Goal: Task Accomplishment & Management: Manage account settings

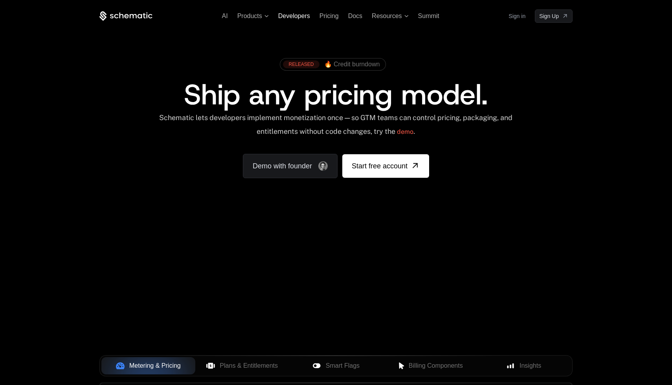
click at [283, 15] on span "Developers" at bounding box center [294, 16] width 32 height 7
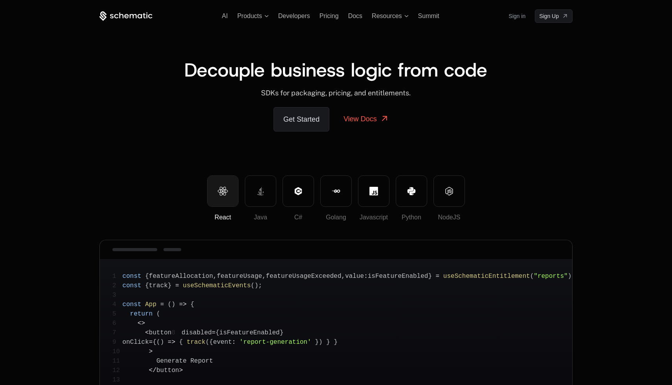
click at [266, 74] on span "Decouple business logic from code" at bounding box center [335, 69] width 303 height 25
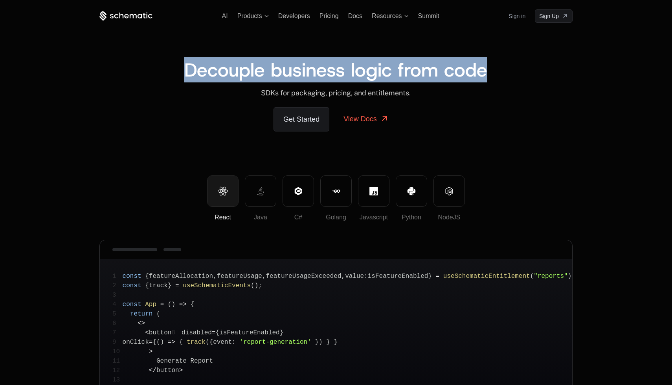
click at [266, 74] on span "Decouple business logic from code" at bounding box center [335, 69] width 303 height 25
click at [190, 77] on span "Decouple business logic from code" at bounding box center [335, 69] width 303 height 25
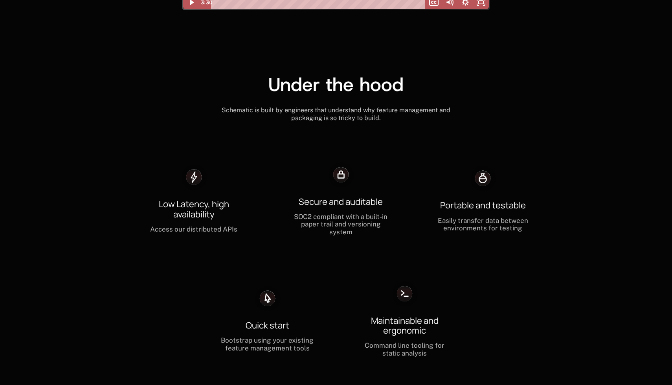
scroll to position [2515, 0]
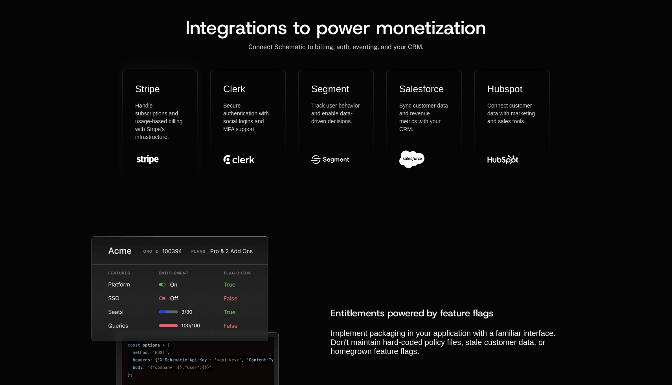
drag, startPoint x: 154, startPoint y: 102, endPoint x: 172, endPoint y: 124, distance: 29.0
click at [172, 124] on p "Handle subscriptions and usage-based billing with Stripe's infrastructure." at bounding box center [160, 121] width 50 height 39
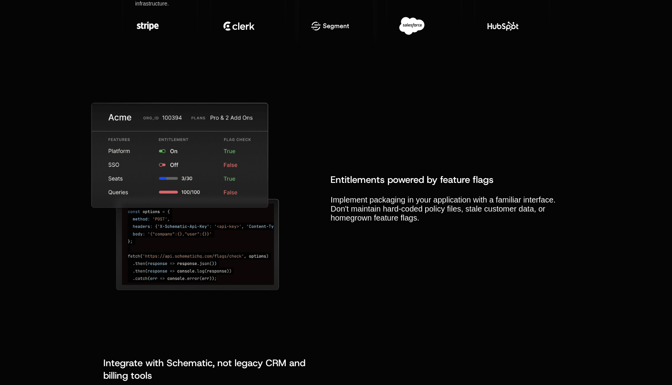
scroll to position [2650, 0]
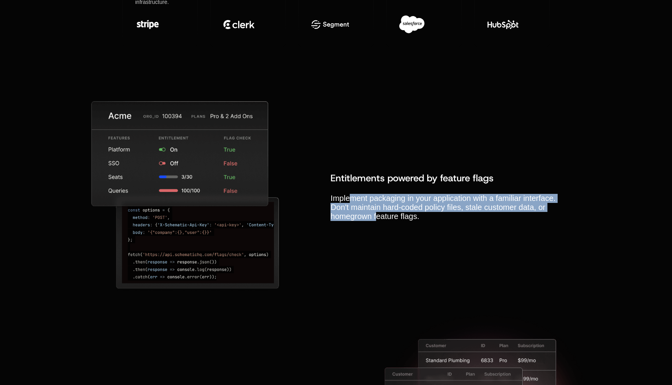
drag, startPoint x: 352, startPoint y: 189, endPoint x: 377, endPoint y: 204, distance: 28.7
click at [377, 204] on p "Implement packaging in your application with a familiar interface. Don't mainta…" at bounding box center [443, 207] width 226 height 27
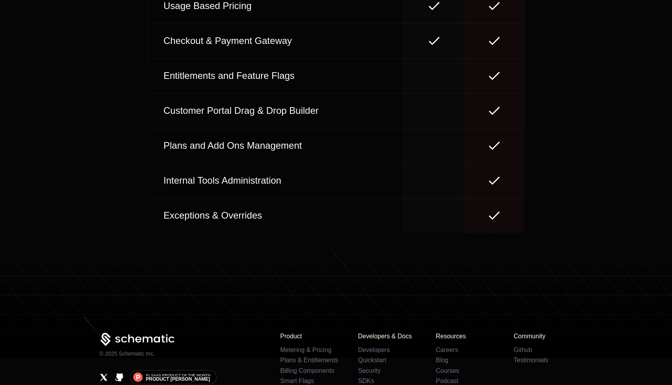
scroll to position [3612, 0]
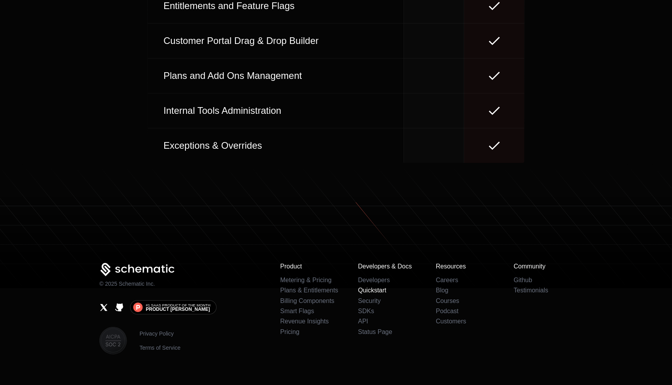
click at [370, 287] on link "Quickstart" at bounding box center [372, 290] width 28 height 7
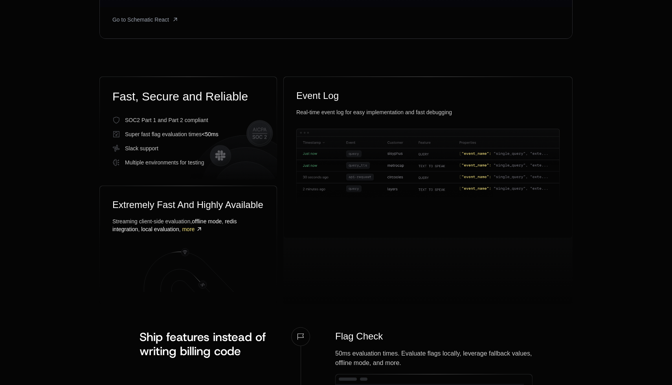
scroll to position [0, 0]
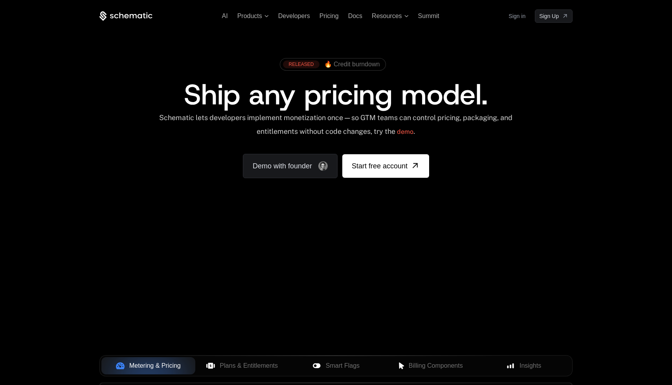
click at [513, 15] on link "Sign in" at bounding box center [516, 16] width 17 height 13
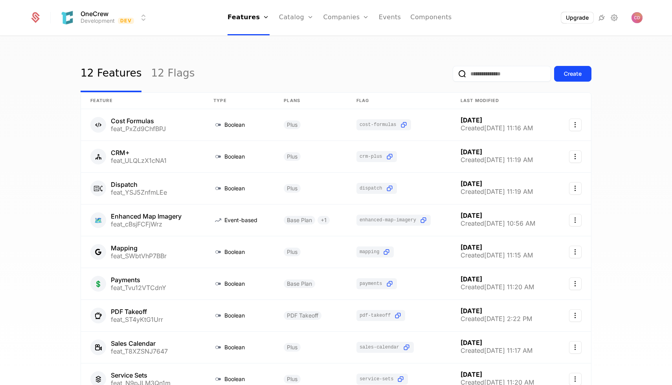
click at [435, 21] on link "Components" at bounding box center [430, 17] width 41 height 35
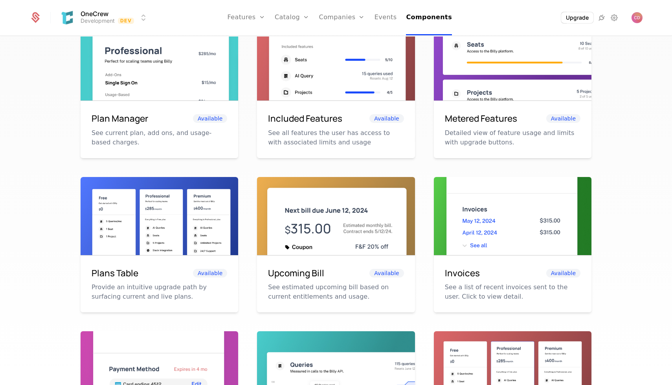
scroll to position [123, 0]
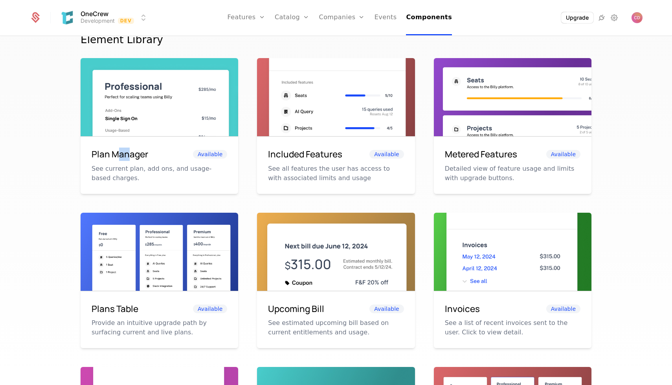
drag, startPoint x: 116, startPoint y: 153, endPoint x: 131, endPoint y: 153, distance: 14.5
click at [131, 153] on h6 "Plan Manager" at bounding box center [120, 154] width 57 height 13
click at [110, 156] on h6 "Plan Manager" at bounding box center [120, 154] width 57 height 13
click at [187, 113] on img at bounding box center [160, 107] width 158 height 99
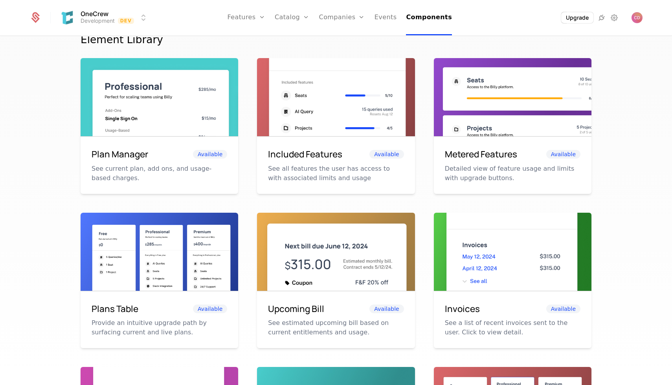
click at [215, 155] on span "Available" at bounding box center [210, 154] width 34 height 9
click at [117, 154] on h6 "Plan Manager" at bounding box center [120, 154] width 57 height 13
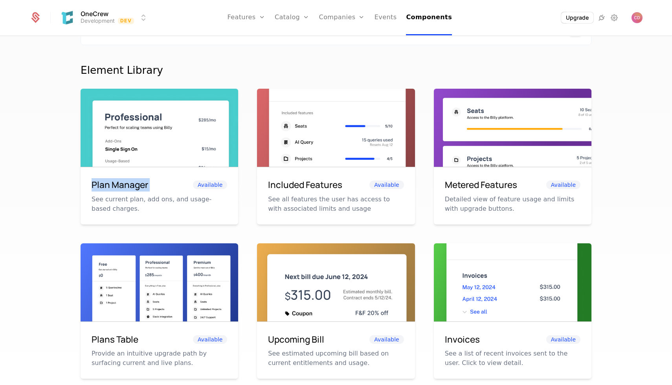
scroll to position [84, 0]
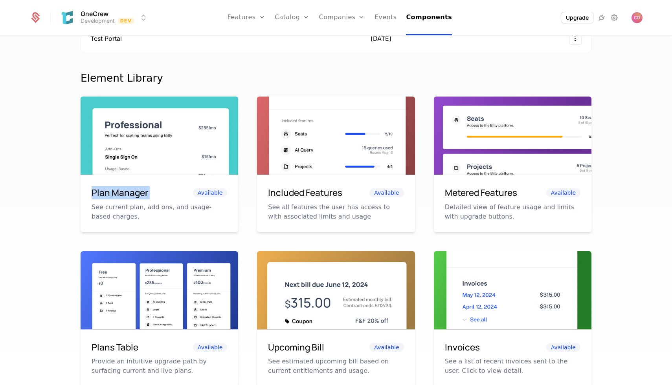
click at [132, 144] on img at bounding box center [160, 146] width 158 height 99
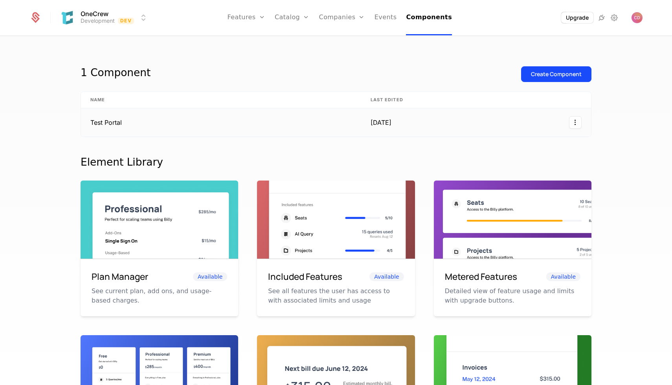
click at [142, 127] on td "Test Portal" at bounding box center [221, 122] width 280 height 28
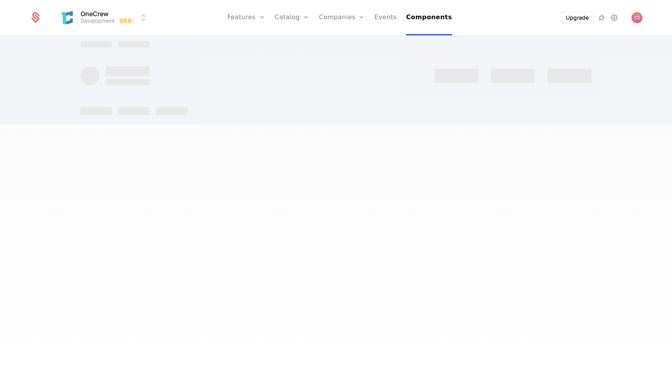
click at [105, 121] on div at bounding box center [336, 78] width 511 height 93
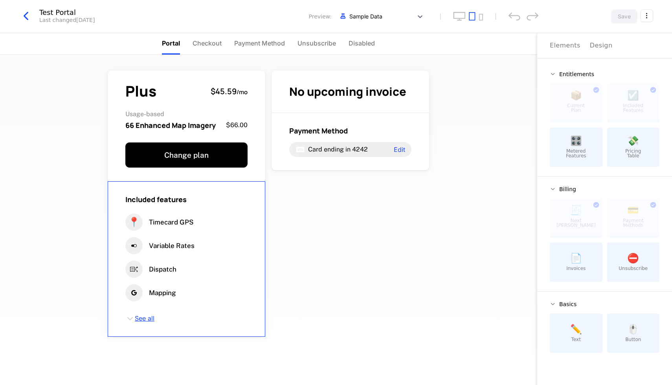
click at [145, 319] on span "See all" at bounding box center [145, 319] width 20 height 9
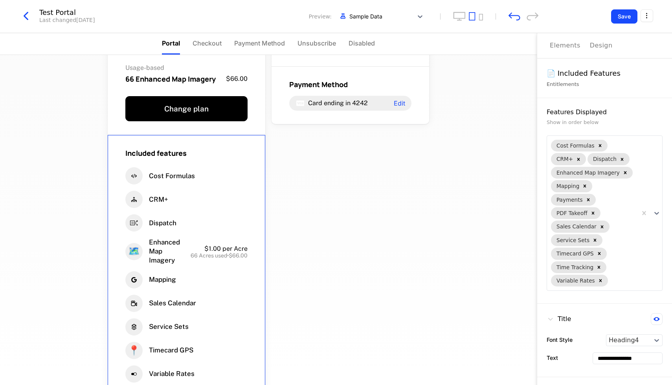
scroll to position [141, 0]
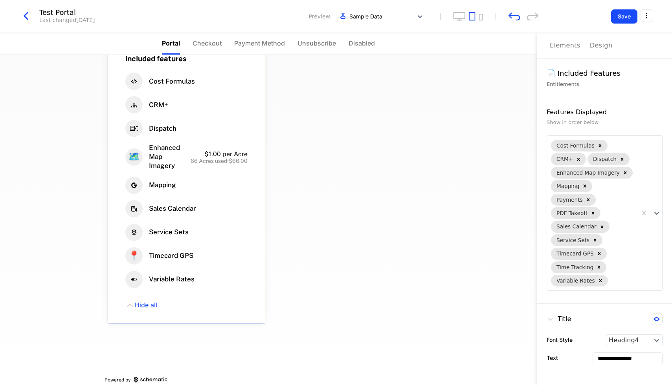
click at [144, 308] on span "Hide all" at bounding box center [146, 305] width 22 height 9
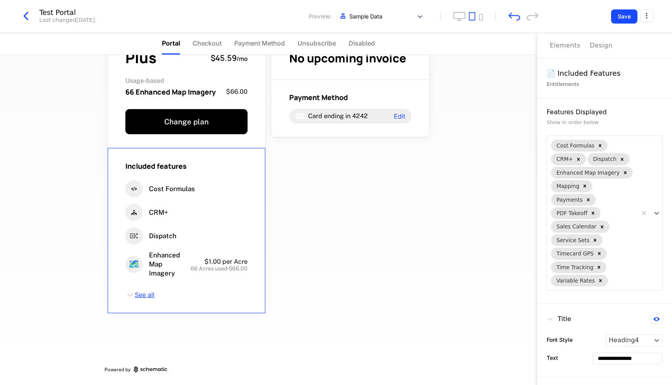
scroll to position [0, 0]
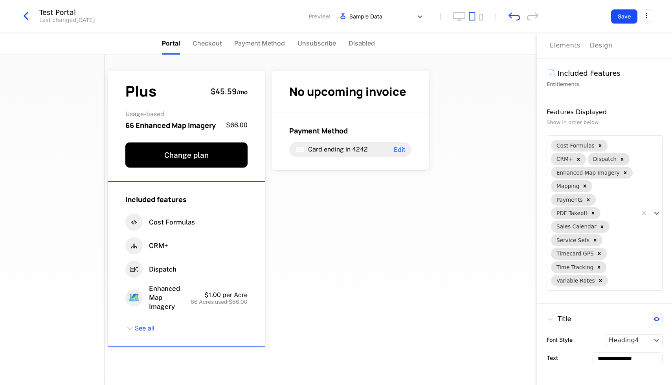
click at [172, 47] on span "Portal" at bounding box center [171, 43] width 18 height 9
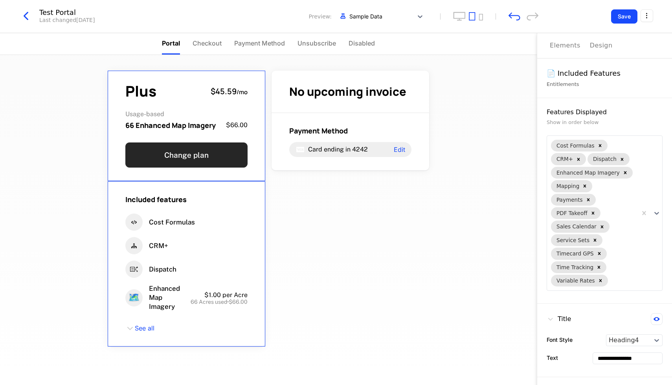
click at [196, 159] on button "Change plan" at bounding box center [186, 155] width 122 height 25
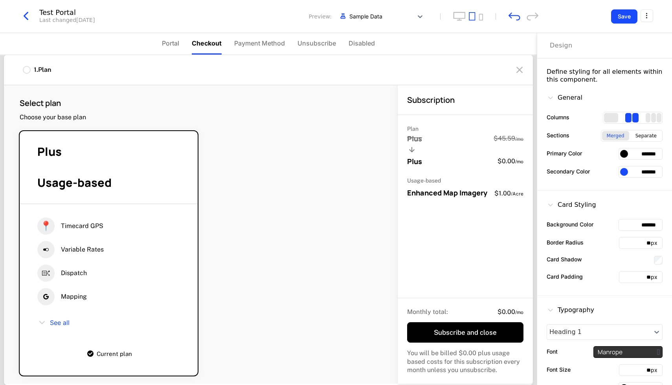
click at [519, 68] on icon at bounding box center [519, 70] width 13 height 13
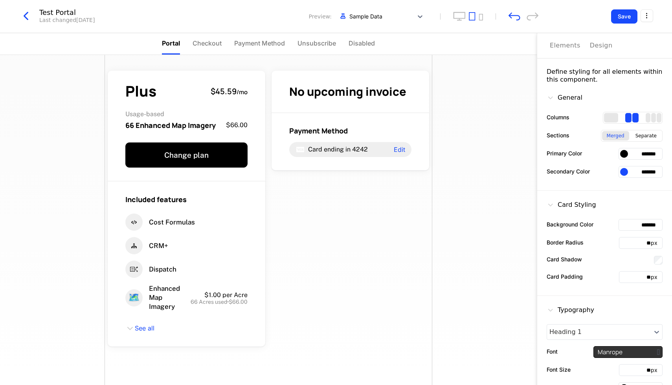
click at [166, 46] on span "Portal" at bounding box center [171, 43] width 18 height 9
click at [585, 50] on div "Elements Design" at bounding box center [605, 45] width 110 height 25
click at [565, 50] on button "Elements" at bounding box center [565, 45] width 31 height 25
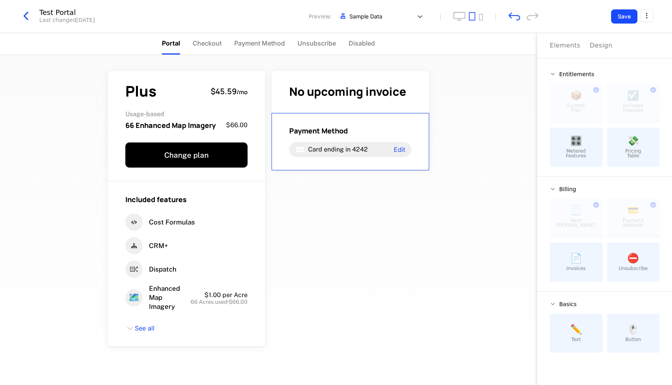
click at [631, 156] on span "Pricing Table" at bounding box center [633, 153] width 16 height 9
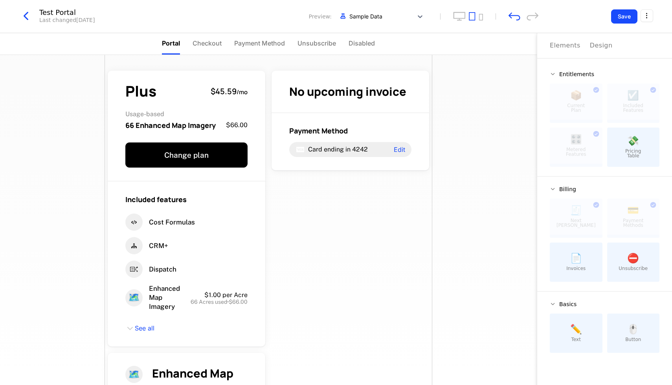
scroll to position [74, 0]
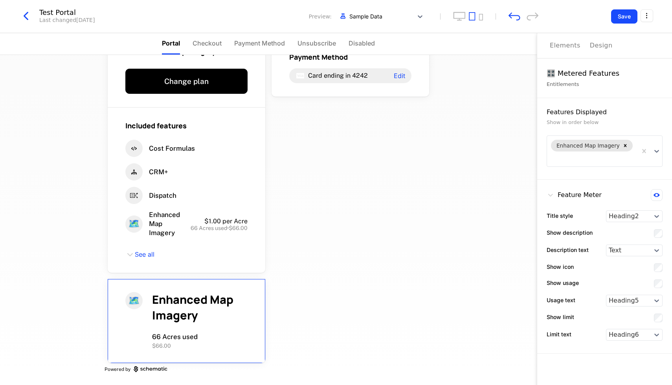
click at [180, 317] on span "Enhanced Map Imagery" at bounding box center [192, 307] width 81 height 31
click at [597, 46] on div "Design" at bounding box center [601, 45] width 23 height 9
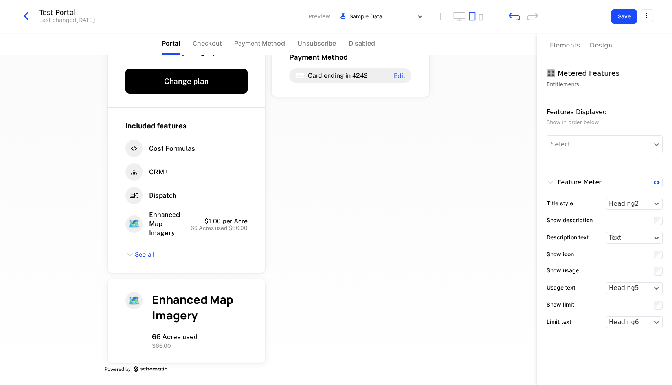
click at [567, 46] on div "Elements" at bounding box center [565, 45] width 31 height 9
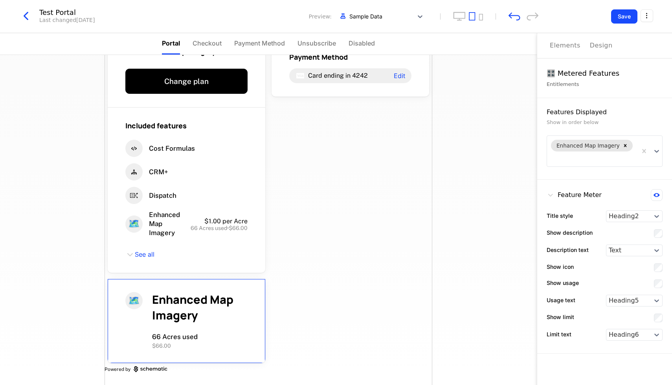
click at [593, 48] on div "Design" at bounding box center [601, 45] width 23 height 9
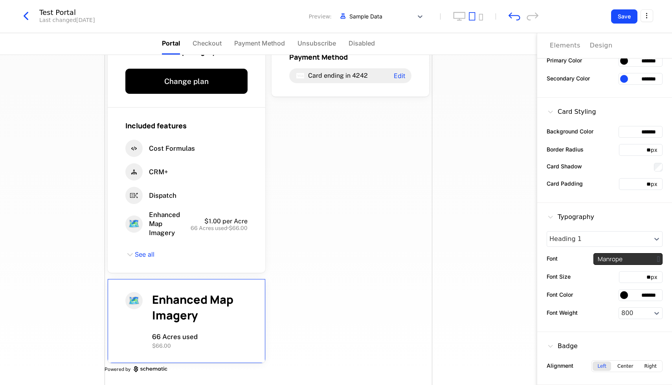
scroll to position [0, 0]
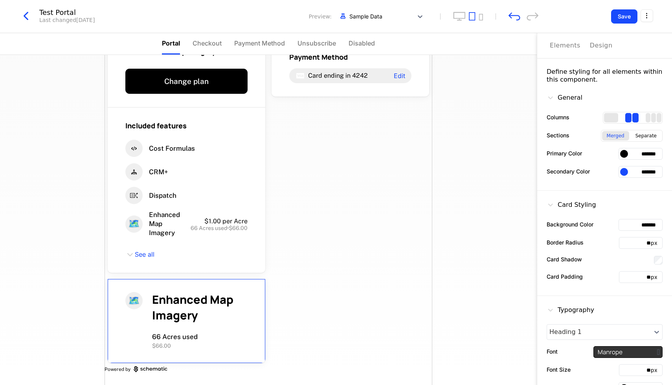
click at [563, 44] on div "Elements" at bounding box center [565, 45] width 31 height 9
click at [601, 42] on div "Design" at bounding box center [601, 45] width 23 height 9
click at [219, 296] on span "Enhanced Map Imagery" at bounding box center [192, 307] width 81 height 31
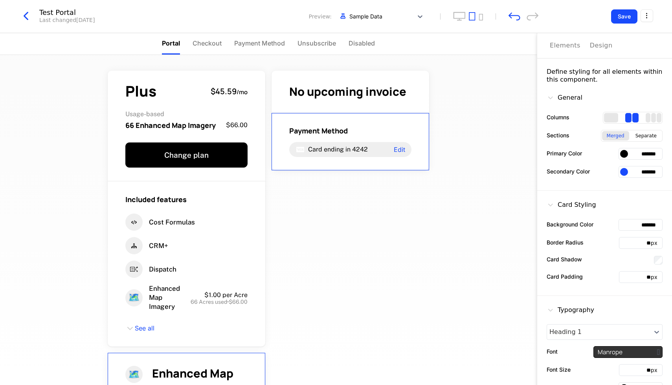
click at [611, 116] on div "1 columns" at bounding box center [611, 117] width 14 height 9
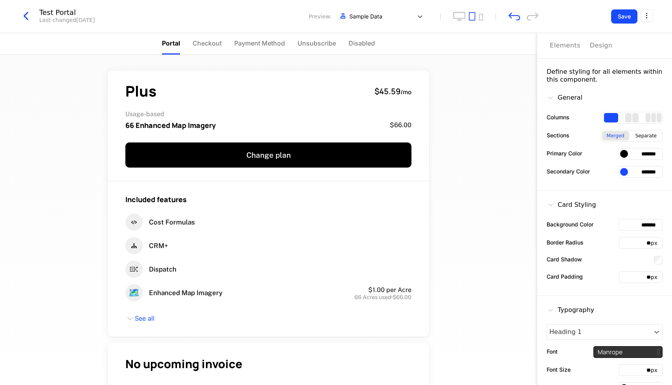
click at [660, 114] on div "3 columns" at bounding box center [658, 117] width 5 height 9
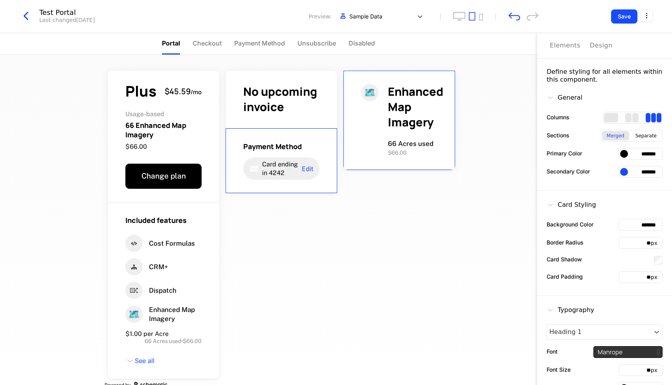
click at [610, 114] on div "1 columns" at bounding box center [611, 117] width 14 height 9
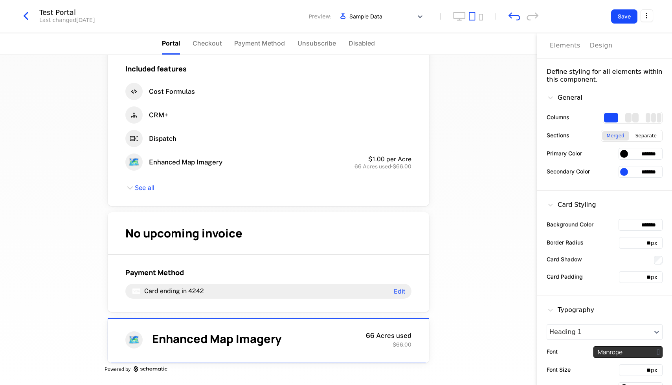
click at [274, 333] on span "Enhanced Map Imagery" at bounding box center [217, 339] width 130 height 16
click at [590, 44] on div "Design" at bounding box center [601, 45] width 23 height 9
click at [642, 18] on html "OneCrew Development Dev Features Features Flags Catalog Plans Add Ons Credits C…" at bounding box center [336, 192] width 672 height 385
click at [501, 123] on html "OneCrew Development Dev Features Features Flags Catalog Plans Add Ons Credits C…" at bounding box center [336, 192] width 672 height 385
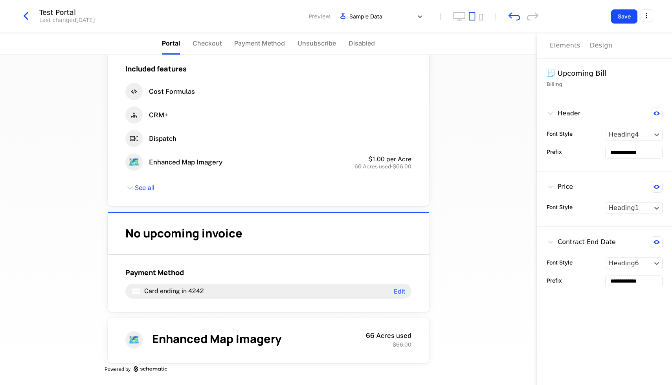
click at [334, 235] on div "No upcoming invoice" at bounding box center [268, 233] width 286 height 15
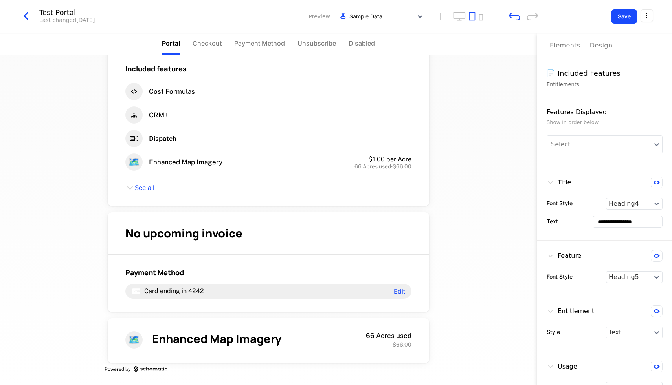
click at [304, 166] on div "66 Acres used • $66.00" at bounding box center [340, 167] width 141 height 6
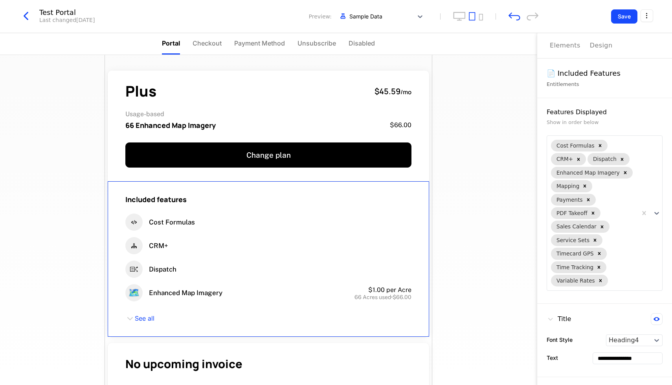
click at [207, 41] on span "Checkout" at bounding box center [207, 43] width 29 height 9
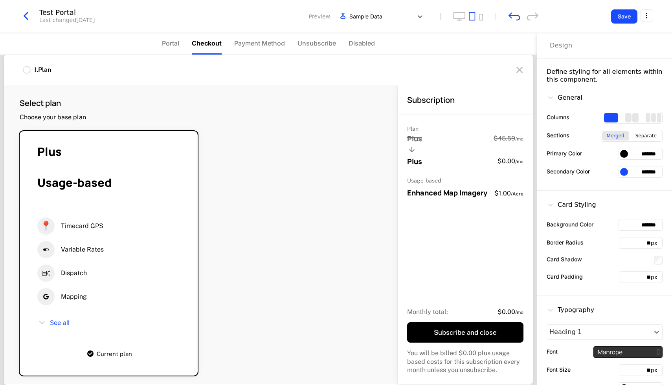
click at [253, 40] on span "Payment Method" at bounding box center [259, 43] width 51 height 9
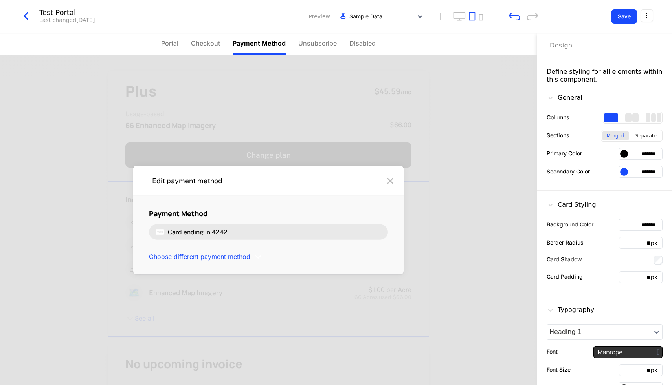
click at [172, 47] on span "Portal" at bounding box center [169, 43] width 17 height 9
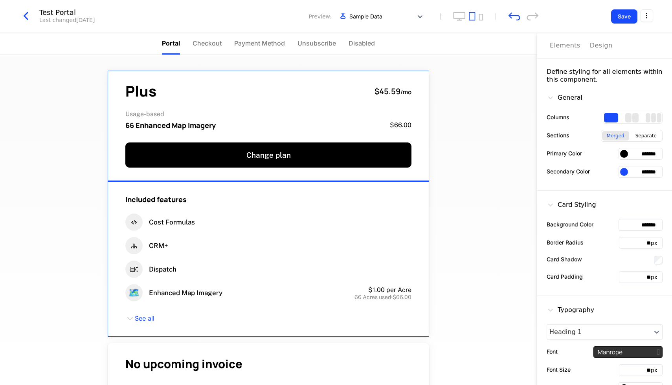
click at [323, 108] on div "Plus $45.59 / mo Usage-based 66 Enhanced Map Imagery $66.00 Change plan" at bounding box center [268, 126] width 321 height 111
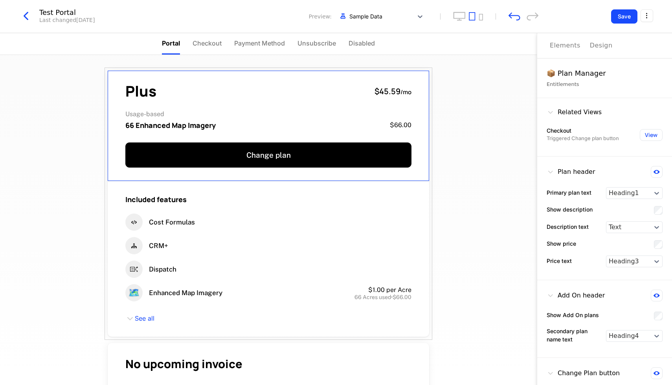
click at [568, 50] on button "Elements" at bounding box center [565, 45] width 31 height 25
click at [563, 46] on div "Elements" at bounding box center [565, 45] width 31 height 9
click at [604, 49] on div "Design" at bounding box center [601, 45] width 23 height 9
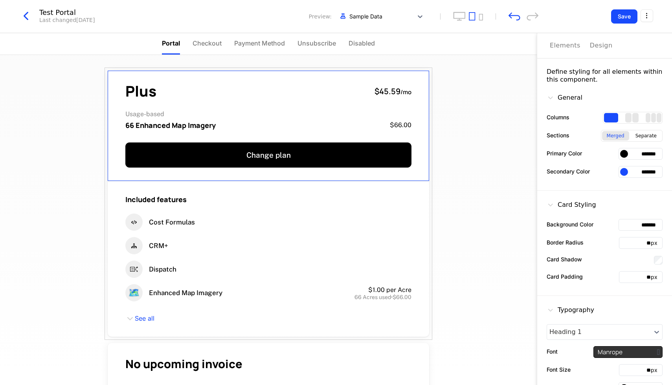
click at [566, 49] on div "Elements" at bounding box center [565, 45] width 31 height 9
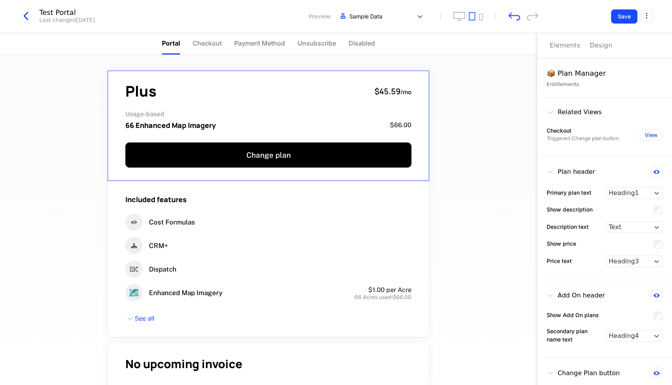
click at [470, 132] on div "Plus $45.59 / mo Usage-based 66 Enhanced Map Imagery $66.00 Change plan Include…" at bounding box center [268, 220] width 537 height 330
click at [455, 134] on div "Plus $45.59 / mo Usage-based 66 Enhanced Map Imagery $66.00 Change plan Include…" at bounding box center [268, 220] width 537 height 330
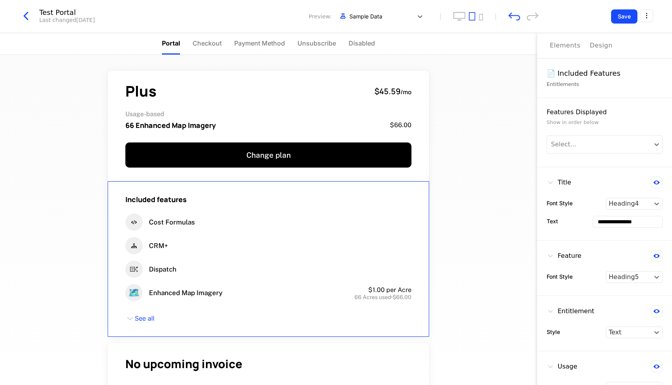
click at [427, 236] on div "Included features Cost Formulas CRM+ Dispatch 🗺️ Enhanced Map Imagery $1.00 per…" at bounding box center [268, 260] width 321 height 156
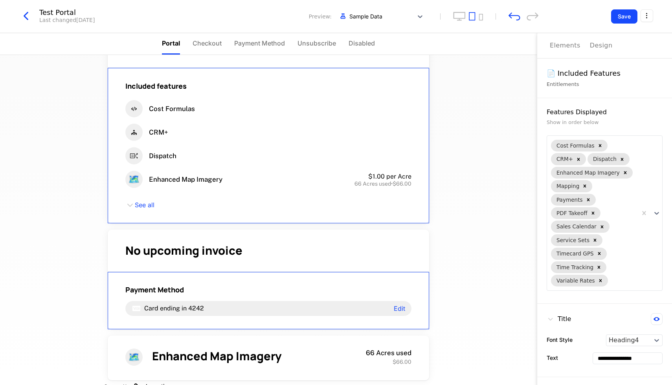
scroll to position [131, 0]
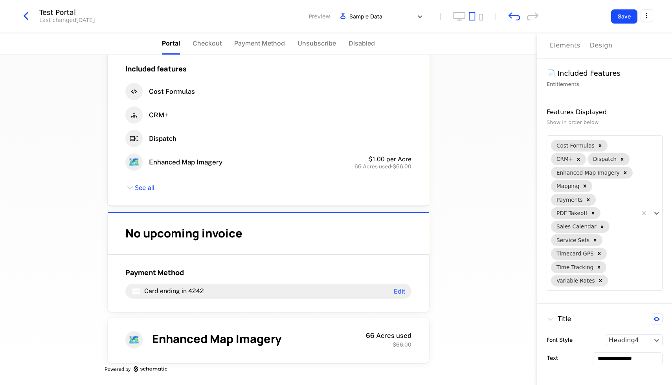
click at [387, 242] on div "No upcoming invoice" at bounding box center [268, 234] width 321 height 42
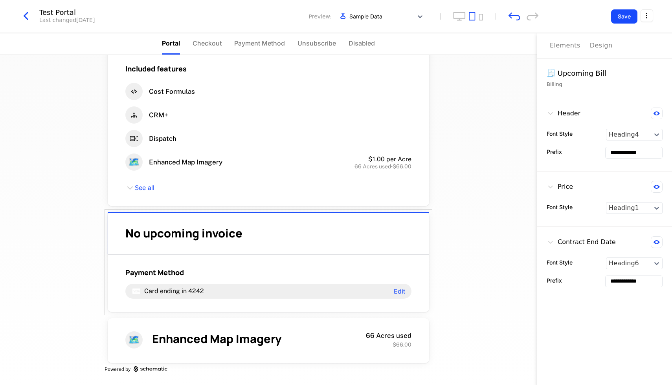
click at [400, 210] on div "No upcoming invoice Payment Method Card ending in 4242 Edit" at bounding box center [269, 262] width 328 height 106
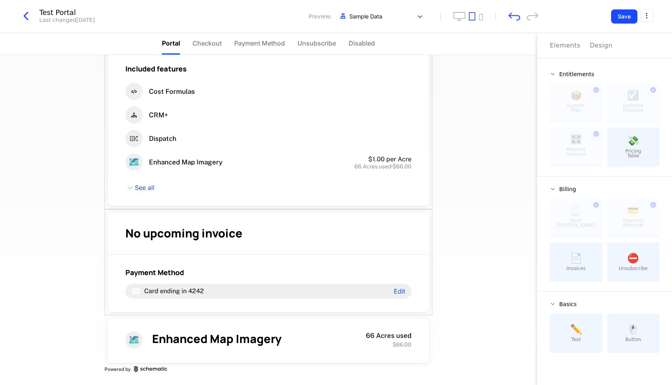
click at [650, 17] on html "OneCrew Development Dev Features Features Flags Catalog Plans Add Ons Credits C…" at bounding box center [336, 192] width 672 height 385
click at [570, 22] on html "OneCrew Development Dev Features Features Flags Catalog Plans Add Ons Credits C…" at bounding box center [336, 192] width 672 height 385
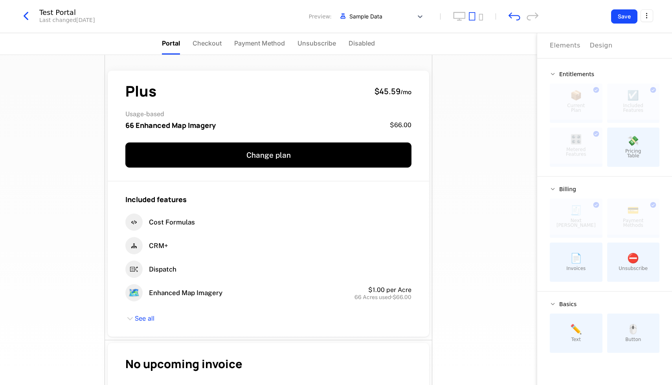
click at [204, 46] on span "Checkout" at bounding box center [207, 43] width 29 height 9
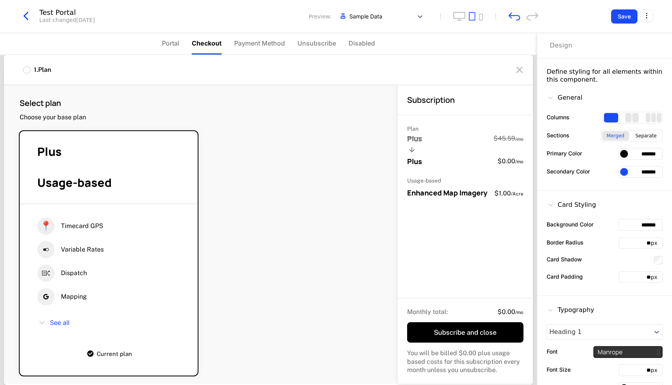
click at [178, 45] on span "Portal" at bounding box center [170, 43] width 17 height 9
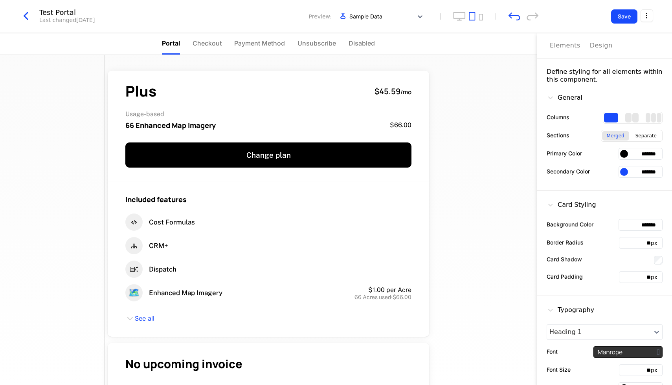
click at [257, 40] on span "Payment Method" at bounding box center [259, 43] width 51 height 9
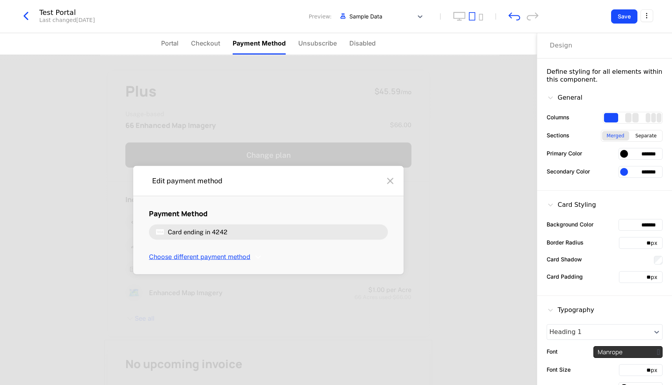
click at [226, 257] on span "Choose different payment method" at bounding box center [199, 257] width 101 height 9
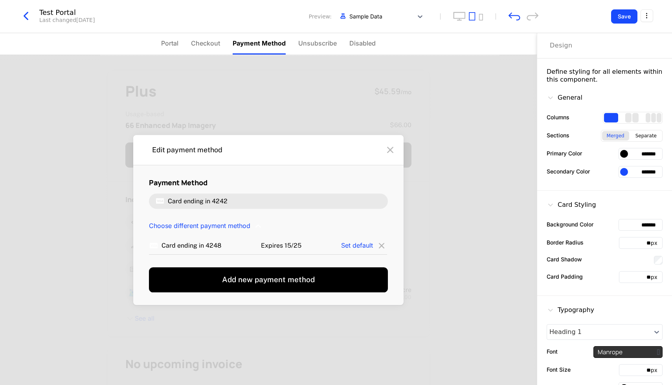
click at [333, 148] on div "Edit payment method" at bounding box center [268, 150] width 270 height 30
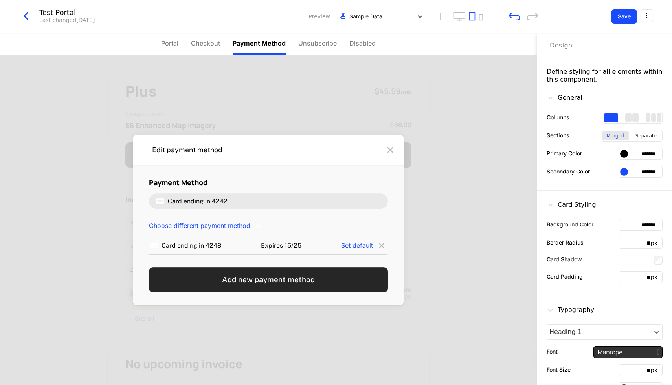
click at [326, 281] on button "Add new payment method" at bounding box center [268, 280] width 239 height 25
click at [266, 275] on button "Add new payment method" at bounding box center [268, 280] width 239 height 25
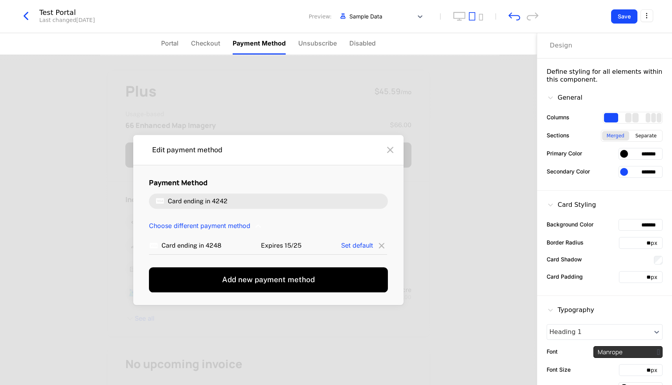
click at [383, 246] on icon at bounding box center [381, 245] width 11 height 11
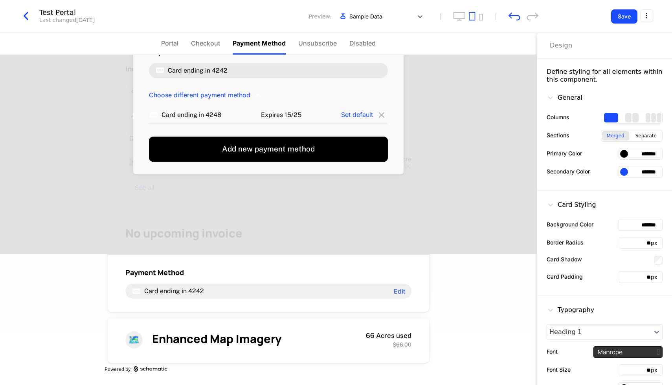
scroll to position [27, 0]
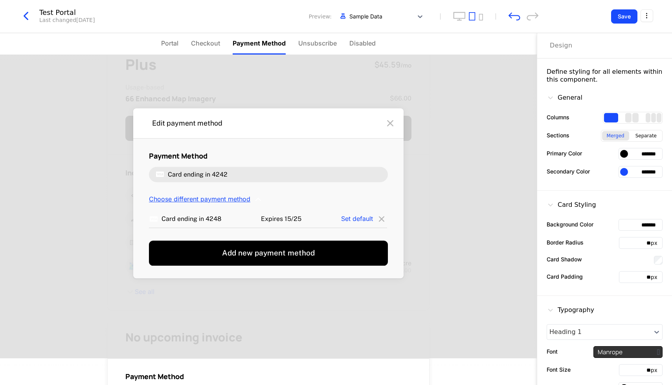
click at [180, 198] on span "Choose different payment method" at bounding box center [199, 199] width 101 height 9
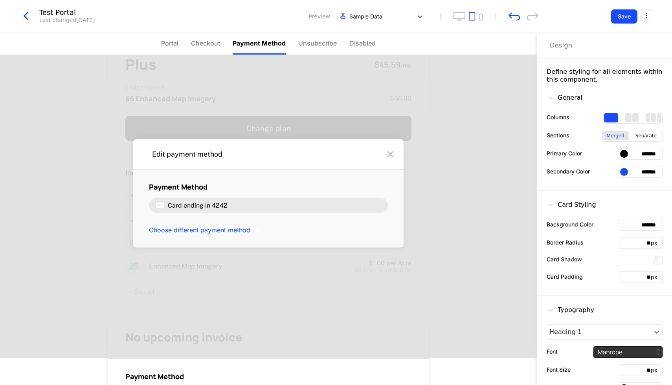
click at [201, 198] on div "Payment Method Card ending in 4242" at bounding box center [268, 197] width 239 height 31
click at [201, 206] on span "Card ending in" at bounding box center [189, 205] width 42 height 7
click at [206, 227] on span "Choose different payment method" at bounding box center [199, 230] width 101 height 9
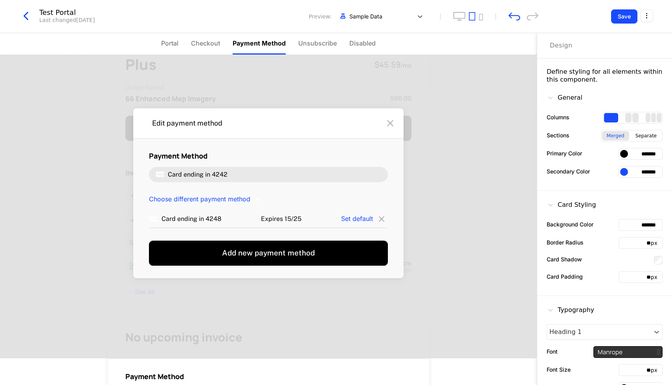
click at [246, 174] on div "Card ending in 4242" at bounding box center [268, 174] width 239 height 15
click at [365, 222] on span "Set default" at bounding box center [357, 219] width 32 height 8
click at [381, 221] on icon at bounding box center [381, 219] width 11 height 11
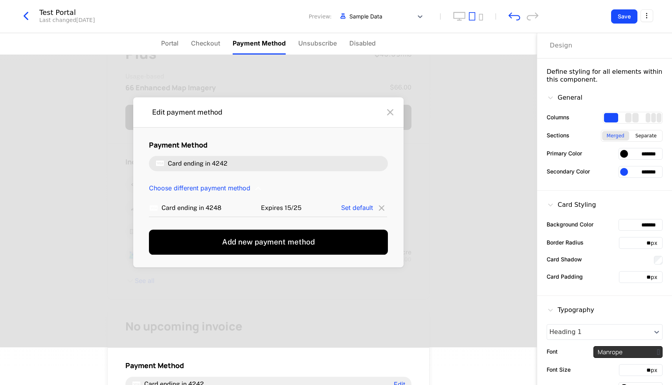
scroll to position [93, 0]
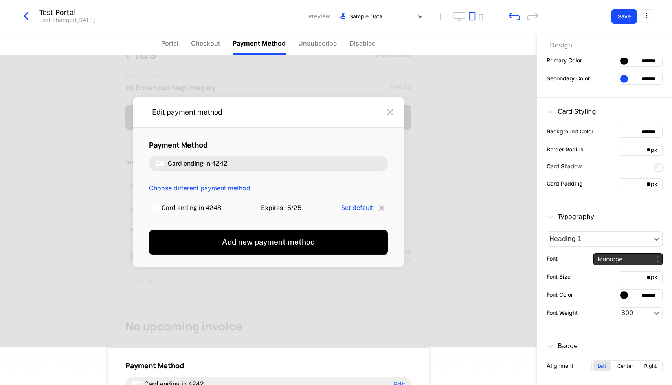
click at [381, 111] on div at bounding box center [389, 112] width 17 height 17
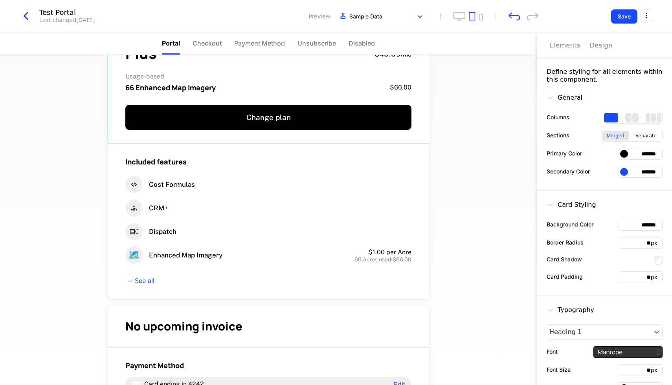
click at [257, 46] on span "Payment Method" at bounding box center [259, 43] width 51 height 9
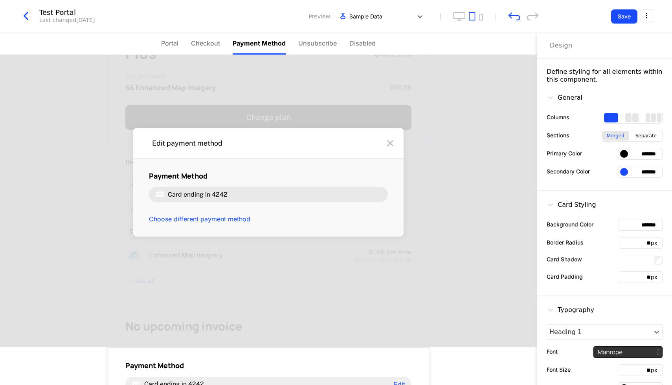
click at [306, 46] on span "Unsubscribe" at bounding box center [317, 43] width 39 height 9
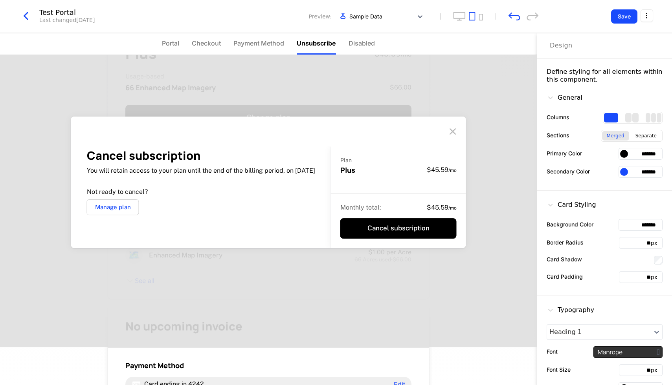
click at [360, 42] on span "Disabled" at bounding box center [361, 43] width 26 height 9
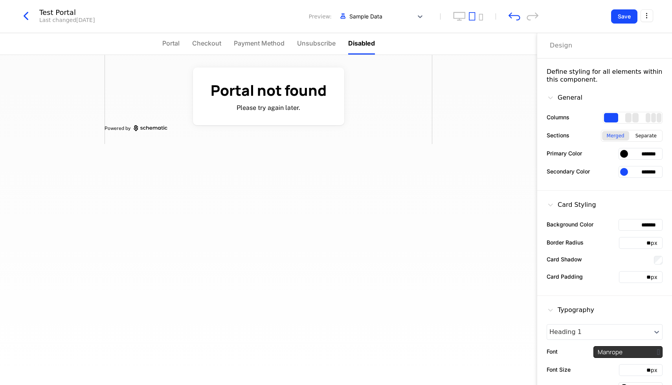
click at [481, 170] on div "Portal not found Please try again later. Powered by" at bounding box center [268, 220] width 537 height 330
click at [310, 39] on span "Unsubscribe" at bounding box center [316, 43] width 39 height 9
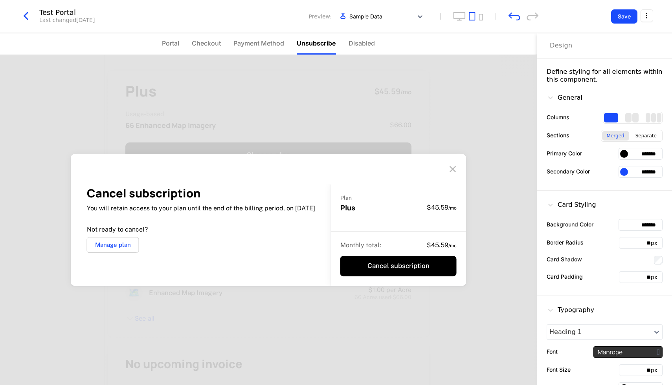
click at [263, 40] on span "Payment Method" at bounding box center [258, 43] width 51 height 9
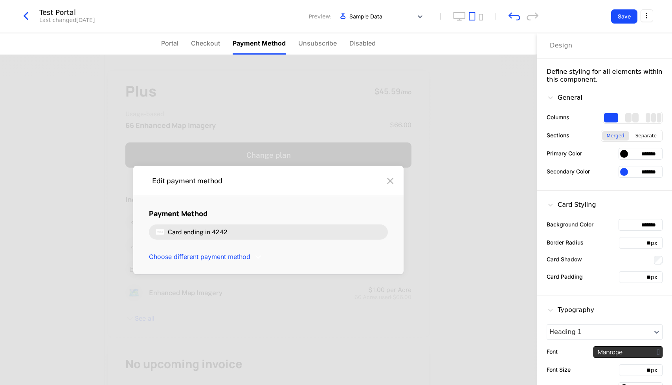
click at [209, 44] on span "Checkout" at bounding box center [205, 43] width 29 height 9
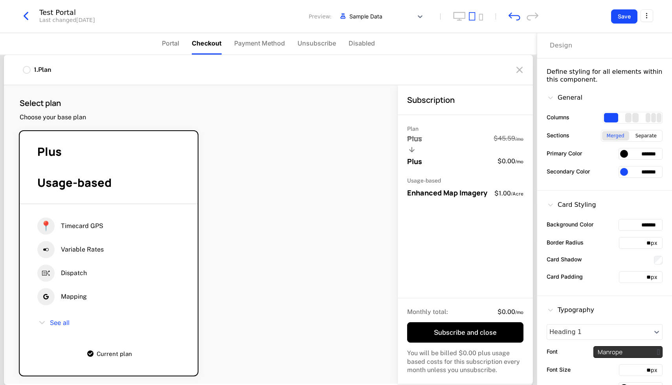
click at [180, 48] on ul "Portal Checkout Payment Method Unsubscribe Disabled" at bounding box center [268, 44] width 213 height 22
click at [174, 48] on span "Portal" at bounding box center [170, 43] width 17 height 9
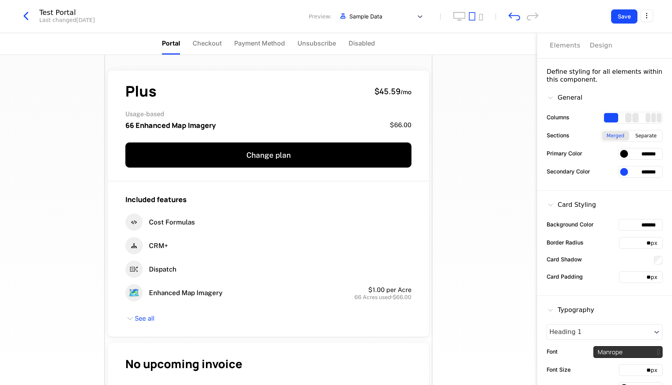
click at [27, 19] on icon "button" at bounding box center [26, 16] width 14 height 14
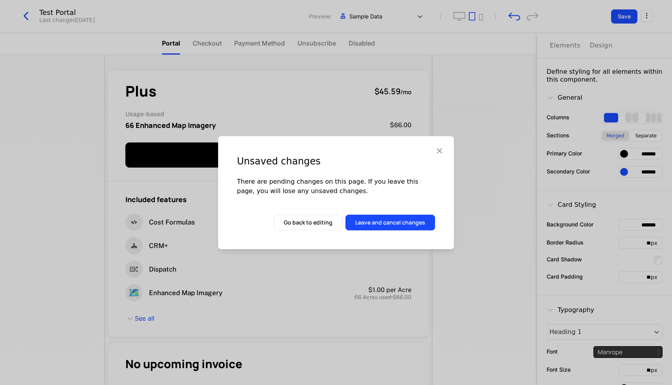
click at [363, 224] on button "Leave and cancel changes" at bounding box center [390, 223] width 90 height 16
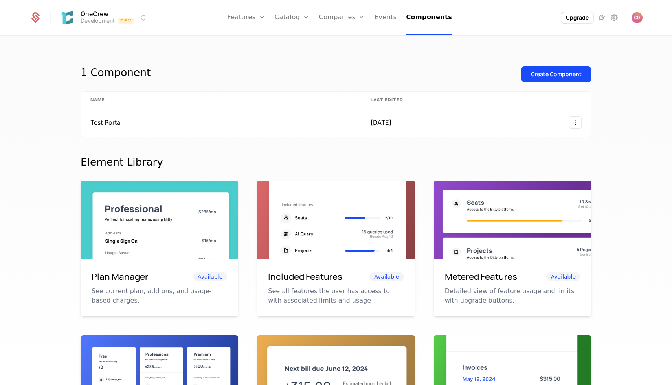
click at [553, 76] on div "Create Component" at bounding box center [556, 74] width 51 height 8
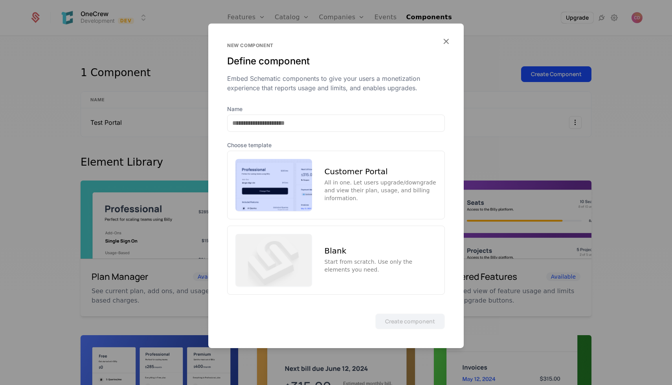
click at [339, 195] on div "All in one. Let users upgrade/downgrade and view their plan, usage, and billing…" at bounding box center [381, 191] width 112 height 24
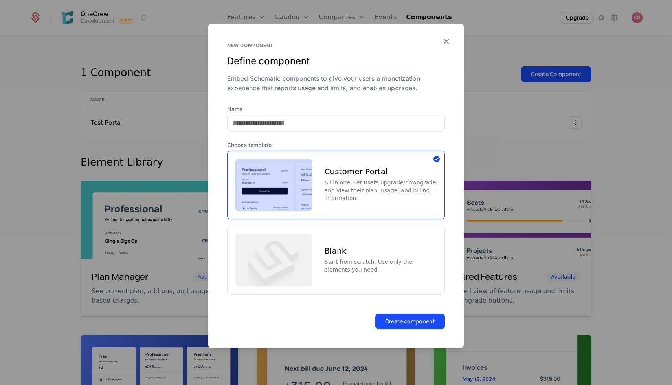
click at [388, 319] on button "Create component" at bounding box center [410, 322] width 70 height 16
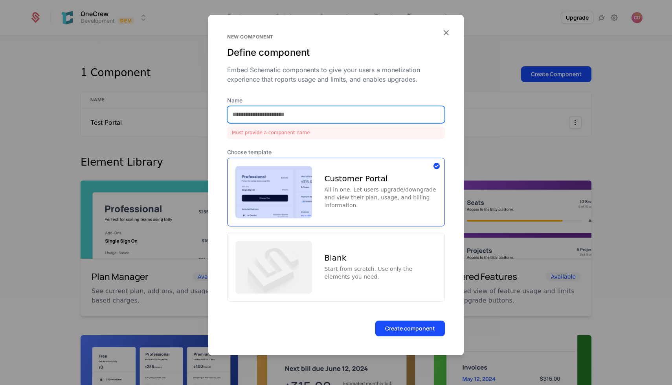
click at [294, 117] on input "Name" at bounding box center [335, 114] width 217 height 17
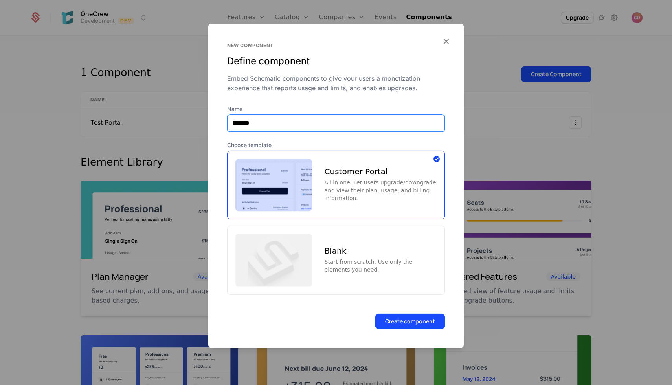
type input "********"
type input "**********"
click at [407, 324] on button "Create component" at bounding box center [410, 322] width 70 height 16
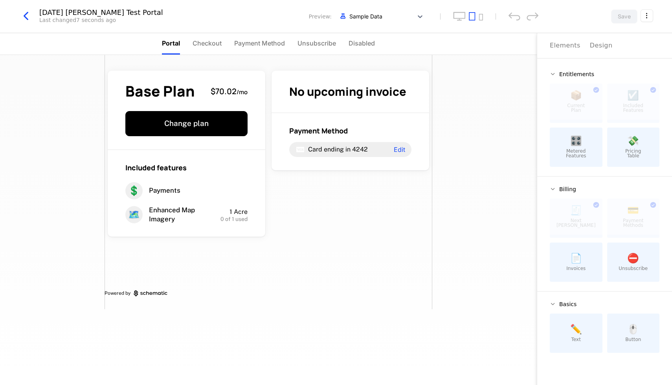
click at [202, 38] on li "Checkout" at bounding box center [207, 44] width 29 height 22
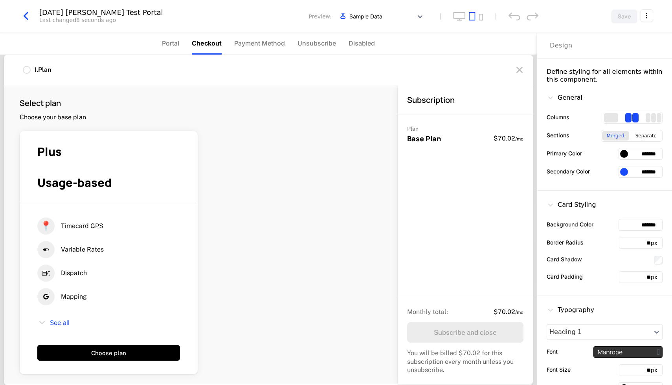
click at [172, 43] on span "Portal" at bounding box center [170, 43] width 17 height 9
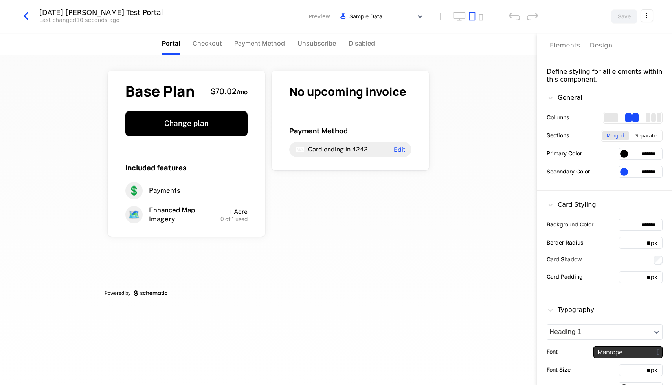
click at [266, 46] on span "Payment Method" at bounding box center [259, 43] width 51 height 9
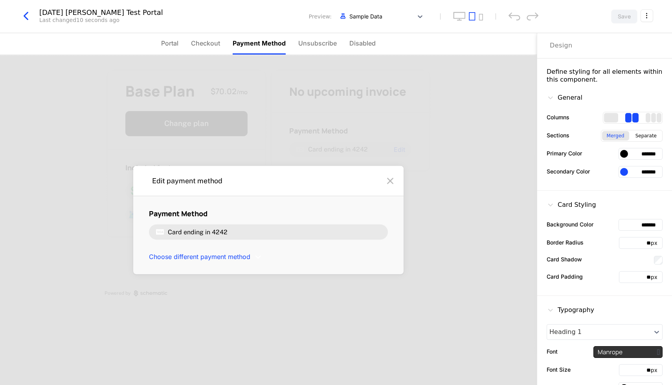
scroll to position [93, 0]
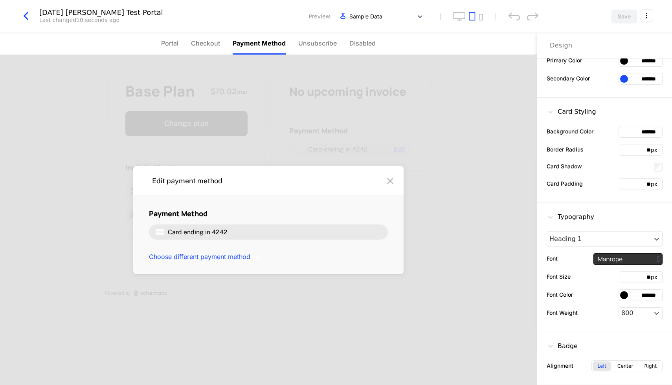
click at [621, 368] on div "Center" at bounding box center [624, 366] width 25 height 9
click at [653, 366] on div "Right" at bounding box center [650, 366] width 22 height 9
click at [592, 369] on div "Alignment Left Center Right" at bounding box center [604, 367] width 116 height 12
click at [622, 367] on div "Center" at bounding box center [624, 366] width 25 height 9
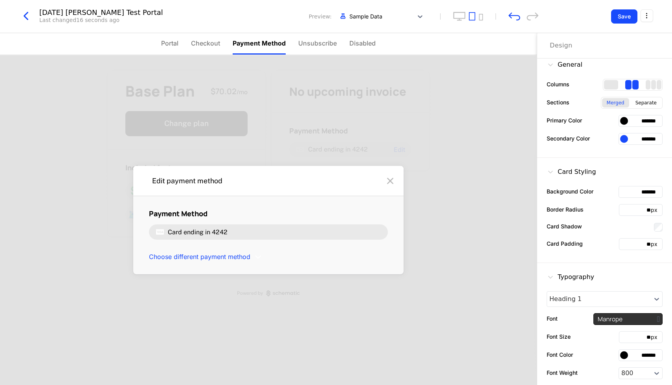
scroll to position [0, 0]
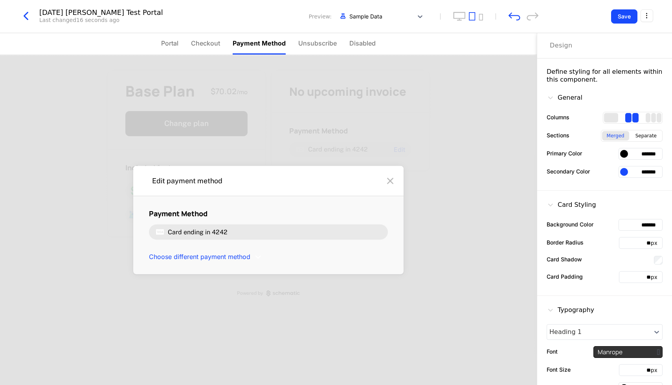
click at [329, 40] on span "Unsubscribe" at bounding box center [317, 43] width 39 height 9
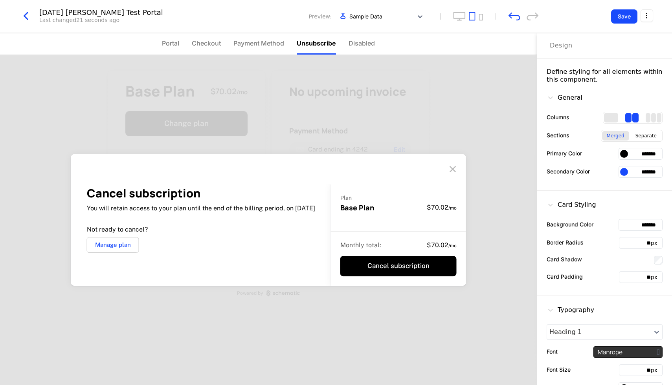
click at [361, 51] on li "Disabled" at bounding box center [361, 44] width 26 height 22
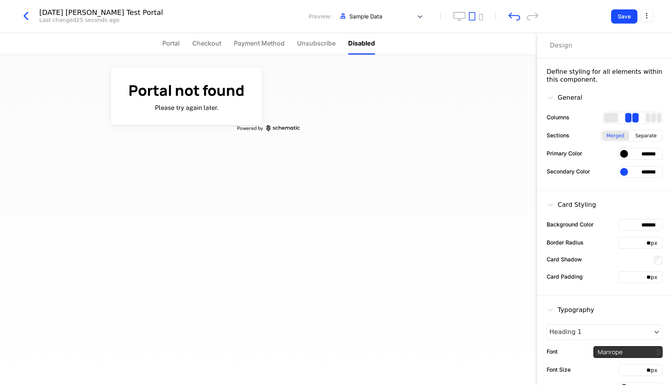
click at [185, 38] on ul "Portal Checkout Payment Method Unsubscribe Disabled" at bounding box center [268, 44] width 213 height 22
click at [165, 44] on span "Portal" at bounding box center [170, 43] width 17 height 9
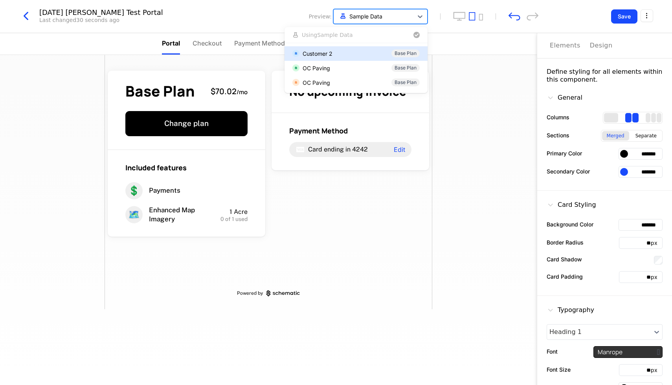
click at [359, 16] on div at bounding box center [373, 16] width 72 height 10
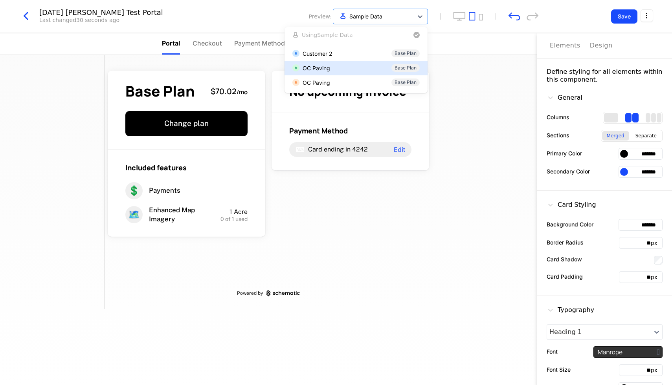
type input "*"
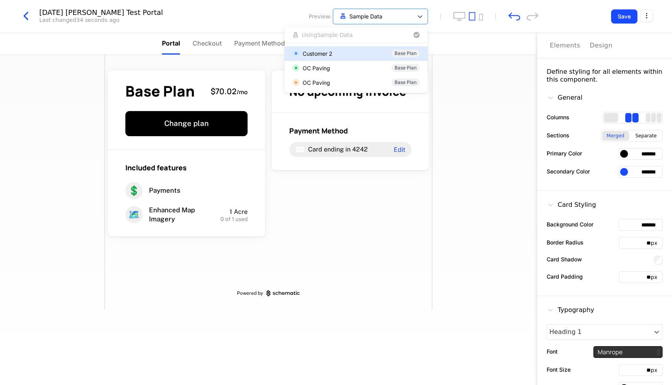
click at [186, 27] on div "[DATE] [PERSON_NAME] Test Portal Last changed 34 seconds ago Preview: Customer …" at bounding box center [336, 16] width 672 height 33
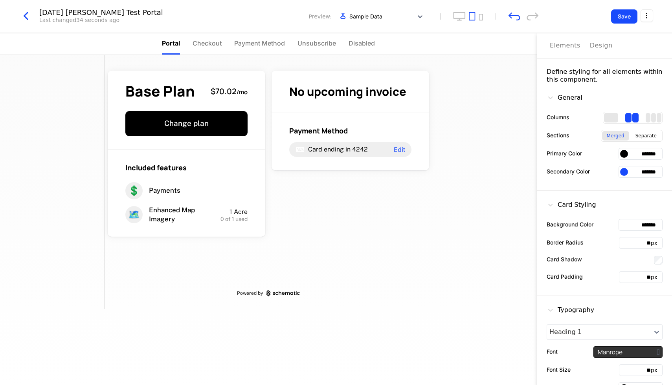
click at [28, 17] on icon "button" at bounding box center [26, 16] width 14 height 14
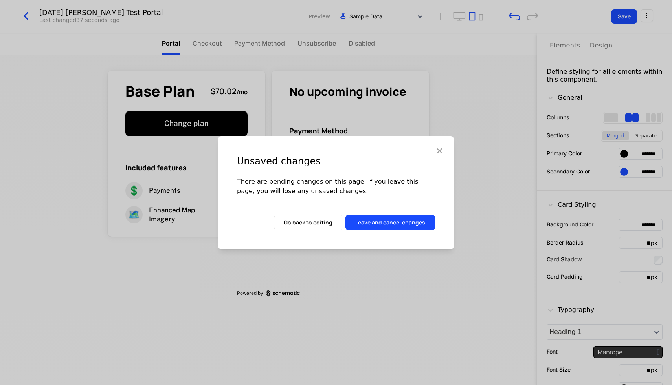
click at [362, 219] on button "Leave and cancel changes" at bounding box center [390, 223] width 90 height 16
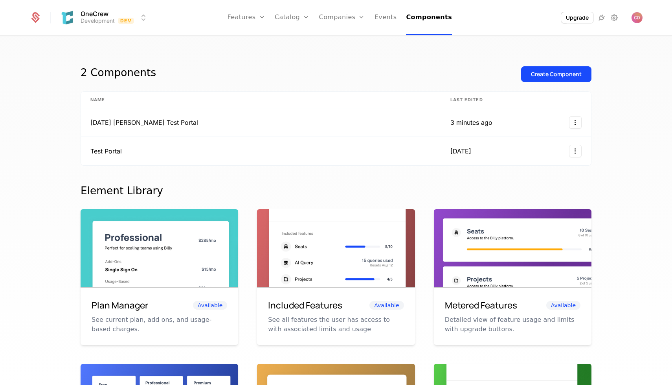
click at [296, 20] on link "Catalog" at bounding box center [292, 17] width 35 height 35
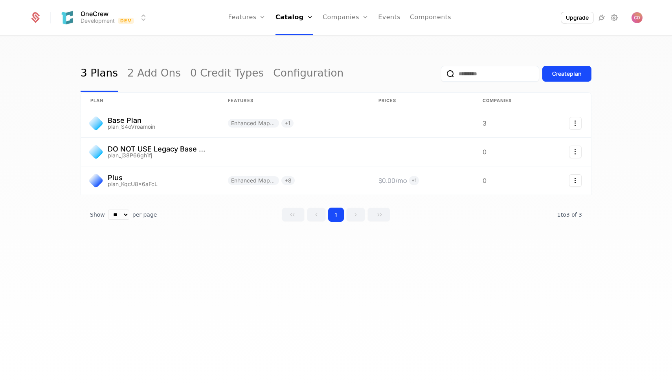
click at [208, 42] on div "3 Plans 2 Add Ons 0 Credit Types Configuration Create plan plan Features Prices…" at bounding box center [336, 214] width 672 height 354
click at [124, 175] on link at bounding box center [150, 181] width 138 height 28
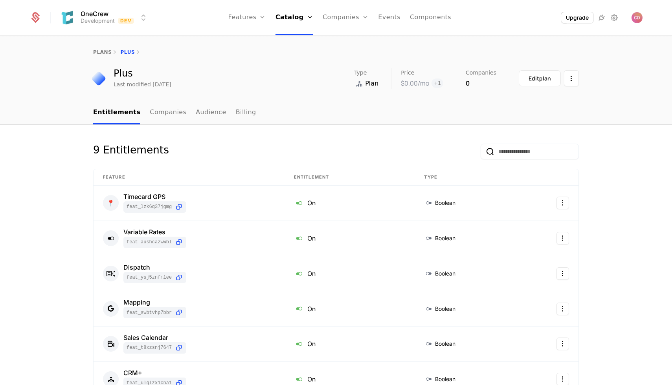
click at [536, 75] on div "Edit plan" at bounding box center [539, 79] width 22 height 8
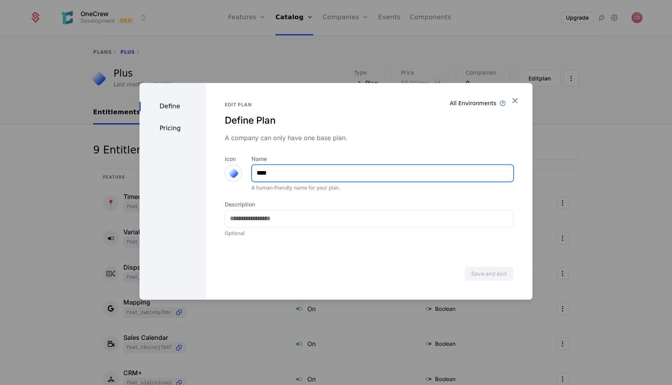
click at [274, 178] on input "****" at bounding box center [382, 173] width 261 height 17
type input "****"
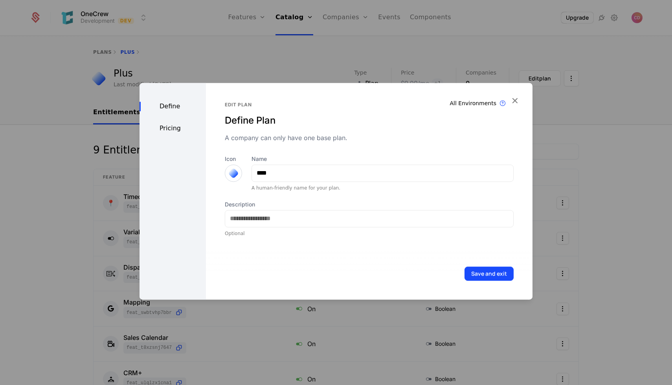
click at [231, 171] on div at bounding box center [233, 173] width 11 height 11
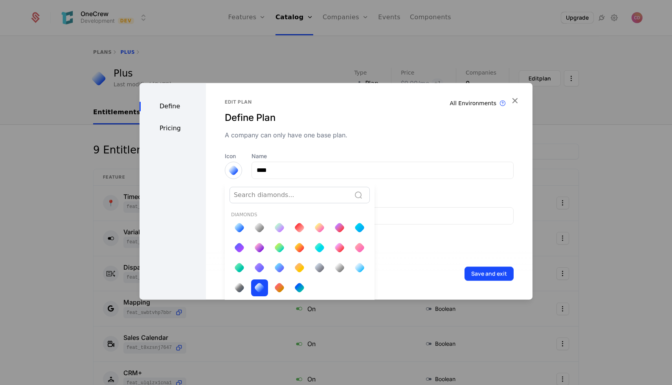
click at [425, 257] on div "Save and exit" at bounding box center [369, 274] width 326 height 52
click at [394, 260] on div "Save and exit" at bounding box center [369, 274] width 326 height 52
click at [302, 287] on div at bounding box center [299, 287] width 11 height 11
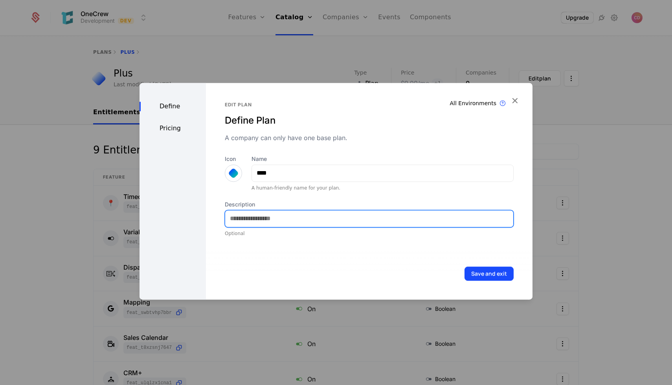
click at [250, 216] on input "Description" at bounding box center [369, 219] width 288 height 17
type input "*"
type input "**********"
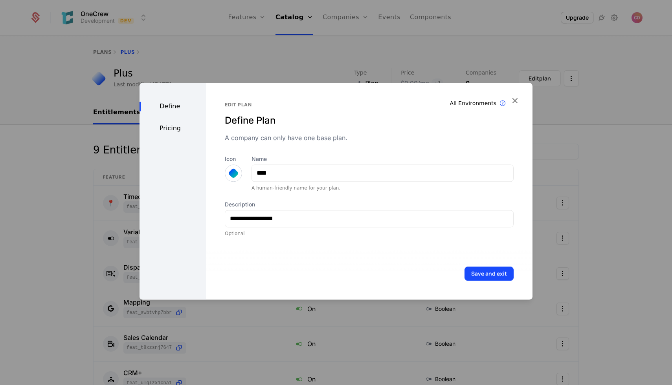
click at [170, 123] on div "Define Pricing" at bounding box center [172, 191] width 66 height 217
click at [169, 128] on div "Pricing" at bounding box center [172, 128] width 66 height 9
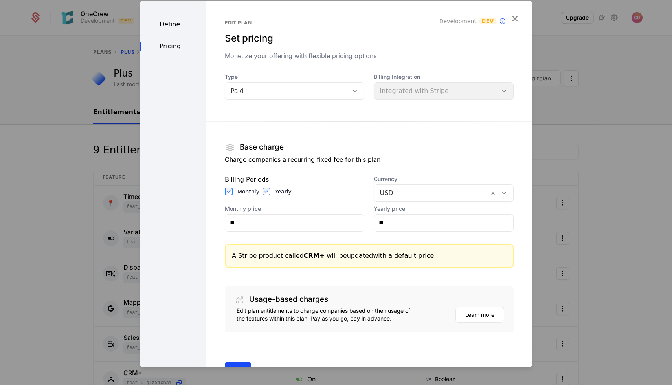
scroll to position [28, 0]
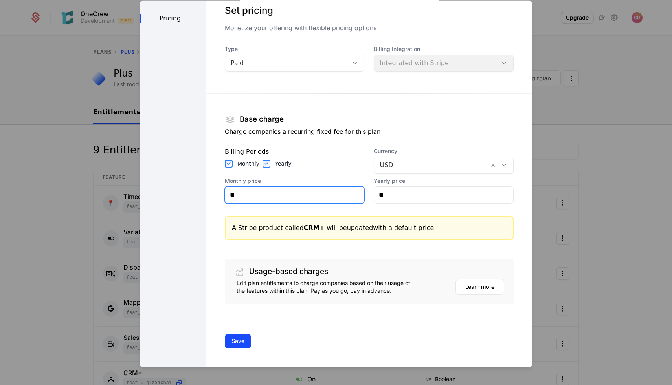
click at [302, 193] on input "**" at bounding box center [294, 195] width 139 height 17
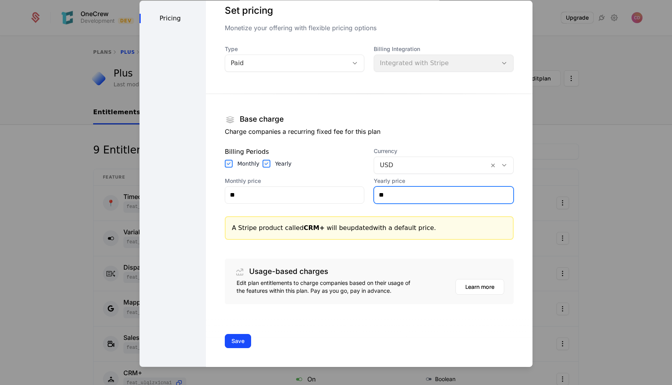
click at [413, 199] on input "**" at bounding box center [443, 195] width 139 height 17
type input "******"
click at [451, 139] on div "Base charge Charge companies a recurring fixed fee for this plan" at bounding box center [369, 127] width 289 height 31
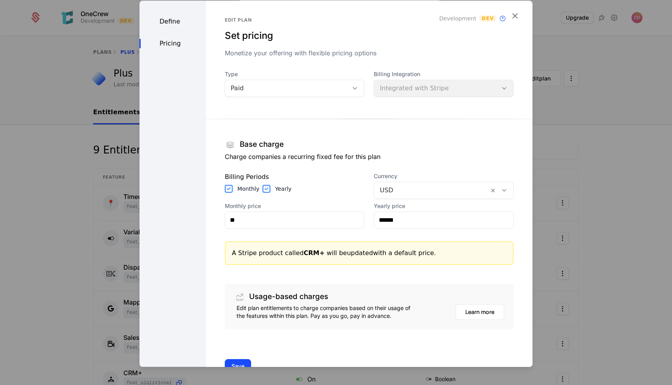
scroll to position [2, 0]
drag, startPoint x: 296, startPoint y: 255, endPoint x: 341, endPoint y: 255, distance: 44.8
click at [341, 255] on div "A Stripe product called CRM+ will be updated with a default price." at bounding box center [369, 253] width 275 height 9
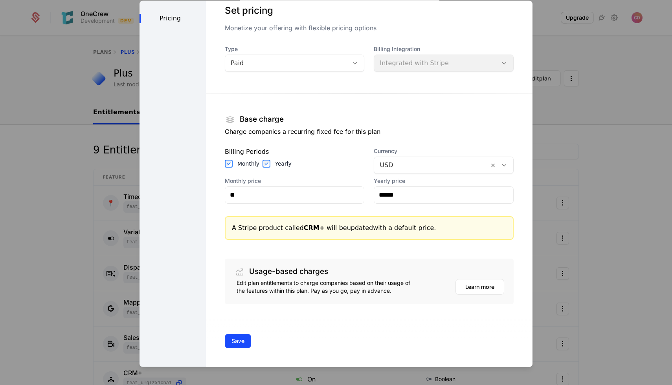
scroll to position [0, 0]
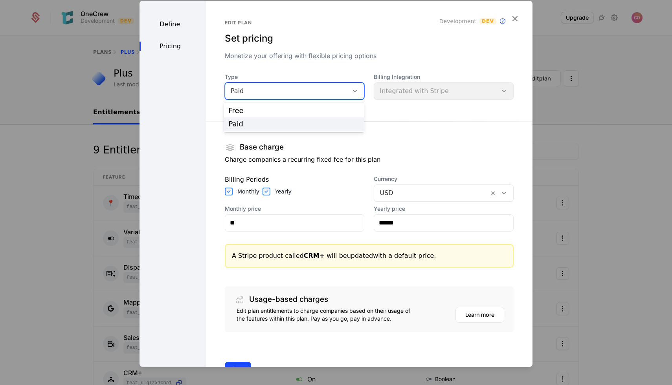
click at [293, 95] on div "Paid" at bounding box center [287, 90] width 112 height 9
click at [280, 91] on div "Paid" at bounding box center [287, 90] width 112 height 9
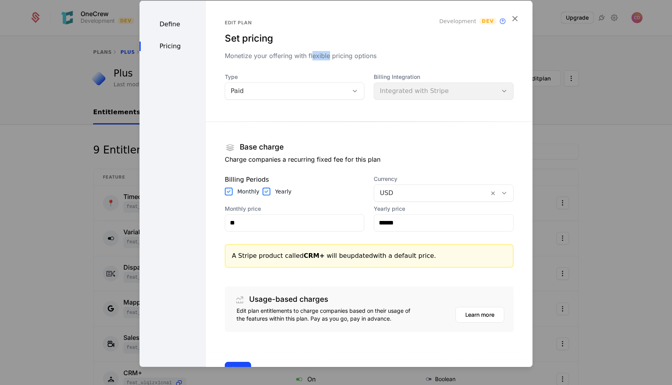
drag, startPoint x: 312, startPoint y: 53, endPoint x: 337, endPoint y: 57, distance: 24.9
click at [337, 57] on div "Monetize your offering with flexible pricing options" at bounding box center [369, 55] width 289 height 9
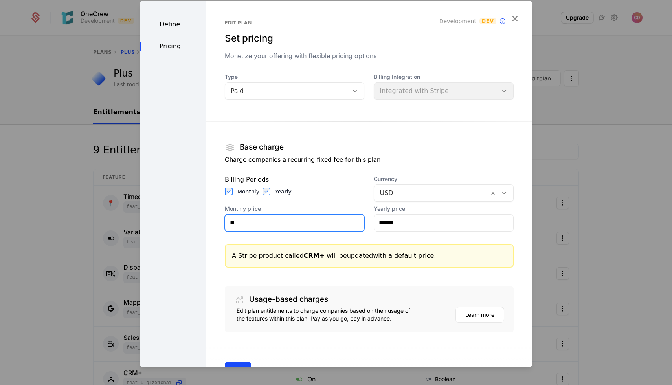
click at [253, 224] on input "**" at bounding box center [294, 223] width 139 height 17
click at [169, 25] on div "Define" at bounding box center [172, 23] width 66 height 9
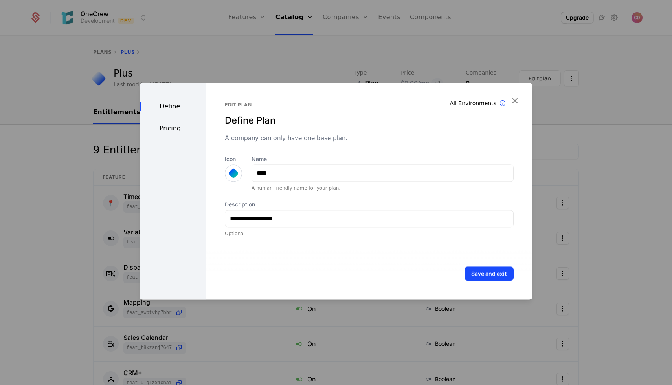
click at [169, 25] on div at bounding box center [336, 192] width 672 height 385
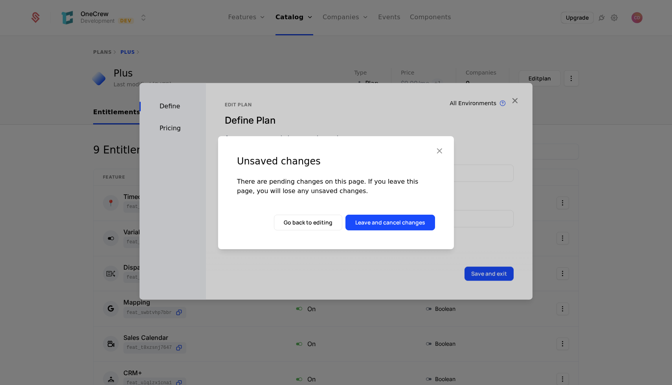
click at [438, 150] on icon "button" at bounding box center [439, 151] width 10 height 10
click at [438, 150] on div "**********" at bounding box center [369, 169] width 289 height 135
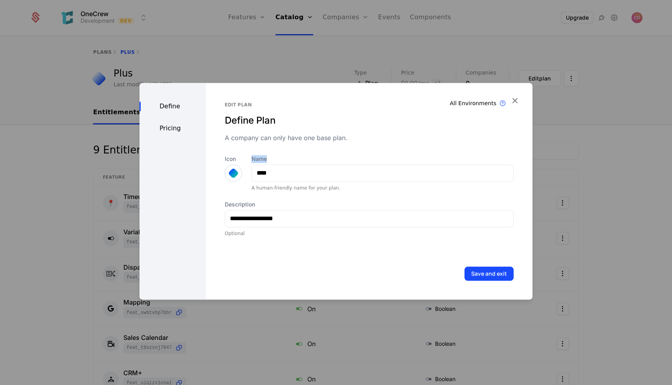
click at [438, 150] on div "**********" at bounding box center [369, 169] width 289 height 135
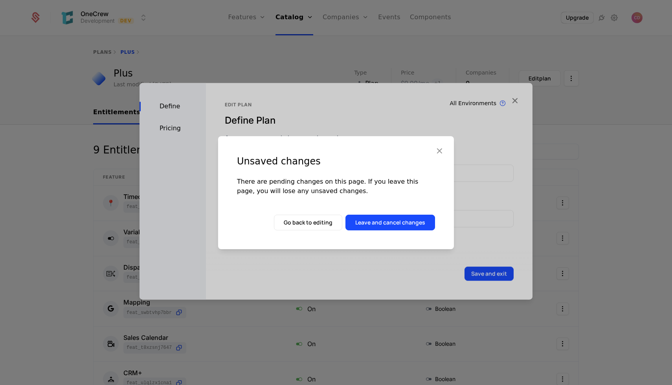
click at [377, 227] on button "Leave and cancel changes" at bounding box center [390, 223] width 90 height 16
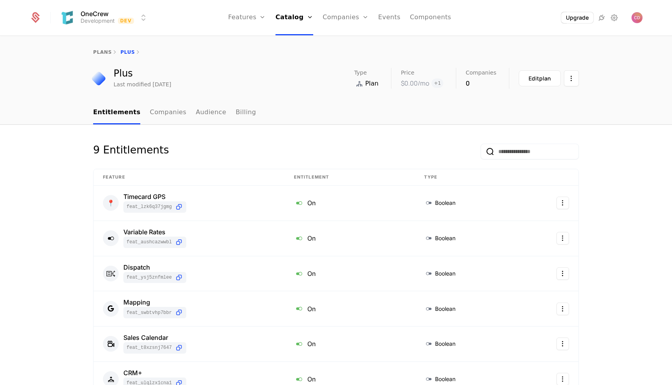
click at [532, 76] on div "Edit plan" at bounding box center [539, 79] width 22 height 8
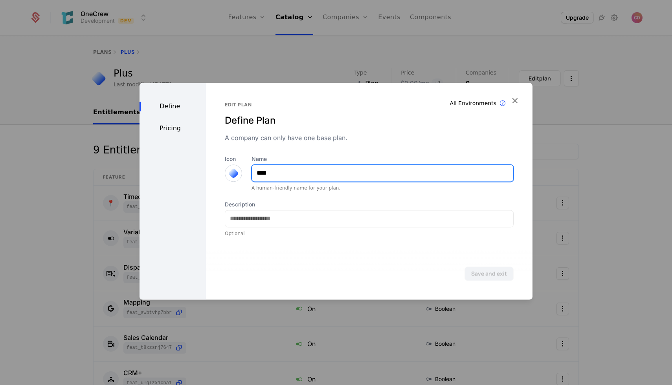
click at [261, 175] on input "****" at bounding box center [382, 173] width 261 height 17
type input "****"
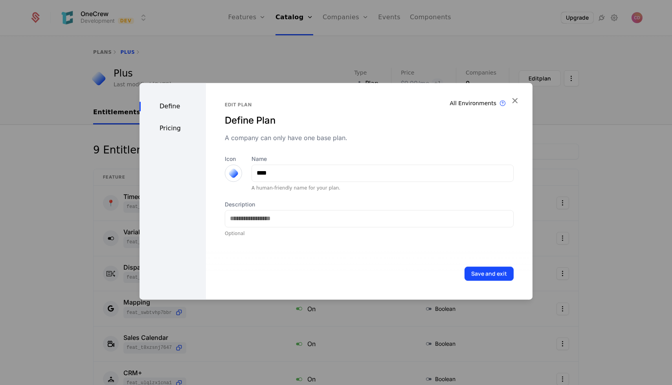
click at [167, 126] on div "Pricing" at bounding box center [172, 128] width 66 height 9
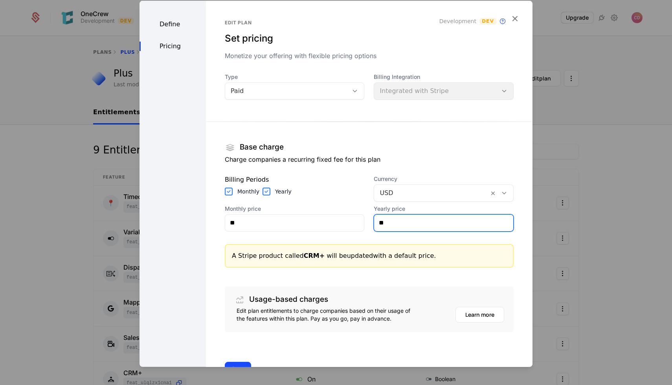
click at [413, 226] on input "**" at bounding box center [443, 223] width 139 height 17
type input "******"
click at [472, 166] on div "Base charge Charge companies a recurring fixed fee for this plan" at bounding box center [369, 155] width 289 height 31
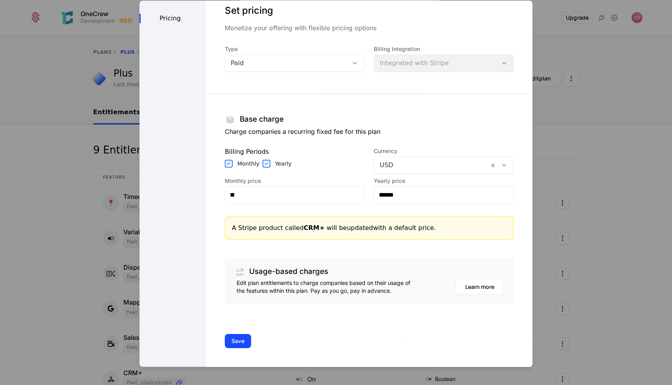
click at [232, 340] on button "Save" at bounding box center [238, 341] width 26 height 14
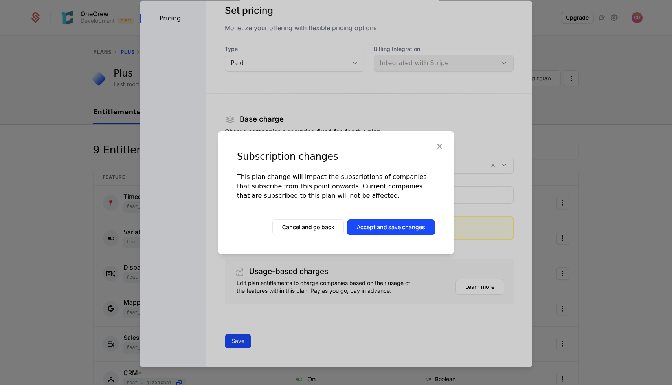
click at [387, 226] on button "Accept and save changes" at bounding box center [391, 228] width 88 height 16
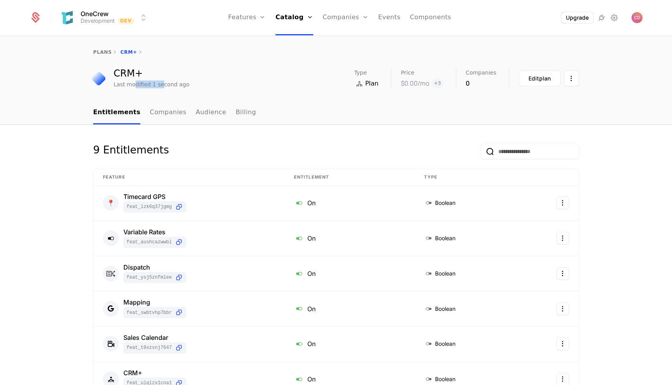
drag, startPoint x: 132, startPoint y: 84, endPoint x: 160, endPoint y: 84, distance: 27.9
click at [160, 84] on div "Last modified 1 second ago" at bounding box center [152, 85] width 76 height 8
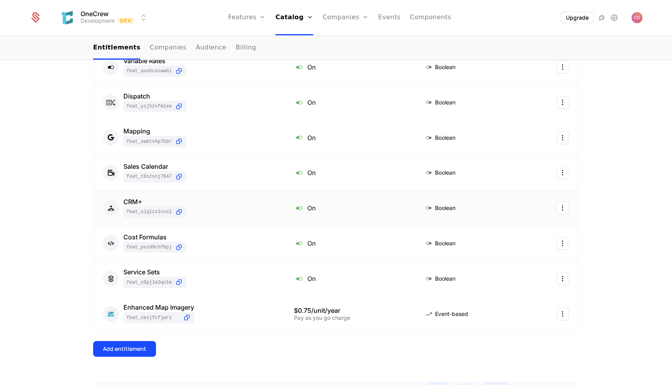
scroll to position [0, 0]
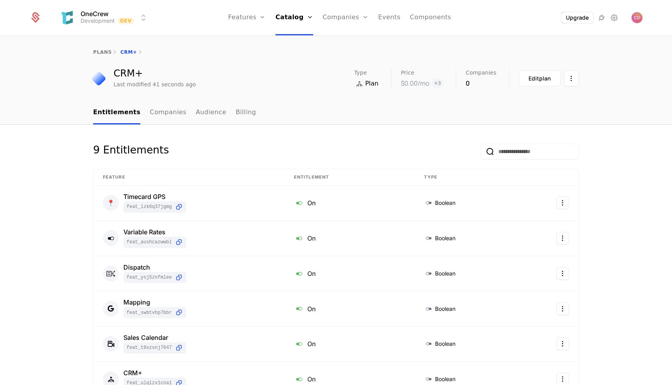
click at [98, 51] on link "plans" at bounding box center [102, 53] width 18 height 6
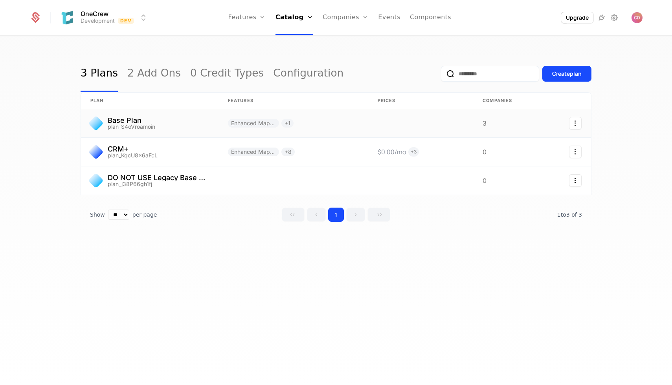
click at [147, 122] on link at bounding box center [150, 123] width 138 height 28
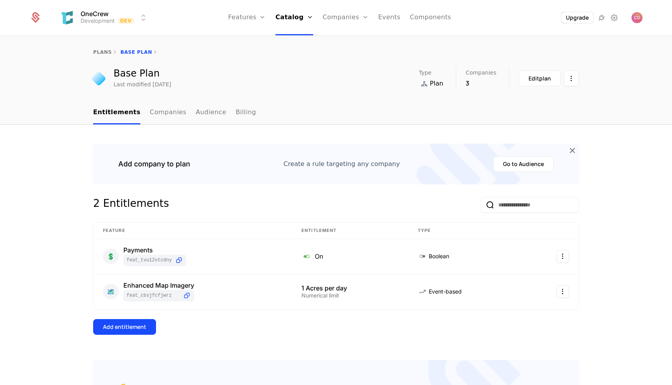
click at [537, 79] on div "Edit plan" at bounding box center [539, 79] width 22 height 8
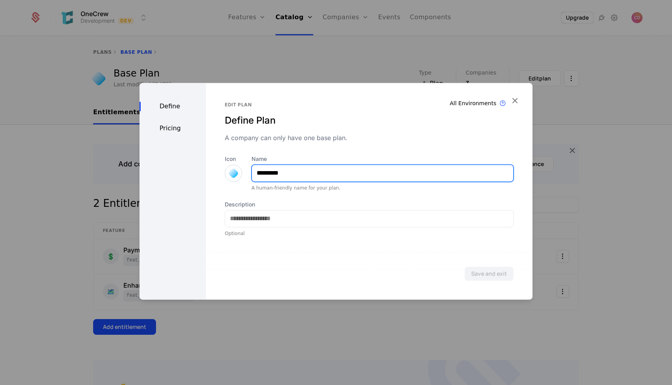
click at [290, 166] on input "*********" at bounding box center [382, 173] width 261 height 17
type input "**********"
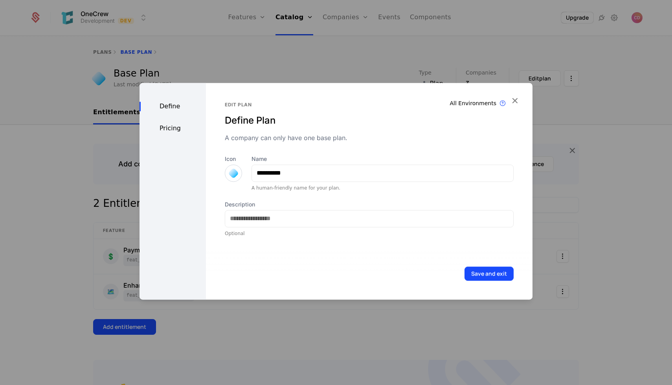
click at [169, 132] on div "Pricing" at bounding box center [172, 128] width 66 height 9
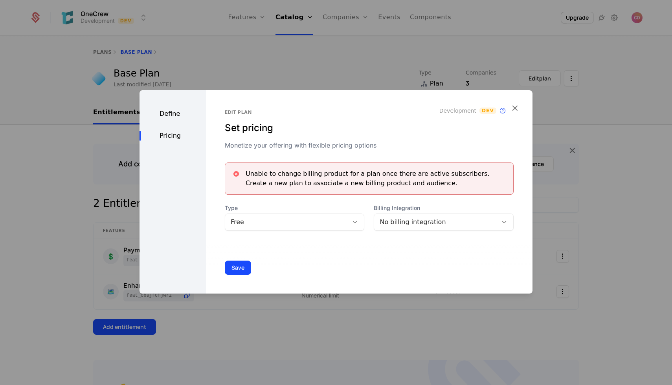
click at [406, 224] on div "No billing integration" at bounding box center [436, 222] width 112 height 9
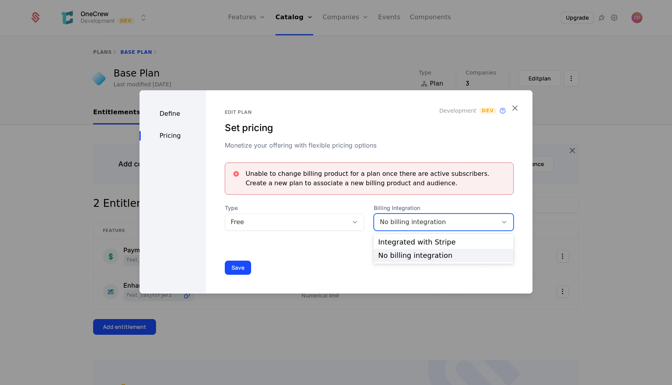
click at [403, 120] on div "Edit plan Set pricing Monetize your offering with flexible pricing options" at bounding box center [369, 129] width 289 height 41
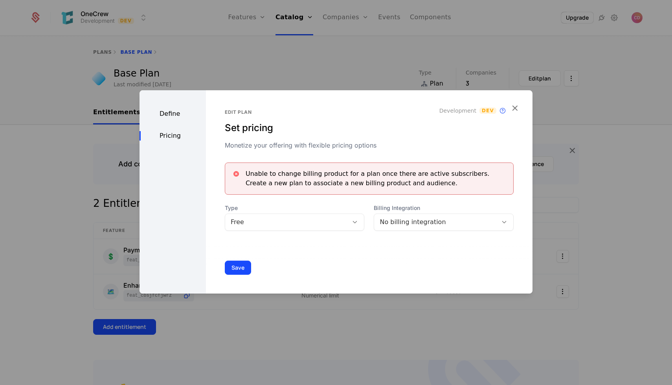
click at [514, 111] on icon "button" at bounding box center [515, 108] width 10 height 10
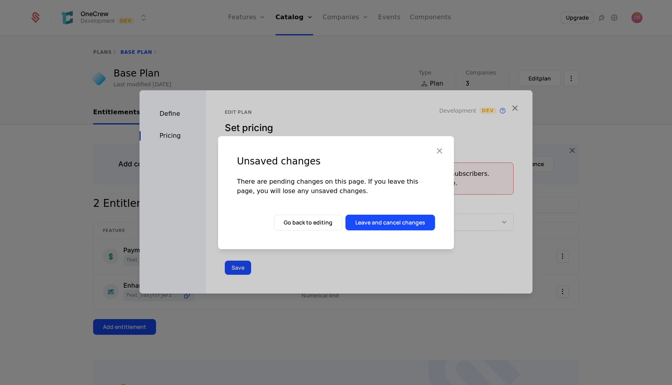
click at [374, 219] on button "Leave and cancel changes" at bounding box center [390, 223] width 90 height 16
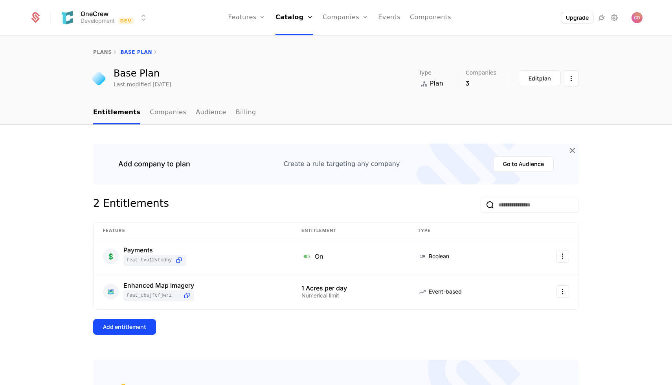
click at [106, 51] on link "plans" at bounding box center [102, 53] width 18 height 6
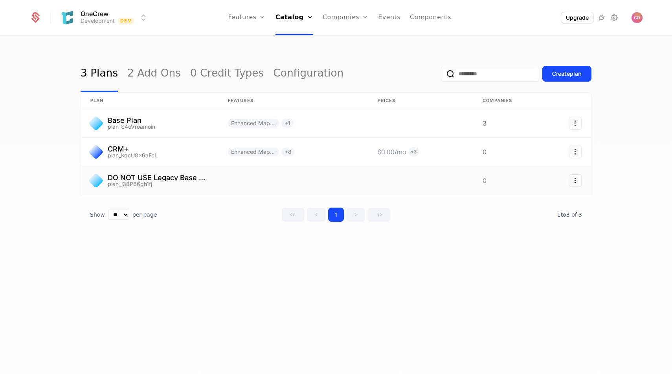
click at [145, 172] on link at bounding box center [150, 181] width 138 height 28
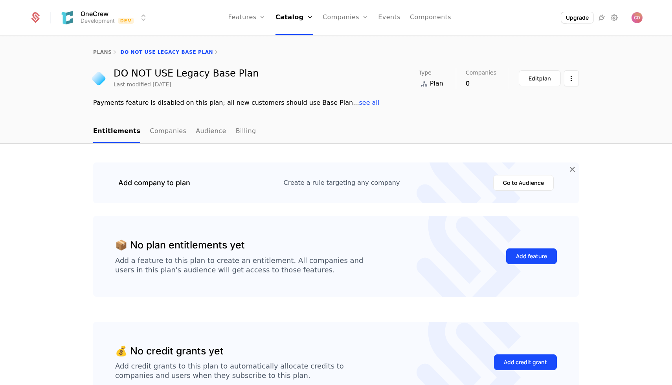
click at [359, 103] on span "see all" at bounding box center [369, 102] width 20 height 7
drag, startPoint x: 255, startPoint y: 103, endPoint x: 273, endPoint y: 103, distance: 17.3
click at [273, 103] on div "Payments feature is disabled on this plan; all new customers should use Base Pl…" at bounding box center [336, 102] width 486 height 9
drag, startPoint x: 273, startPoint y: 103, endPoint x: 196, endPoint y: 104, distance: 76.6
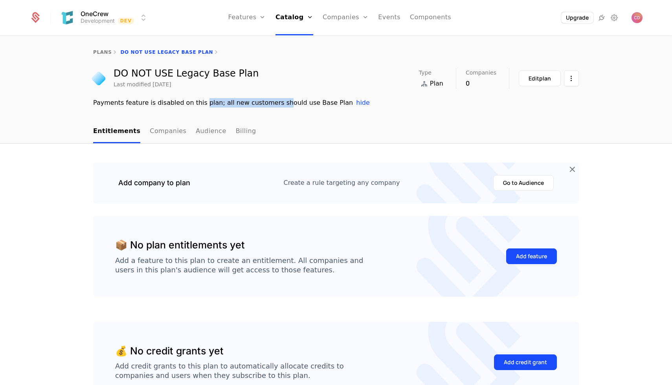
click at [196, 104] on div "Payments feature is disabled on this plan; all new customers should use Base Pl…" at bounding box center [336, 102] width 486 height 9
click at [550, 80] on div "Edit plan" at bounding box center [539, 79] width 22 height 8
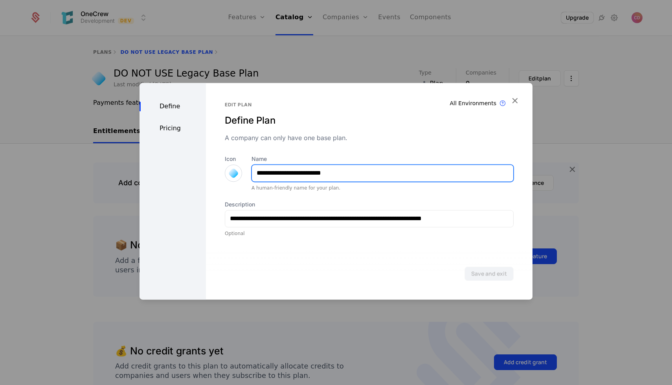
click at [289, 176] on input "**********" at bounding box center [382, 173] width 261 height 17
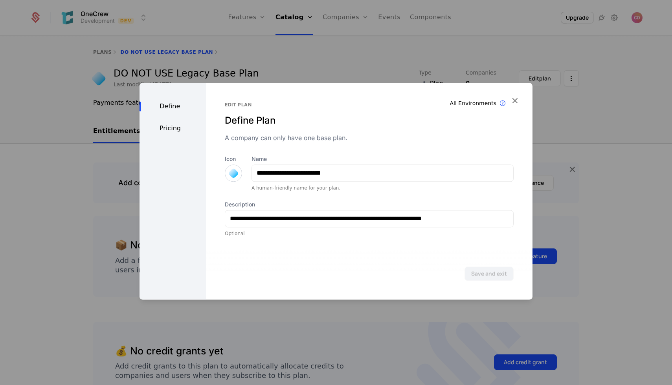
click at [396, 134] on div "A company can only have one base plan." at bounding box center [369, 137] width 289 height 9
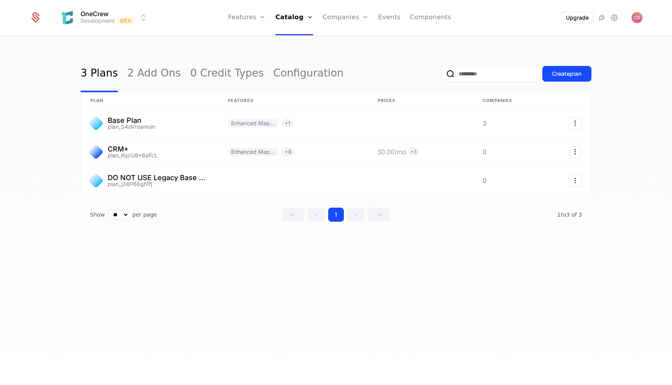
click at [543, 72] on button "Create plan" at bounding box center [566, 74] width 49 height 16
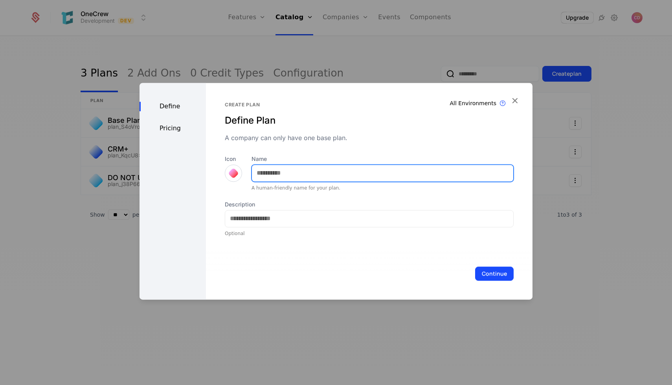
click at [277, 172] on input "Name" at bounding box center [382, 173] width 261 height 17
type input "**********"
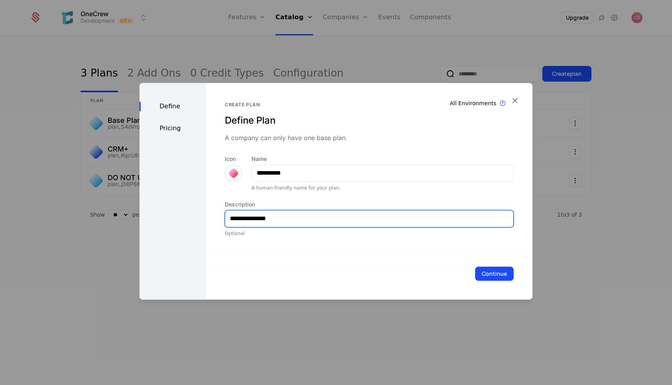
type input "**********"
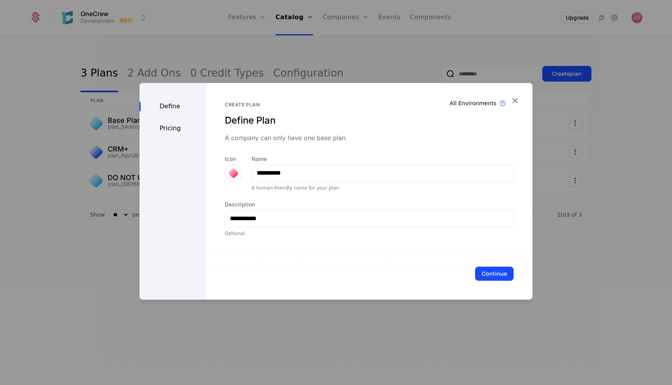
click at [493, 275] on button "Continue" at bounding box center [494, 274] width 39 height 14
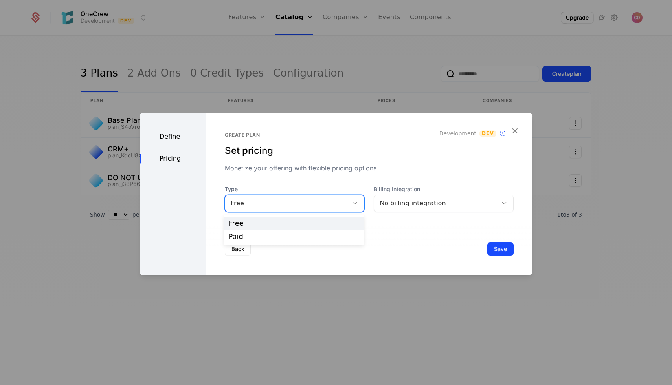
click at [325, 204] on div "Free" at bounding box center [287, 203] width 112 height 9
click at [278, 240] on div "Paid" at bounding box center [294, 236] width 131 height 7
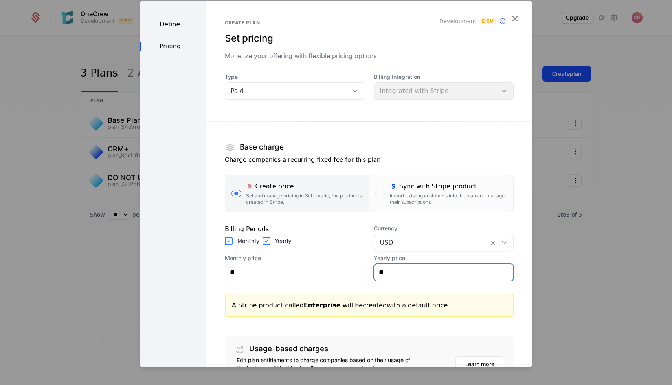
click at [405, 268] on input "**" at bounding box center [443, 272] width 139 height 17
click at [405, 279] on input "**" at bounding box center [443, 272] width 139 height 17
type input "**"
type input "*******"
click at [524, 267] on div "Create plan Set pricing Monetize your offering with flexible pricing options De…" at bounding box center [369, 222] width 326 height 444
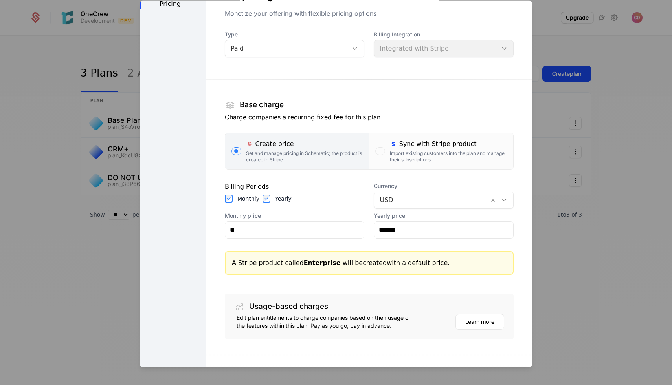
scroll to position [77, 0]
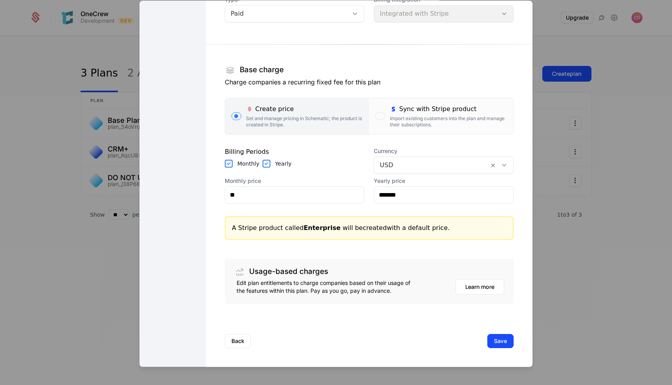
click at [237, 163] on label "Monthly" at bounding box center [248, 164] width 22 height 8
click at [494, 338] on button "Save" at bounding box center [500, 341] width 26 height 14
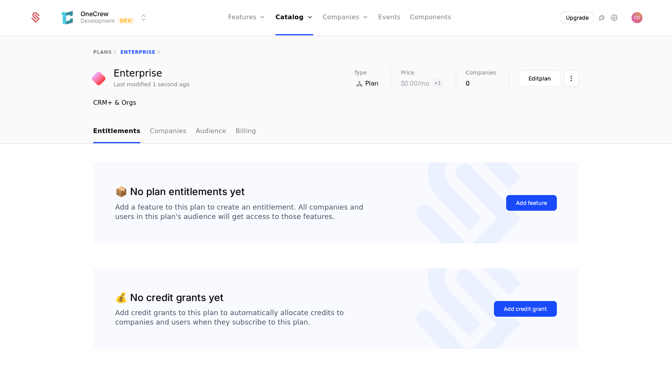
click at [66, 185] on div "📦 No plan entitlements yet Add a feature to this plan to create an entitlement.…" at bounding box center [336, 268] width 672 height 249
click at [533, 199] on button "Add feature" at bounding box center [531, 203] width 51 height 16
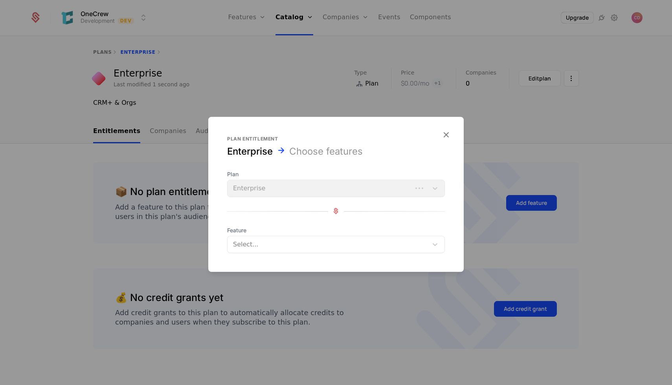
click at [351, 191] on div "Plan Enterprise" at bounding box center [336, 183] width 218 height 27
click at [282, 253] on form "Plan entitlement Enterprise Choose features Plan Enterprise Feature Select..." at bounding box center [335, 194] width 255 height 155
click at [447, 133] on icon "button" at bounding box center [446, 134] width 10 height 10
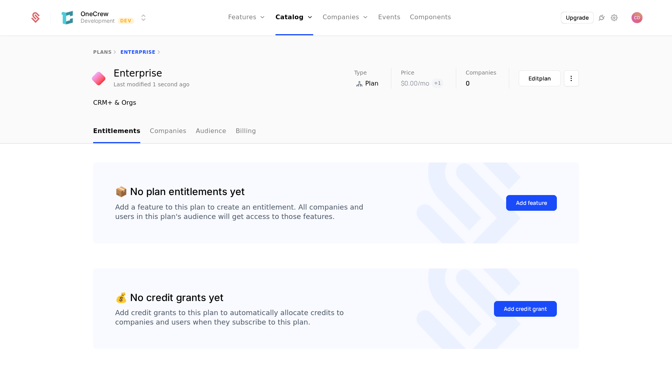
click at [103, 48] on div "plans Enterprise" at bounding box center [336, 52] width 672 height 31
click at [101, 52] on link "plans" at bounding box center [102, 53] width 18 height 6
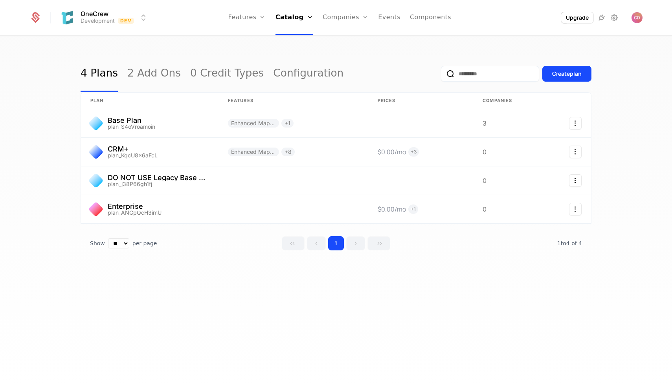
click at [65, 149] on div "4 Plans 2 Add Ons 0 Credit Types Configuration Create plan plan Features Prices…" at bounding box center [336, 214] width 672 height 354
click at [44, 193] on div "4 Plans 2 Add Ons 0 Credit Types Configuration Create plan plan Features Prices…" at bounding box center [336, 214] width 672 height 354
click at [399, 212] on link at bounding box center [420, 209] width 105 height 28
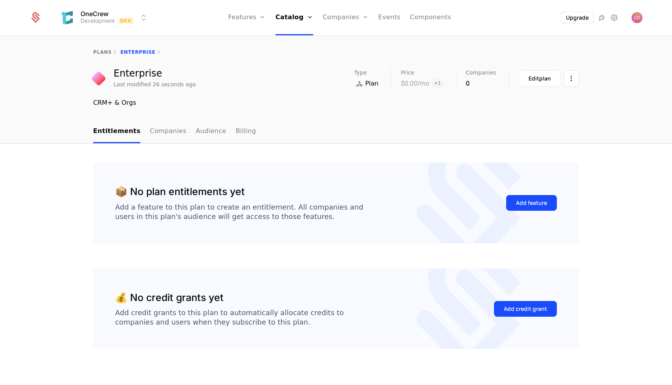
click at [439, 83] on span "+ 1" at bounding box center [437, 83] width 12 height 9
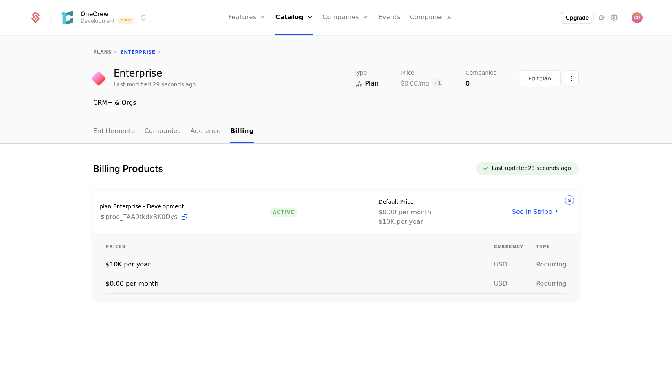
click at [537, 79] on div "Edit plan" at bounding box center [539, 79] width 22 height 8
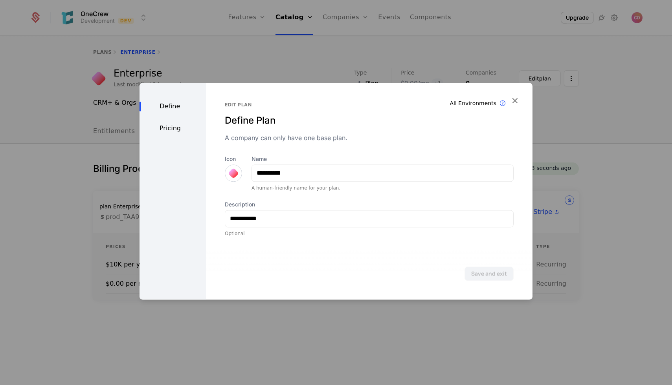
click at [167, 135] on div "Define Pricing" at bounding box center [172, 191] width 66 height 217
click at [163, 128] on div "Pricing" at bounding box center [172, 128] width 66 height 9
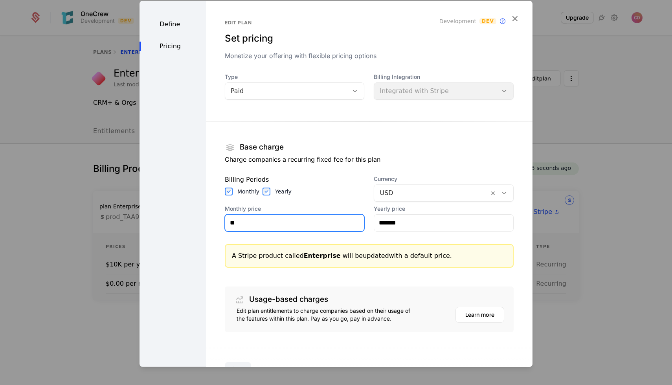
click at [251, 223] on input "**" at bounding box center [294, 223] width 139 height 17
click at [245, 192] on label "Monthly" at bounding box center [248, 191] width 22 height 8
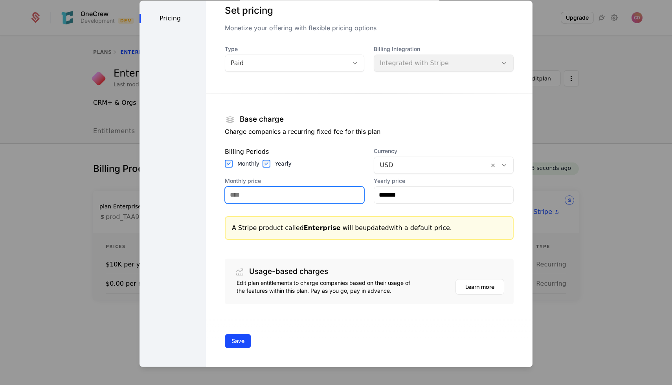
click at [247, 196] on input "Monthly price" at bounding box center [294, 195] width 139 height 17
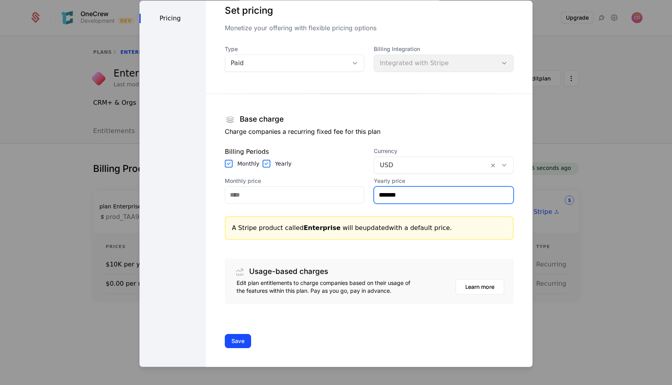
click at [390, 197] on input "*******" at bounding box center [443, 195] width 139 height 17
type input "*******"
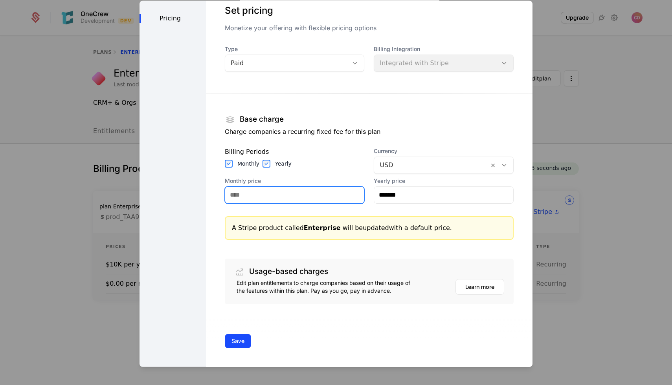
click at [318, 193] on input "Monthly price" at bounding box center [294, 195] width 139 height 17
type input "******"
click at [235, 341] on button "Save" at bounding box center [238, 341] width 26 height 14
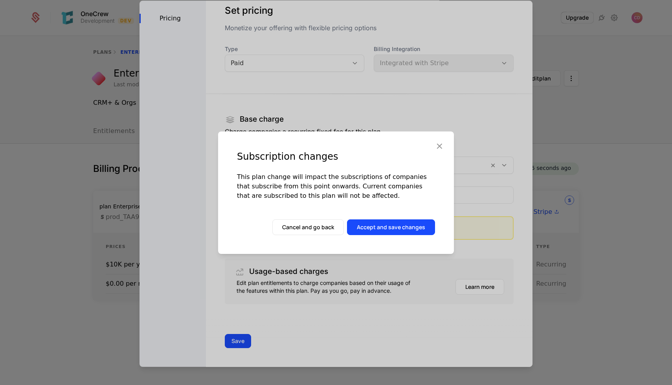
click at [392, 230] on button "Accept and save changes" at bounding box center [391, 228] width 88 height 16
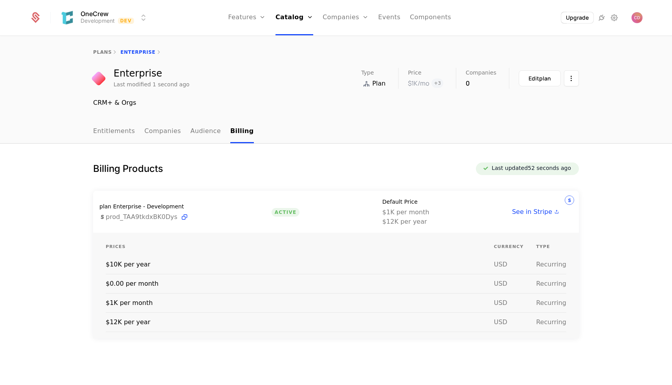
click at [439, 82] on span "+ 3" at bounding box center [437, 83] width 12 height 9
click at [441, 83] on span "+ 3" at bounding box center [437, 83] width 12 height 9
click at [318, 123] on nav "Entitlements Companies Audience Billing" at bounding box center [336, 131] width 486 height 23
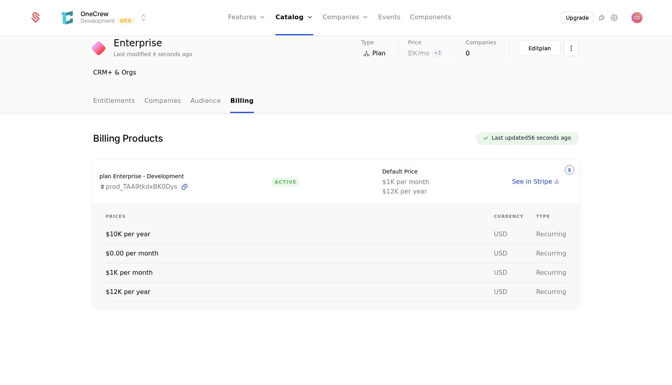
scroll to position [31, 0]
click at [205, 101] on link "Audience" at bounding box center [205, 100] width 31 height 23
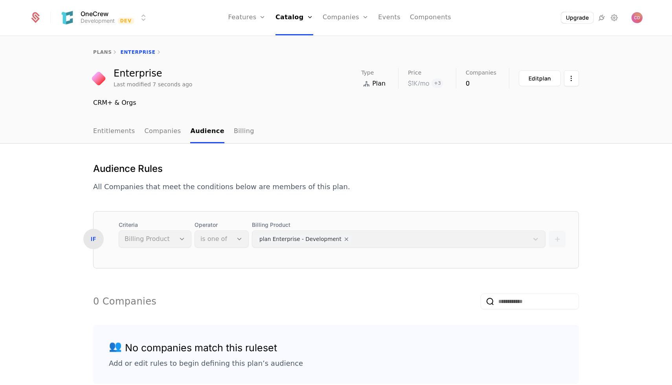
scroll to position [55, 0]
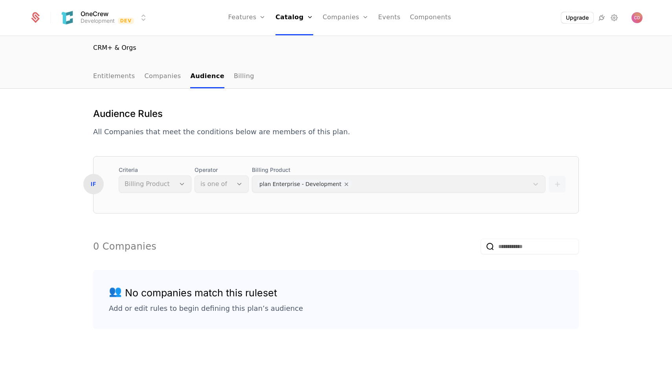
click at [158, 77] on link "Companies" at bounding box center [163, 76] width 37 height 23
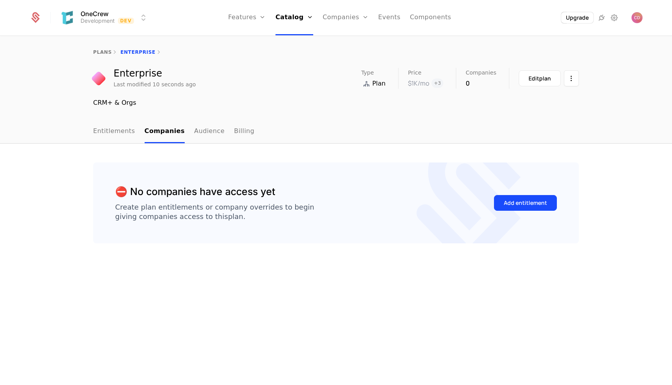
click at [112, 136] on link "Entitlements" at bounding box center [114, 131] width 42 height 23
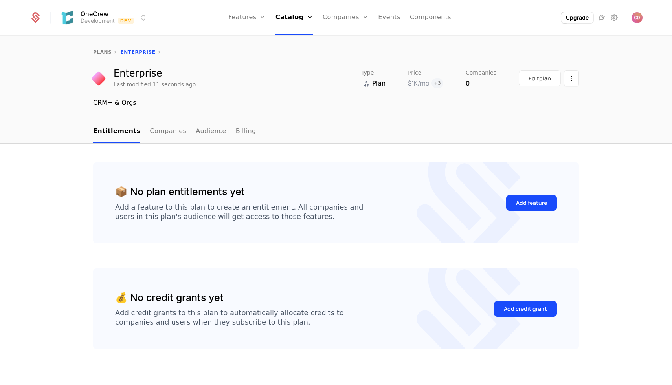
scroll to position [8, 0]
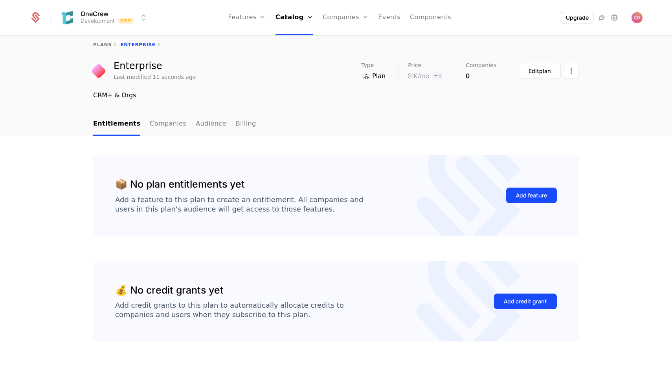
click at [517, 196] on div "Add feature" at bounding box center [531, 196] width 31 height 8
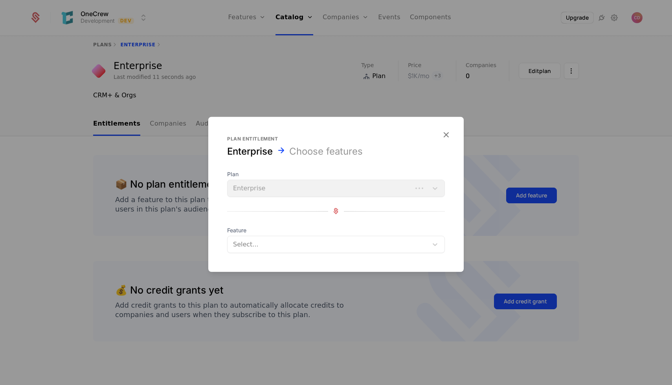
click at [302, 188] on div "Plan Enterprise" at bounding box center [336, 183] width 218 height 27
click at [268, 243] on div at bounding box center [327, 244] width 191 height 11
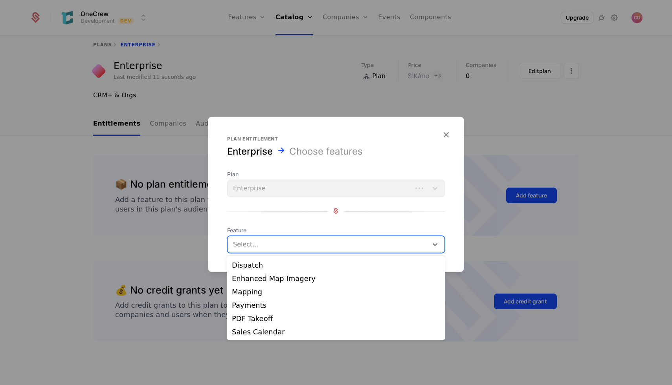
scroll to position [0, 0]
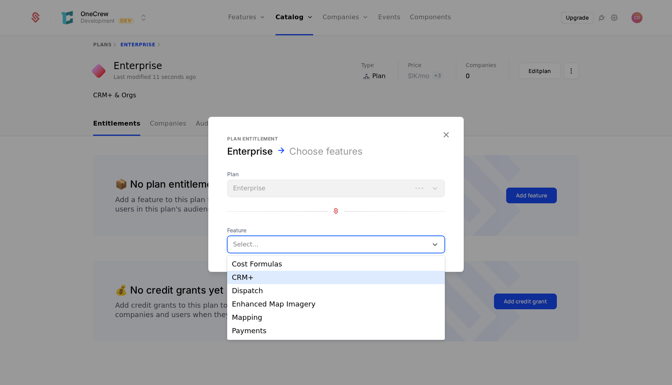
click at [266, 277] on div "CRM+" at bounding box center [336, 277] width 208 height 7
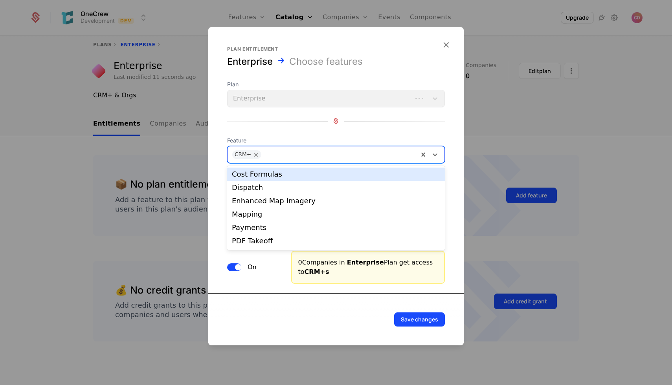
click at [278, 154] on div at bounding box center [339, 154] width 150 height 11
click at [275, 176] on div "Cost Formulas" at bounding box center [336, 174] width 208 height 7
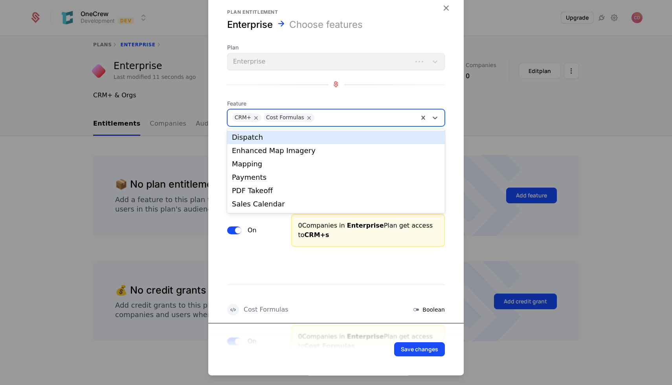
click at [335, 119] on div at bounding box center [365, 117] width 97 height 11
click at [332, 140] on div "Dispatch" at bounding box center [336, 137] width 208 height 7
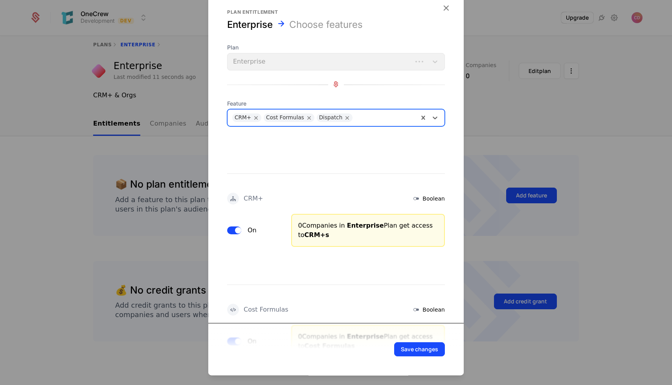
click at [361, 118] on div at bounding box center [384, 117] width 59 height 11
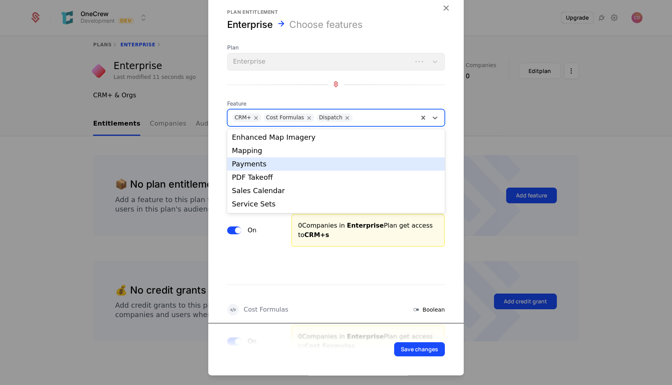
click at [321, 159] on div "Payments" at bounding box center [336, 164] width 218 height 13
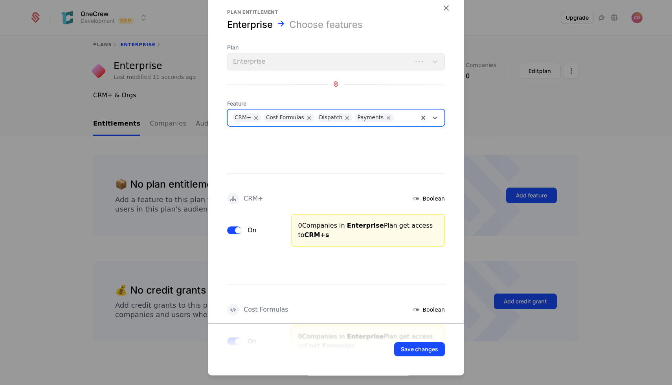
click at [397, 117] on div at bounding box center [405, 117] width 18 height 11
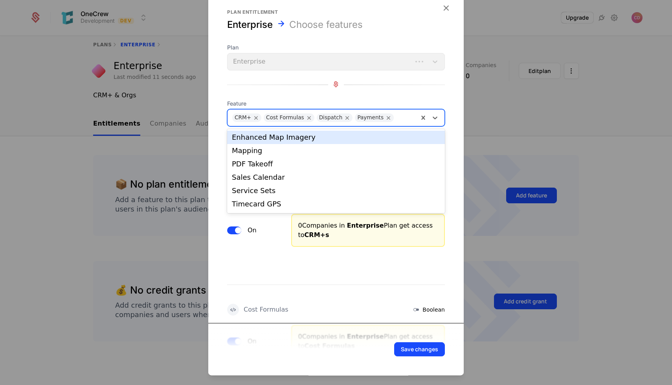
click at [328, 142] on div "Enhanced Map Imagery" at bounding box center [336, 137] width 218 height 13
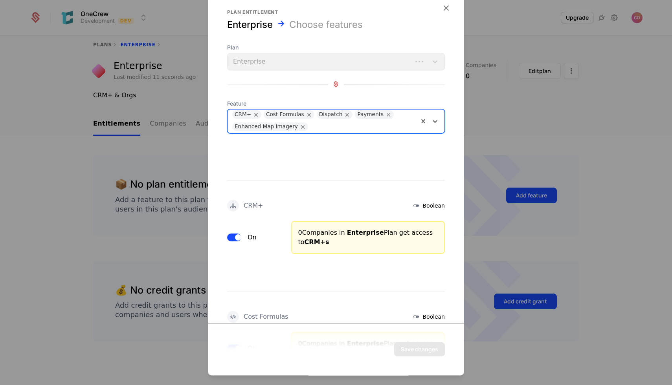
click at [388, 125] on div at bounding box center [361, 126] width 103 height 11
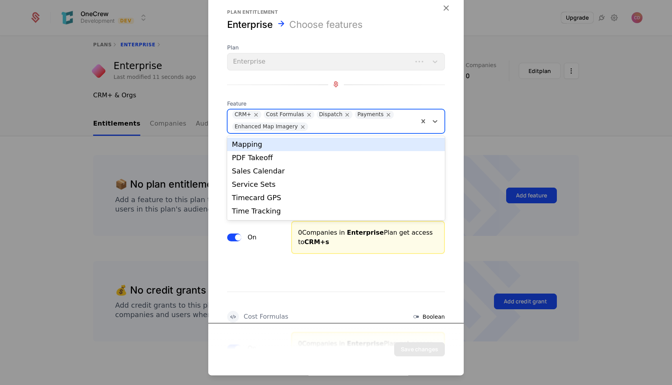
click at [330, 150] on div "Mapping" at bounding box center [336, 144] width 218 height 13
click at [363, 127] on div at bounding box center [381, 126] width 66 height 11
click at [330, 149] on div "PDF Takeoff" at bounding box center [336, 144] width 218 height 13
click at [394, 124] on div at bounding box center [404, 126] width 20 height 11
click at [336, 148] on div "Sales Calendar" at bounding box center [336, 144] width 218 height 13
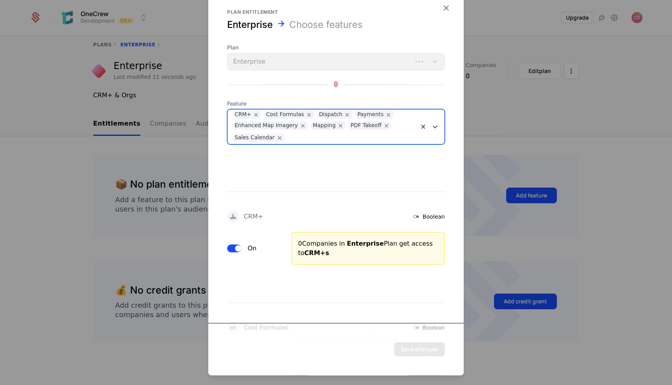
click at [388, 132] on div at bounding box center [350, 137] width 127 height 11
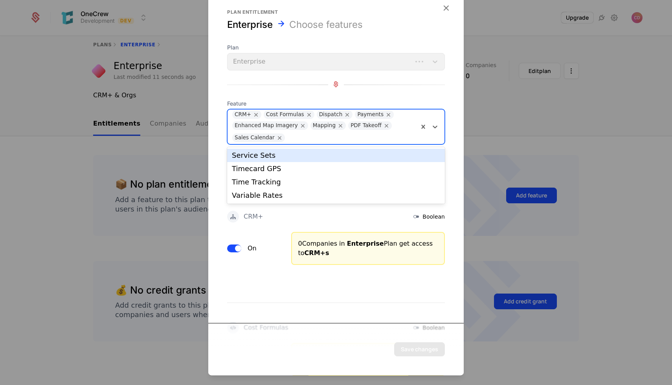
click at [339, 155] on div "Service Sets" at bounding box center [336, 155] width 208 height 7
click at [366, 138] on div at bounding box center [374, 137] width 79 height 11
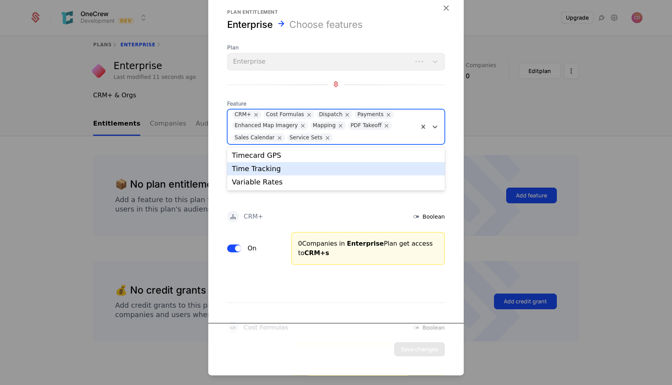
click at [330, 162] on div "Timecard GPS" at bounding box center [336, 155] width 218 height 13
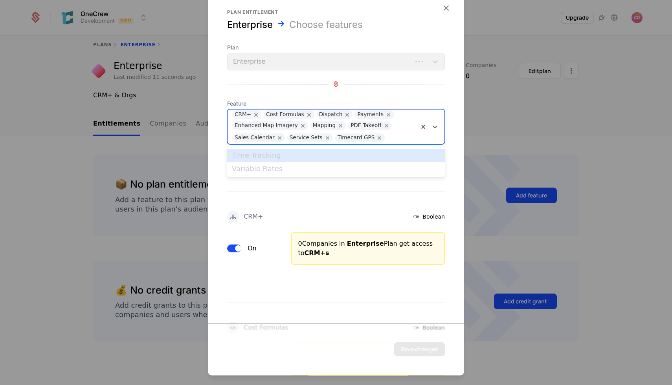
click at [392, 136] on div at bounding box center [400, 137] width 27 height 11
click at [337, 158] on div "Time Tracking" at bounding box center [336, 155] width 208 height 7
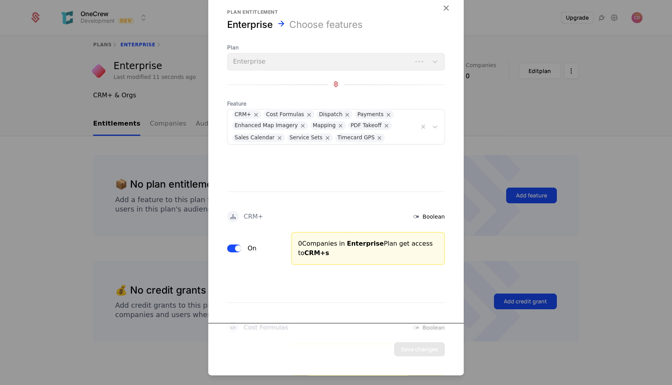
click at [312, 191] on div "CRM+ Boolean On 0 Companies in Enterprise Plan get access to CRM+s" at bounding box center [335, 209] width 255 height 111
click at [376, 140] on icon "Remove Timecard GPS" at bounding box center [379, 137] width 7 height 7
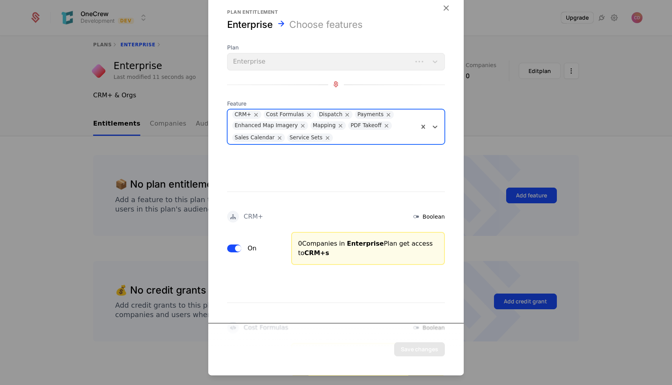
click at [366, 139] on div at bounding box center [374, 137] width 79 height 11
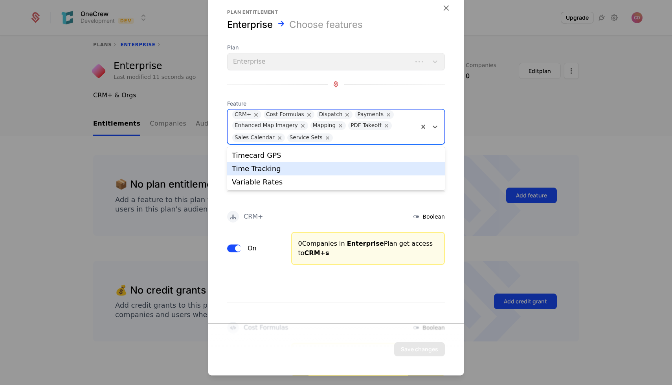
click at [304, 171] on div "Time Tracking" at bounding box center [336, 168] width 208 height 7
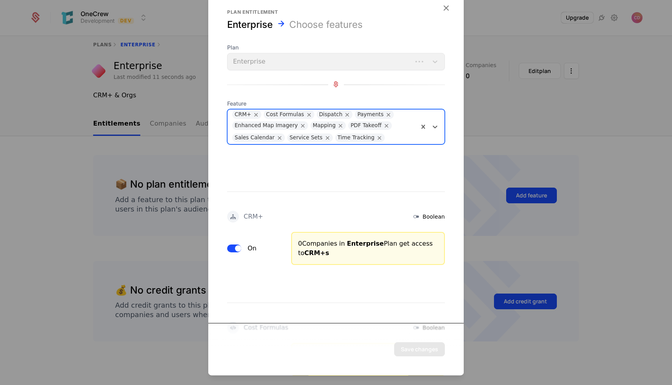
click at [387, 135] on div at bounding box center [400, 137] width 27 height 11
click at [319, 178] on div "CRM+ Boolean On 0 Companies in Enterprise Plan get access to CRM+s" at bounding box center [335, 209] width 255 height 111
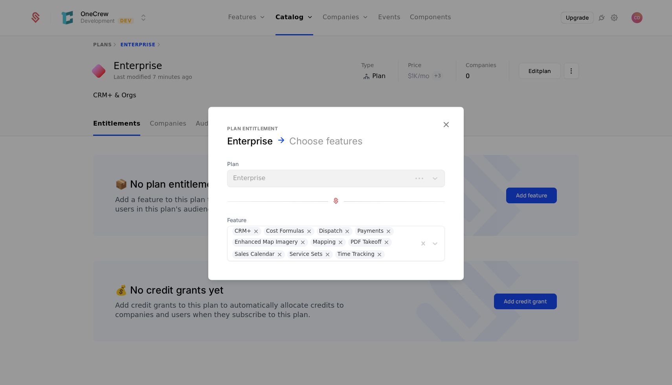
click at [446, 126] on icon "button" at bounding box center [446, 124] width 10 height 10
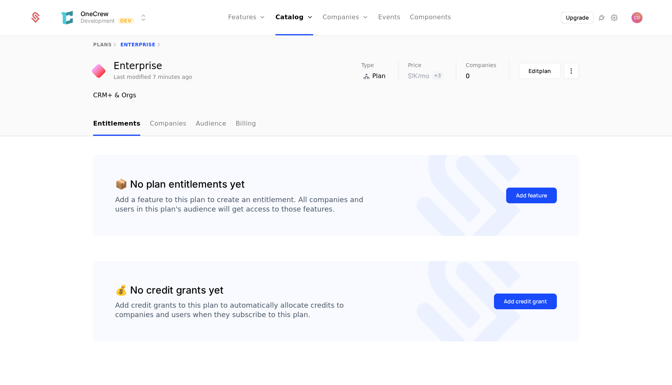
click at [516, 202] on button "Add feature" at bounding box center [531, 196] width 51 height 16
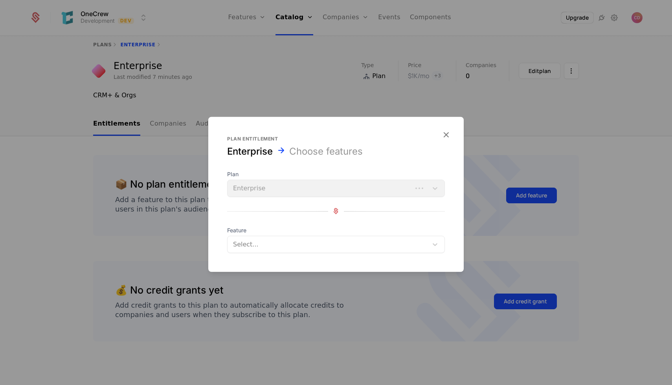
click at [272, 250] on div "Select..." at bounding box center [327, 244] width 200 height 13
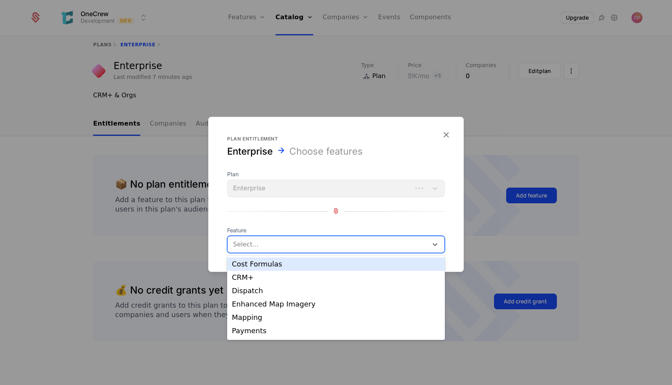
click at [260, 277] on div "CRM+" at bounding box center [336, 277] width 208 height 7
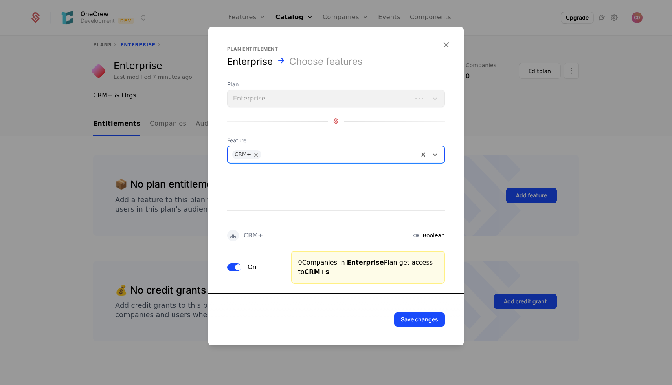
click at [281, 156] on div at bounding box center [339, 154] width 150 height 11
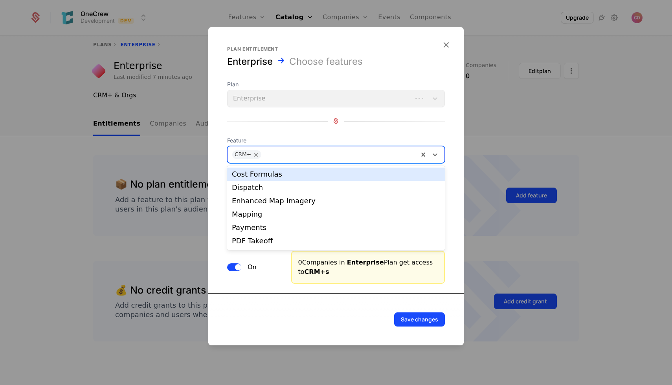
click at [280, 177] on div "Cost Formulas" at bounding box center [336, 174] width 208 height 7
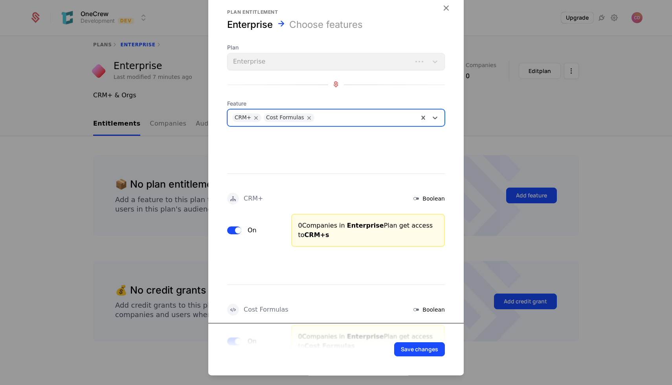
click at [356, 116] on div at bounding box center [365, 117] width 97 height 11
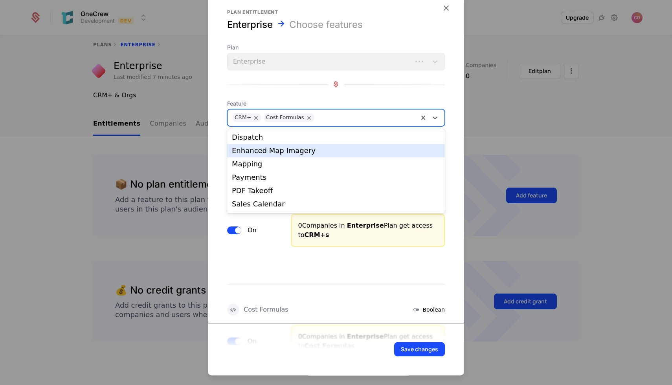
click at [322, 149] on div "Enhanced Map Imagery" at bounding box center [336, 150] width 208 height 7
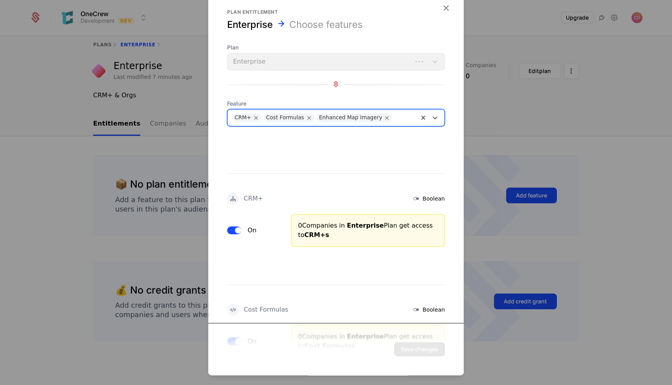
click at [405, 119] on div at bounding box center [403, 117] width 19 height 11
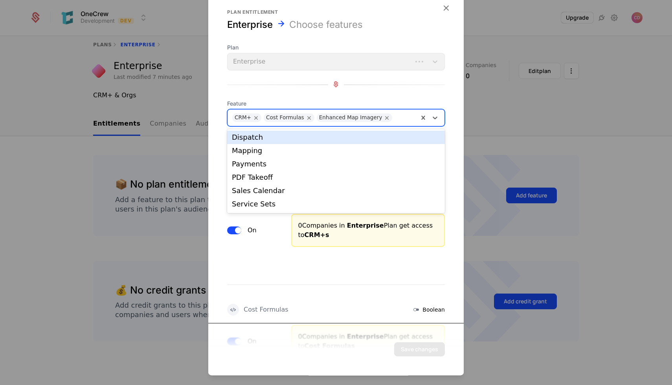
click at [371, 139] on div "Dispatch" at bounding box center [336, 137] width 208 height 7
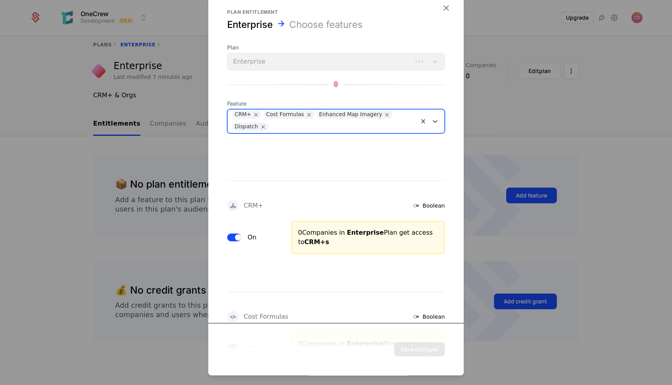
click at [394, 121] on div at bounding box center [342, 126] width 143 height 11
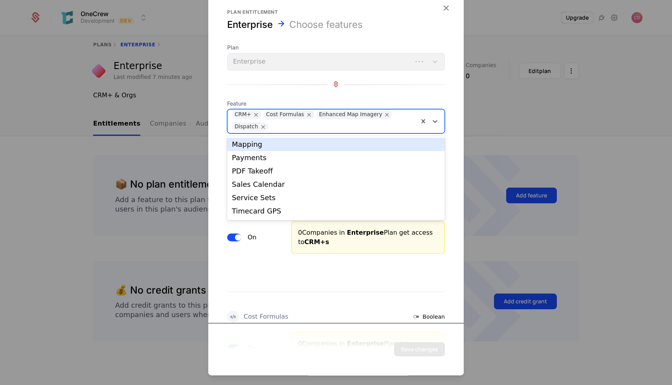
click at [365, 149] on div "Mapping" at bounding box center [336, 144] width 218 height 13
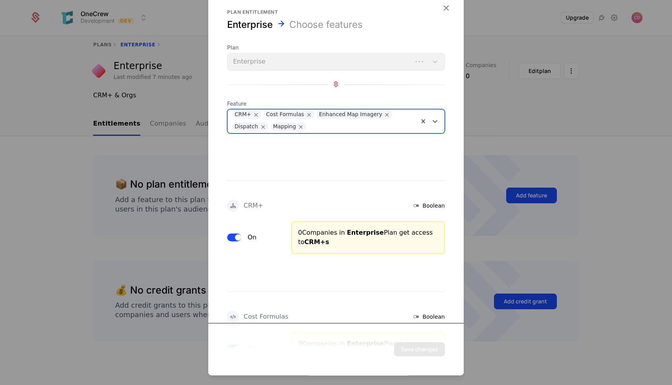
click at [374, 127] on div at bounding box center [360, 126] width 105 height 11
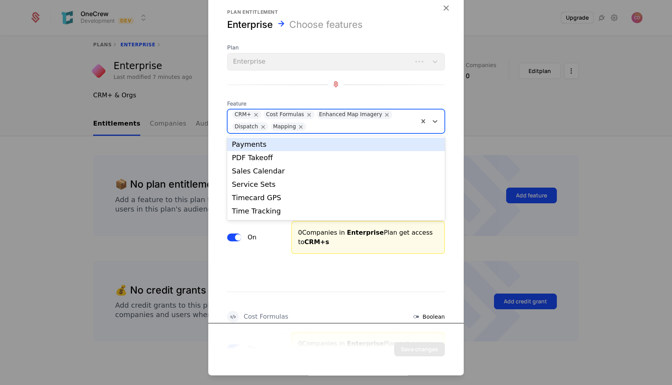
click at [359, 145] on div "Payments" at bounding box center [336, 144] width 208 height 7
click at [371, 121] on div at bounding box center [382, 126] width 64 height 11
click at [354, 146] on div "PDF Takeoff" at bounding box center [336, 144] width 208 height 7
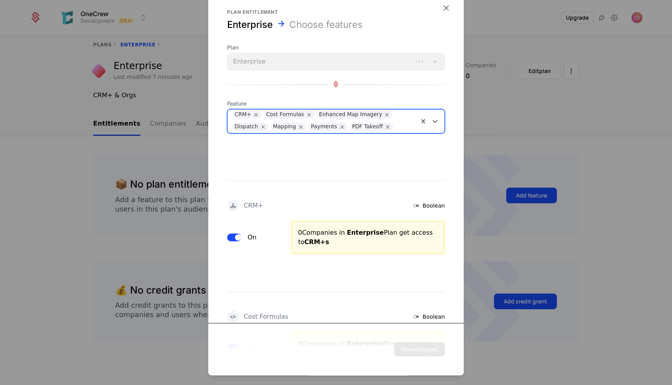
click at [406, 123] on div at bounding box center [404, 126] width 18 height 11
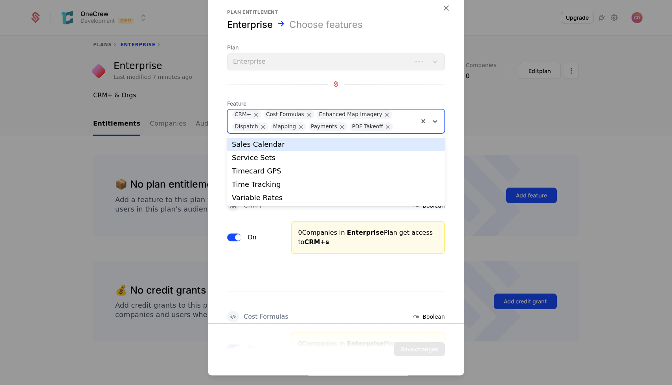
click at [357, 146] on div "Sales Calendar" at bounding box center [336, 144] width 208 height 7
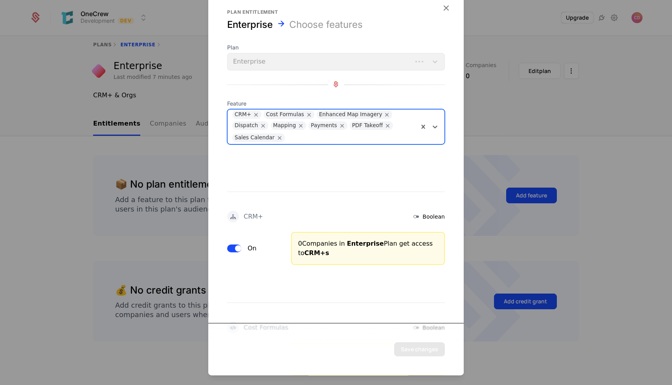
click at [387, 131] on div "CRM+ Cost Formulas Enhanced Map Imagery Dispatch Mapping Payments PDF Takeoff S…" at bounding box center [322, 127] width 191 height 35
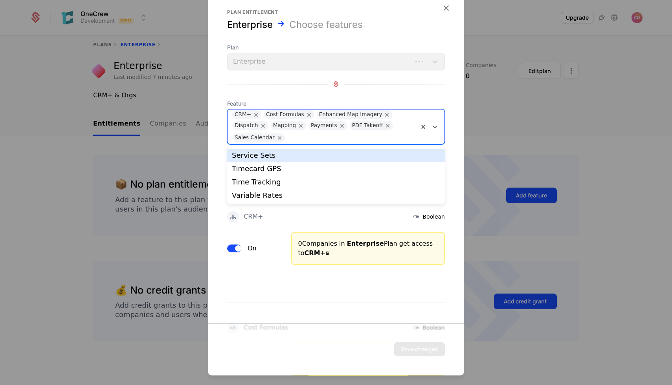
click at [356, 154] on div "Service Sets" at bounding box center [336, 155] width 208 height 7
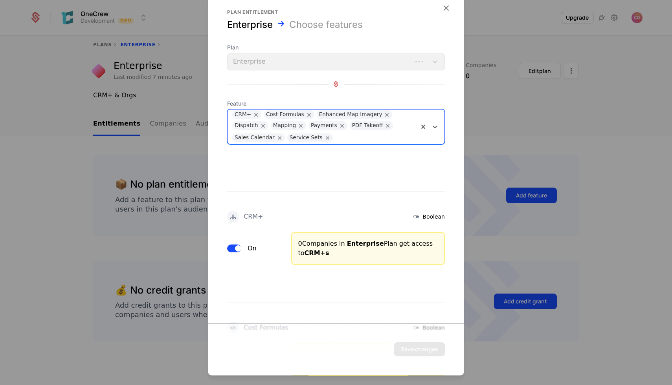
click at [373, 139] on div at bounding box center [374, 137] width 79 height 11
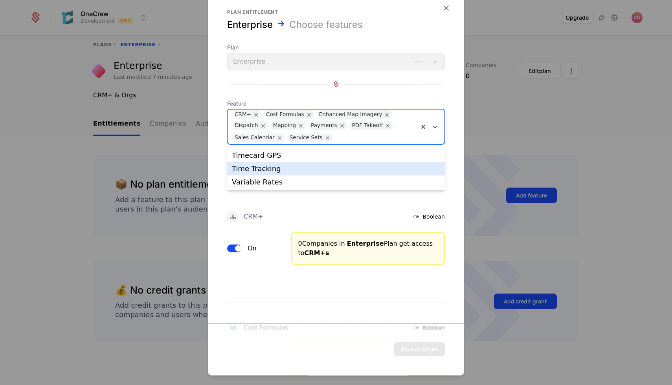
click at [356, 163] on div "Time Tracking" at bounding box center [336, 168] width 218 height 13
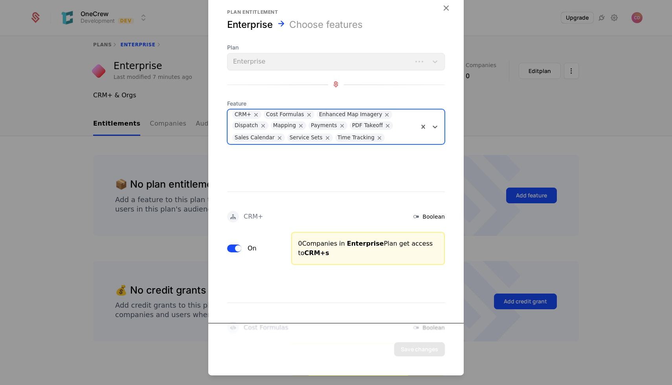
click at [391, 137] on div at bounding box center [400, 137] width 27 height 11
click at [353, 159] on div "Timecard GPS" at bounding box center [336, 155] width 218 height 13
click at [357, 180] on div "CRM+ Boolean On 0 Companies in Enterprise Plan get access to CRM+s" at bounding box center [335, 209] width 255 height 111
click at [376, 135] on icon "Remove Time Tracking" at bounding box center [379, 137] width 7 height 7
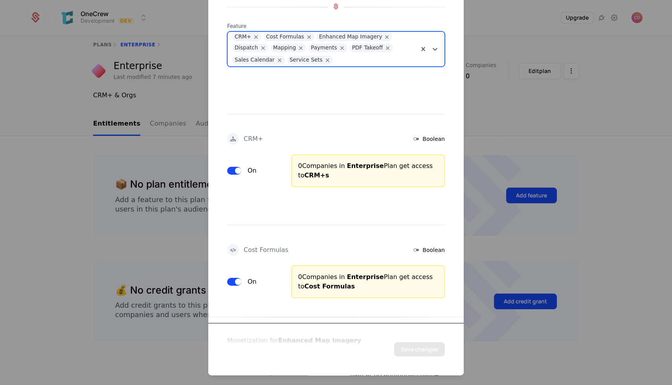
scroll to position [382, 0]
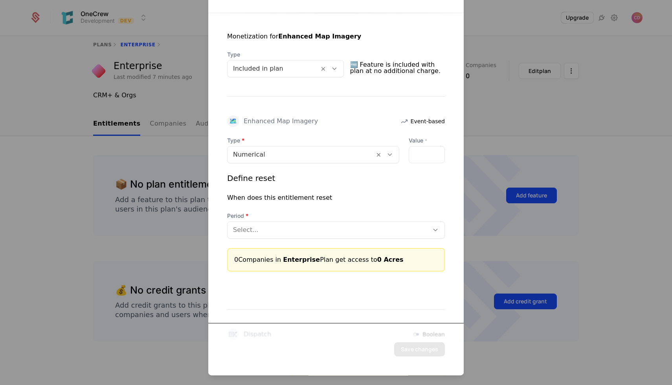
click at [285, 223] on div "Select..." at bounding box center [327, 230] width 201 height 14
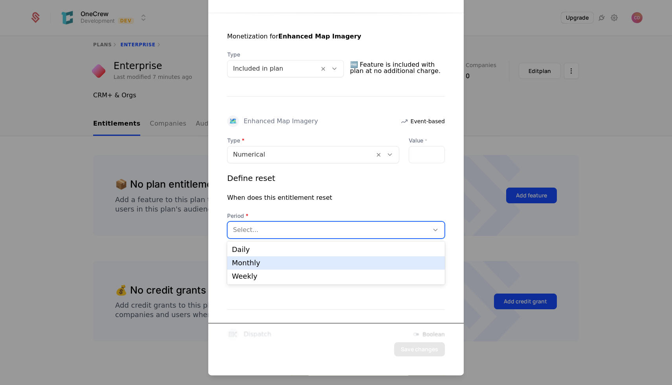
click at [308, 267] on div "Monthly" at bounding box center [336, 263] width 218 height 13
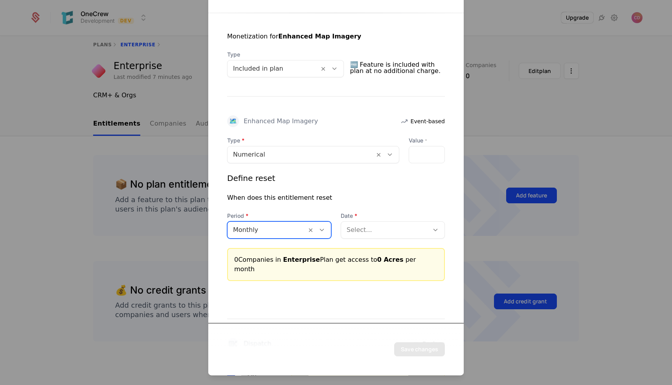
click at [354, 228] on div at bounding box center [385, 230] width 77 height 11
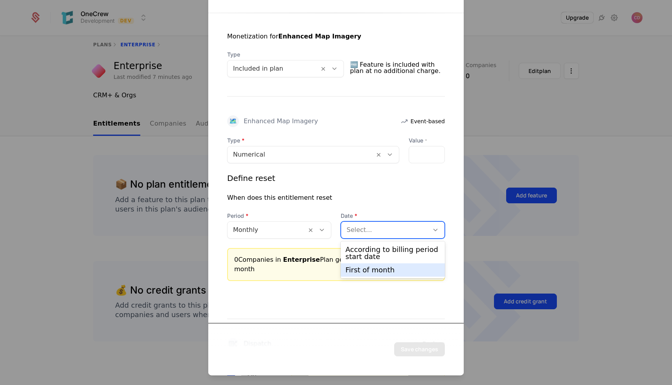
click at [386, 272] on div "First of month" at bounding box center [392, 270] width 95 height 7
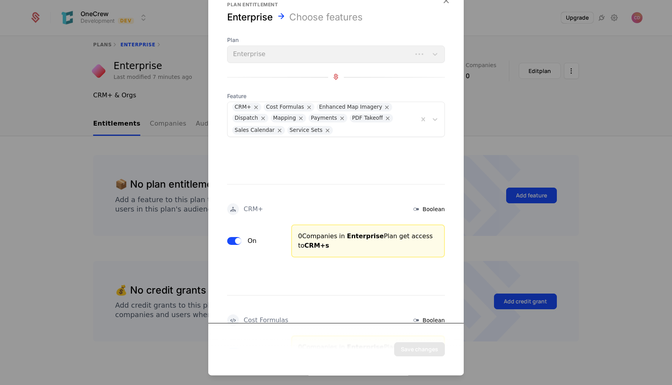
scroll to position [5, 0]
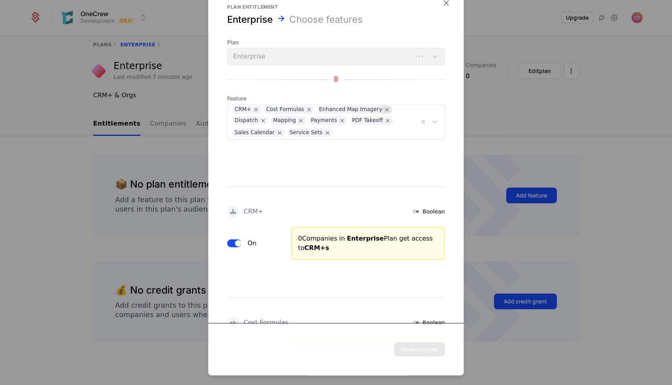
click at [383, 108] on icon "Remove Enhanced Map Imagery" at bounding box center [386, 109] width 7 height 7
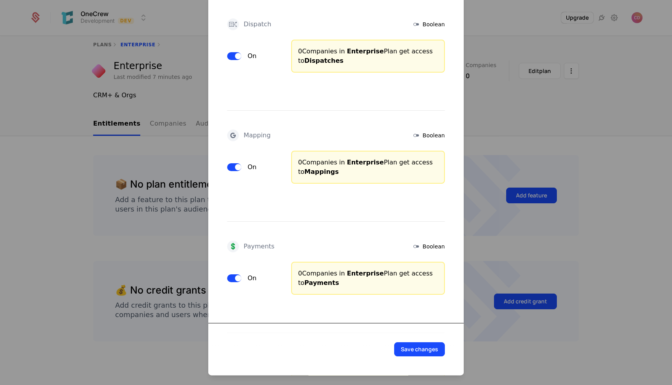
scroll to position [0, 0]
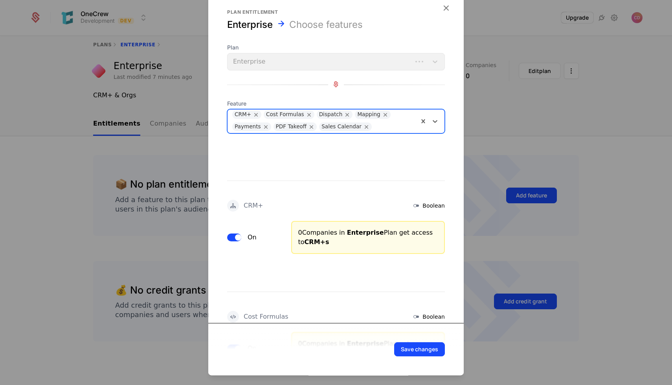
click at [411, 362] on div "Save changes" at bounding box center [335, 349] width 255 height 52
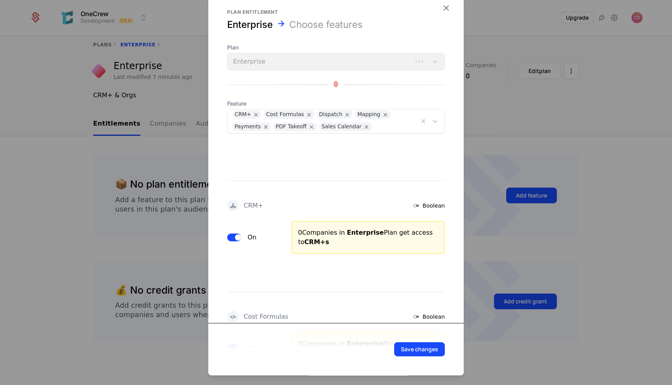
click at [408, 345] on button "Save changes" at bounding box center [419, 350] width 51 height 14
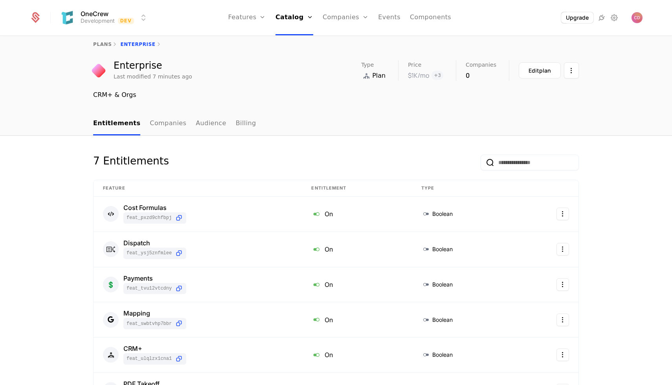
click at [166, 126] on link "Companies" at bounding box center [168, 123] width 37 height 23
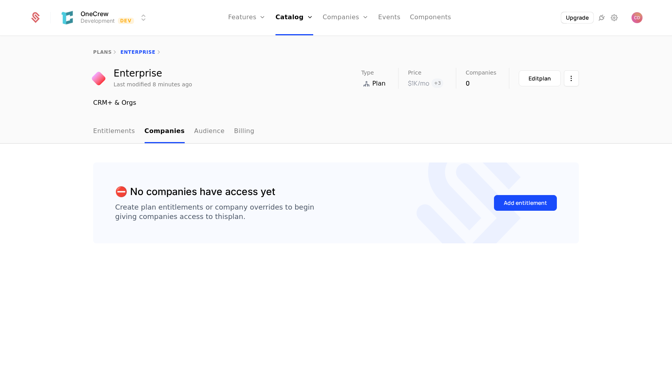
click at [195, 127] on link "Audience" at bounding box center [209, 131] width 31 height 23
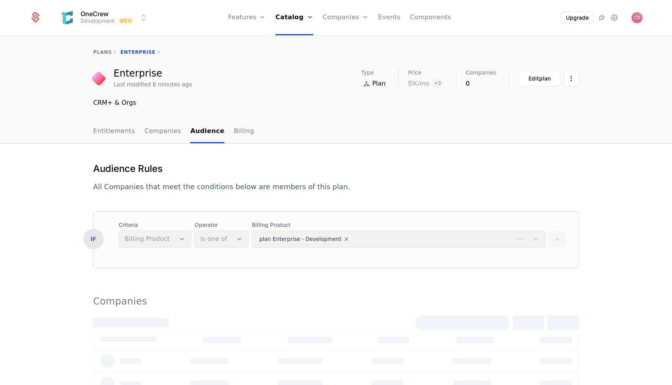
click at [222, 133] on ul "Entitlements Companies Audience Billing" at bounding box center [173, 131] width 161 height 23
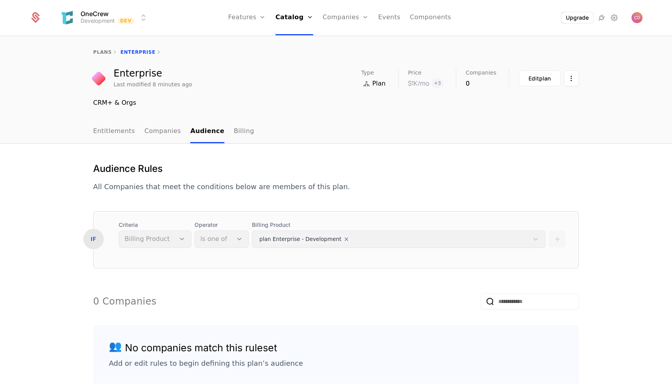
click at [115, 131] on link "Entitlements" at bounding box center [114, 131] width 42 height 23
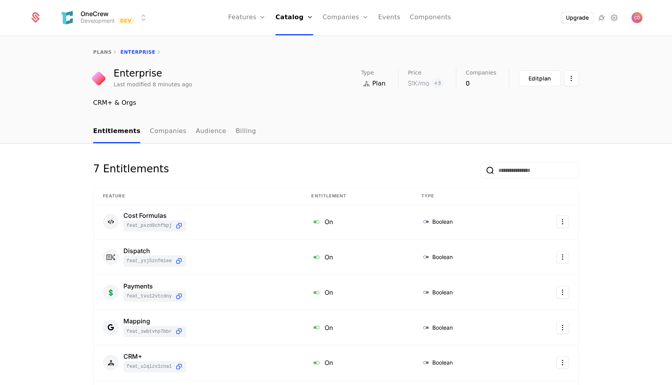
click at [105, 49] on div "plans Enterprise" at bounding box center [336, 52] width 672 height 31
click at [101, 51] on link "plans" at bounding box center [102, 53] width 18 height 6
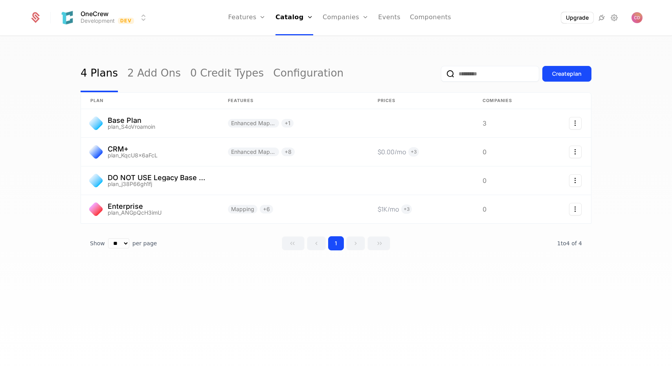
click at [304, 50] on div "Plans Add Ons Credits Configuration" at bounding box center [304, 57] width 59 height 63
click at [300, 53] on link "Add Ons" at bounding box center [305, 51] width 40 height 6
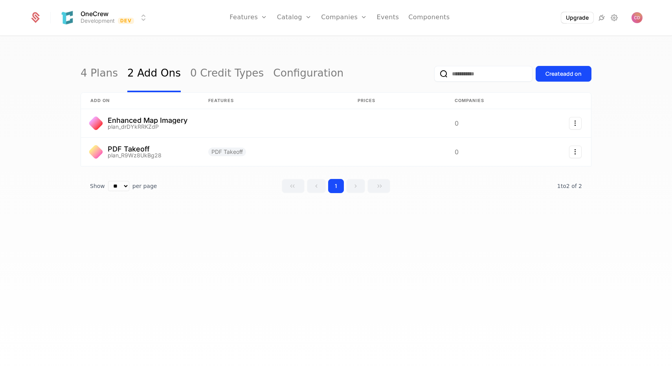
click at [175, 31] on nav "Features Features Flags Catalog Plans Add Ons Credits Configuration Companies C…" at bounding box center [339, 17] width 370 height 35
click at [579, 125] on icon "Select action" at bounding box center [575, 123] width 13 height 13
click at [430, 197] on html "OneCrew Development Dev Features Features Flags Catalog Plans Add Ons Credits C…" at bounding box center [336, 192] width 672 height 385
click at [156, 125] on link at bounding box center [140, 123] width 118 height 28
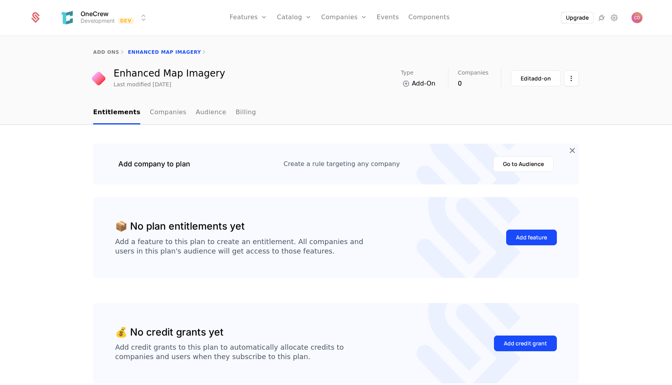
click at [545, 76] on div "Edit add-on" at bounding box center [536, 79] width 30 height 8
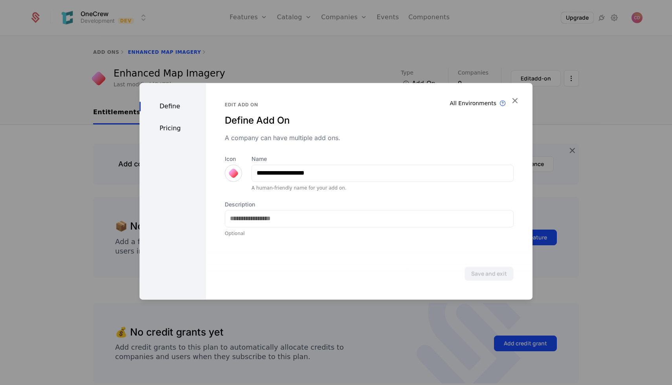
click at [171, 132] on div "Pricing" at bounding box center [172, 128] width 66 height 9
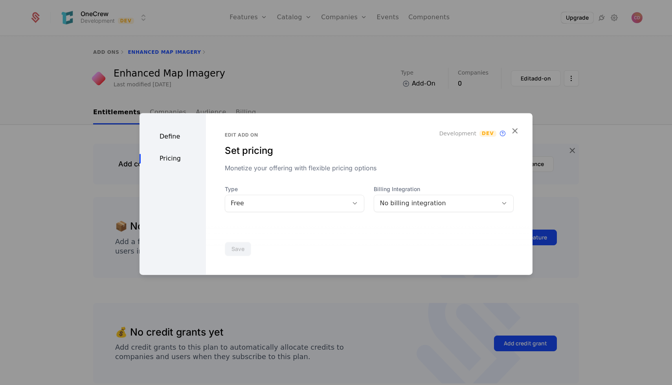
click at [261, 206] on div "Free" at bounding box center [287, 203] width 112 height 9
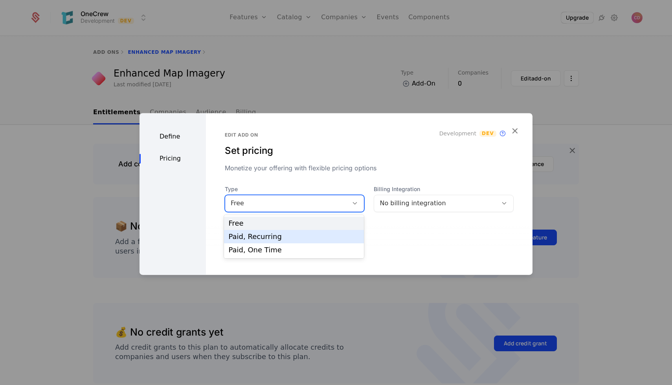
click at [297, 240] on div "Paid, Recurring" at bounding box center [294, 236] width 131 height 7
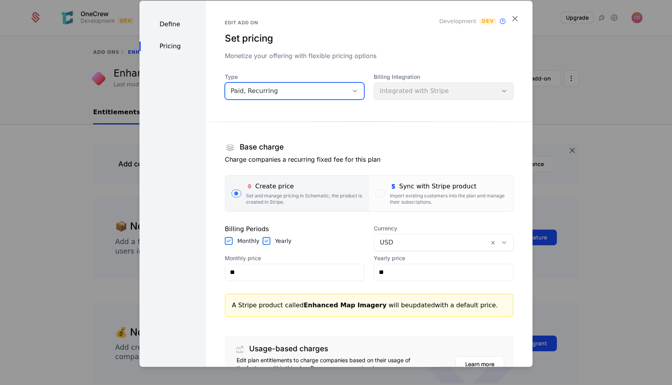
click at [436, 91] on div "Billing Integration Integrated with Stripe" at bounding box center [444, 86] width 140 height 27
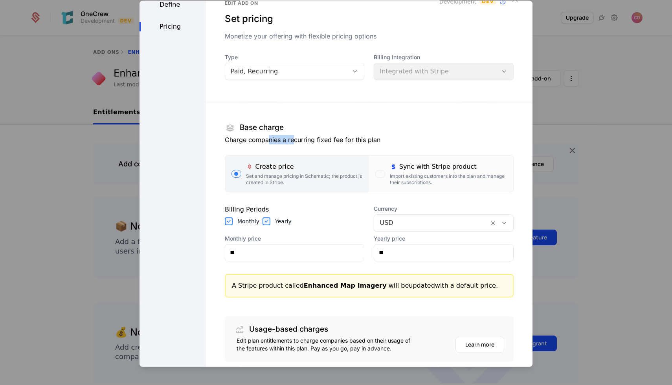
drag, startPoint x: 280, startPoint y: 141, endPoint x: 303, endPoint y: 141, distance: 22.8
click at [303, 141] on p "Charge companies a recurring fixed fee for this plan" at bounding box center [369, 139] width 289 height 9
drag, startPoint x: 251, startPoint y: 129, endPoint x: 258, endPoint y: 139, distance: 12.4
click at [258, 139] on div "Base charge Charge companies a recurring fixed fee for this plan" at bounding box center [369, 136] width 289 height 31
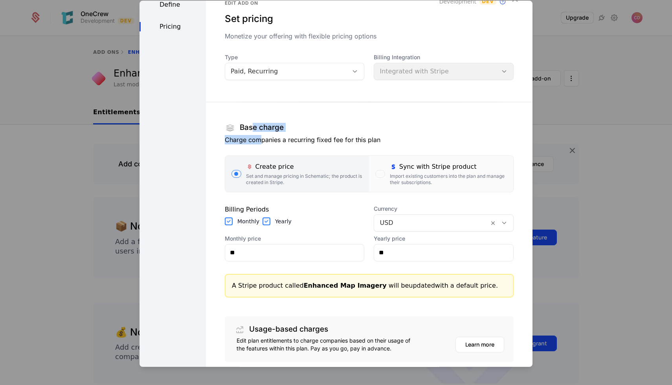
click at [258, 139] on p "Charge companies a recurring fixed fee for this plan" at bounding box center [369, 139] width 289 height 9
drag, startPoint x: 246, startPoint y: 139, endPoint x: 282, endPoint y: 139, distance: 36.5
click at [282, 139] on p "Charge companies a recurring fixed fee for this plan" at bounding box center [369, 139] width 289 height 9
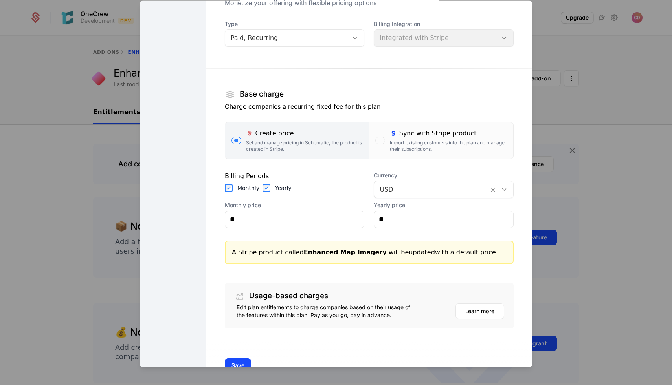
scroll to position [54, 0]
click at [396, 141] on div "Import existing customers into the plan and manage their subscriptions." at bounding box center [448, 145] width 117 height 13
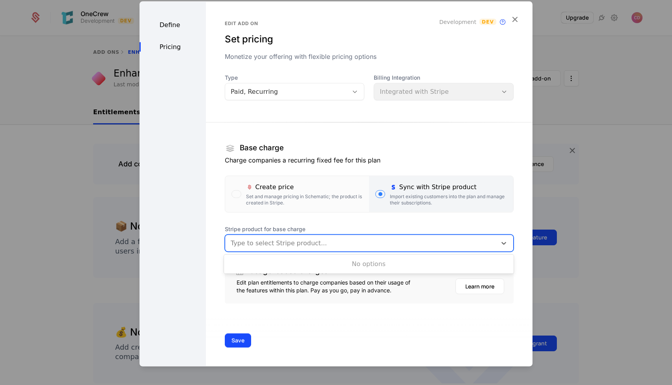
click at [292, 249] on div "Type to select Stripe product..." at bounding box center [360, 243] width 271 height 14
click at [257, 198] on div "Set and manage pricing in Schematic; the product is created in Stripe." at bounding box center [304, 199] width 117 height 13
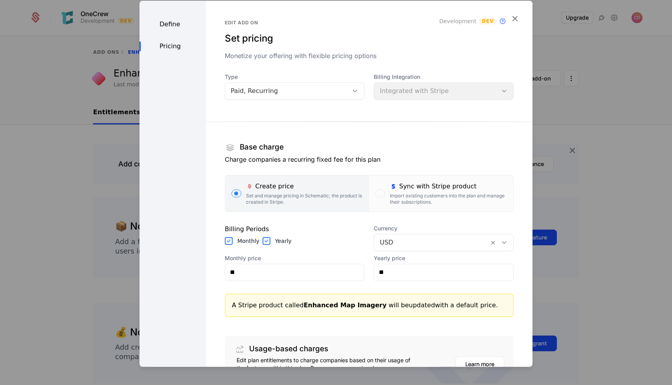
scroll to position [77, 0]
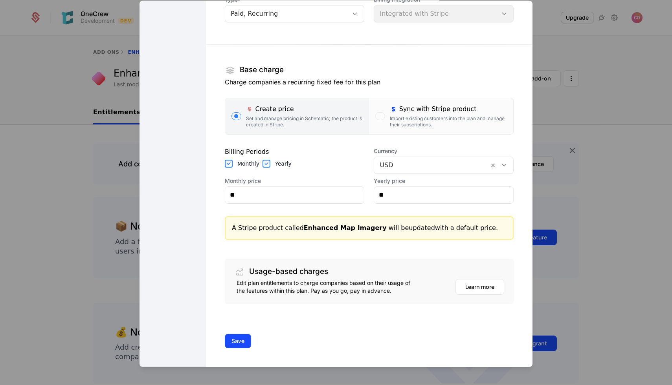
click at [390, 162] on div at bounding box center [432, 165] width 104 height 11
click at [308, 170] on div "Billing Periods Monthly Yearly" at bounding box center [295, 160] width 140 height 27
click at [320, 192] on input "**" at bounding box center [294, 195] width 139 height 17
type input "****"
type input "******"
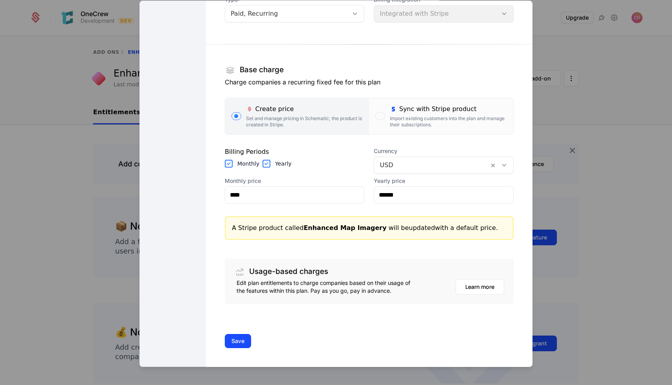
click at [213, 194] on div "Edit add on Set pricing Monetize your offering with flexible pricing options De…" at bounding box center [369, 145] width 326 height 444
click at [272, 197] on input "****" at bounding box center [294, 195] width 139 height 17
type input "****"
type input "******"
click at [214, 226] on div "Edit add on Set pricing Monetize your offering with flexible pricing options De…" at bounding box center [369, 145] width 326 height 444
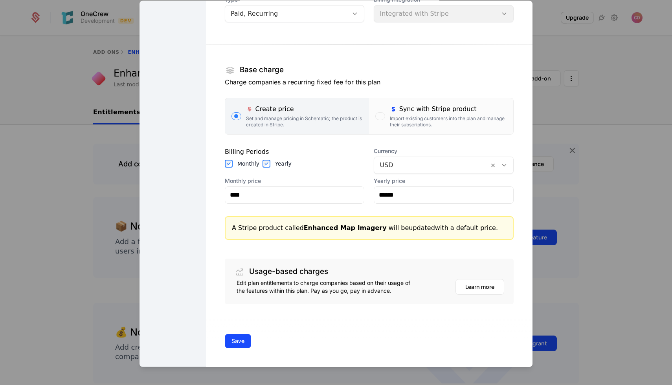
scroll to position [0, 0]
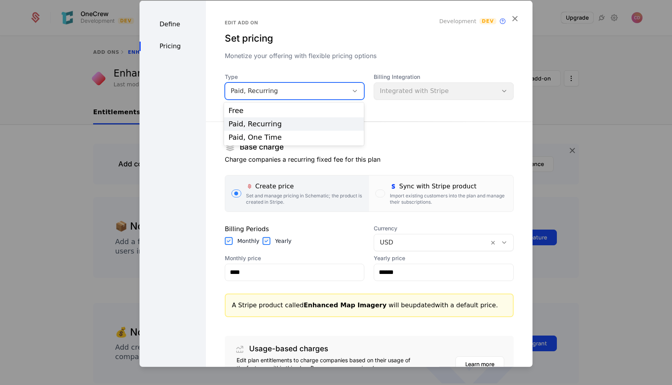
click at [291, 92] on div "Paid, Recurring" at bounding box center [287, 90] width 112 height 9
click at [303, 94] on div "Paid, Recurring" at bounding box center [287, 90] width 112 height 9
click at [287, 92] on div "Paid, Recurring" at bounding box center [287, 90] width 112 height 9
click at [277, 93] on div "Paid, Recurring" at bounding box center [287, 90] width 112 height 9
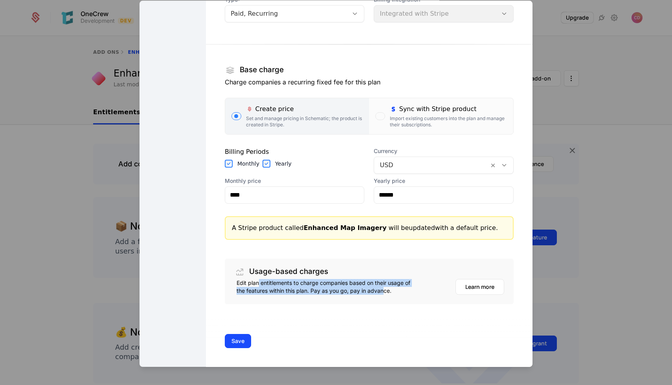
drag, startPoint x: 258, startPoint y: 283, endPoint x: 383, endPoint y: 293, distance: 125.3
click at [383, 293] on div "Edit plan entitlements to charge companies based on their usage of the features…" at bounding box center [327, 287] width 180 height 16
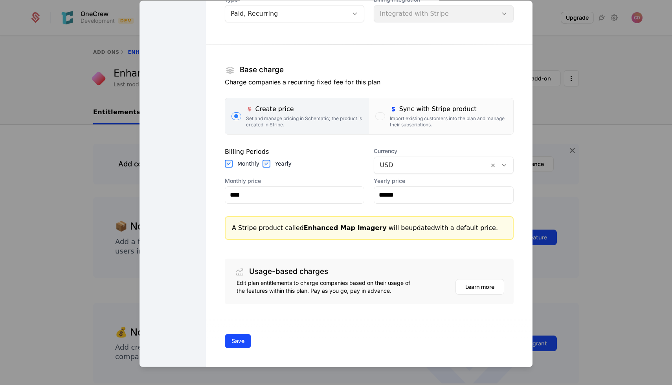
click at [228, 343] on button "Save" at bounding box center [238, 341] width 26 height 14
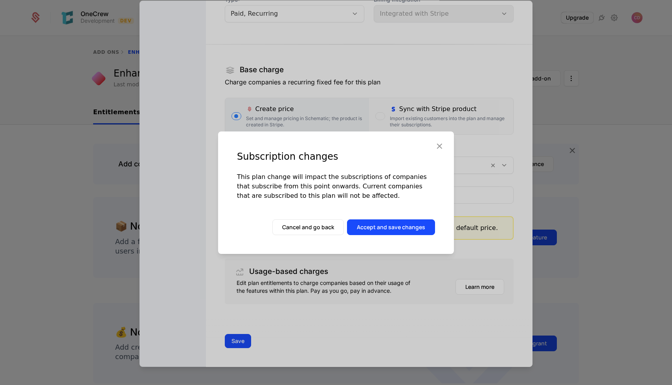
click at [376, 229] on button "Accept and save changes" at bounding box center [391, 228] width 88 height 16
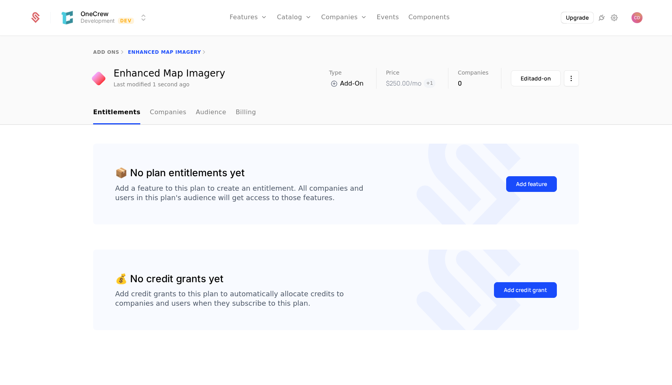
click at [527, 184] on div "Add feature" at bounding box center [531, 184] width 31 height 8
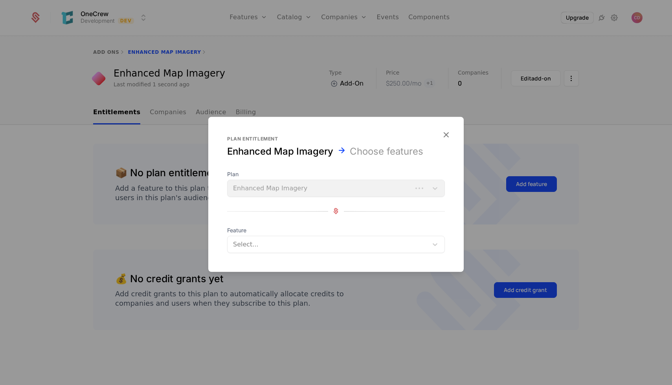
click at [288, 188] on div "Plan Enhanced Map Imagery" at bounding box center [336, 183] width 218 height 27
click at [293, 231] on span "Feature" at bounding box center [336, 230] width 218 height 8
click at [289, 244] on div at bounding box center [327, 244] width 191 height 11
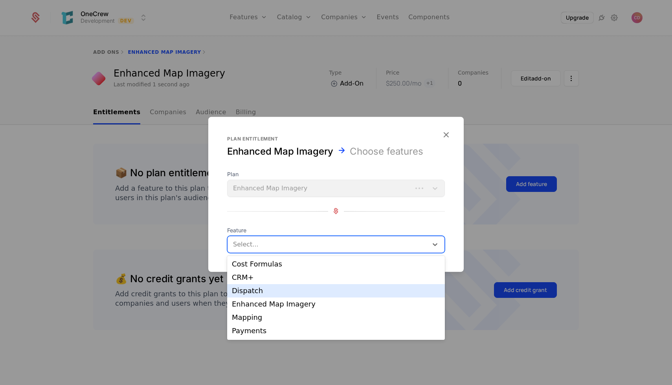
scroll to position [14, 0]
click at [298, 288] on div "Enhanced Map Imagery" at bounding box center [336, 290] width 208 height 7
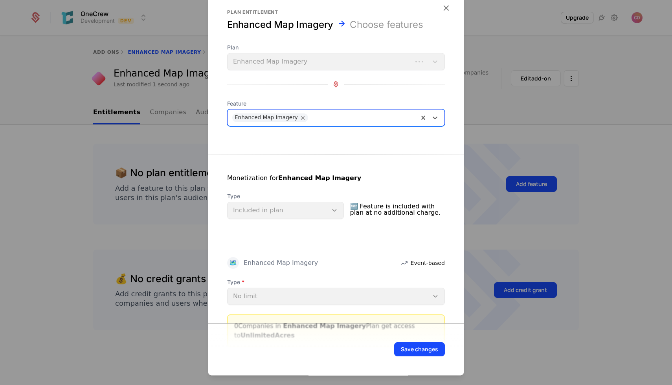
scroll to position [33, 0]
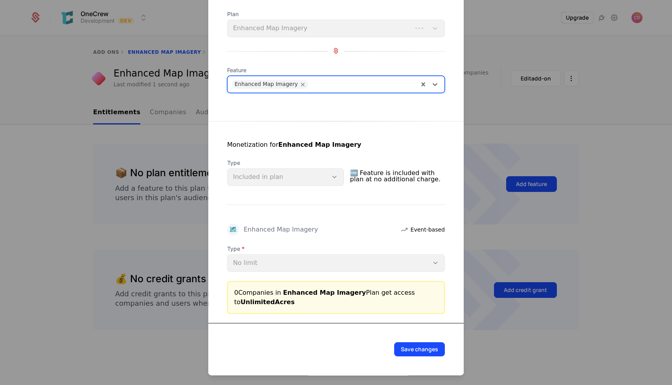
click at [361, 262] on div "Type No limit" at bounding box center [336, 258] width 218 height 27
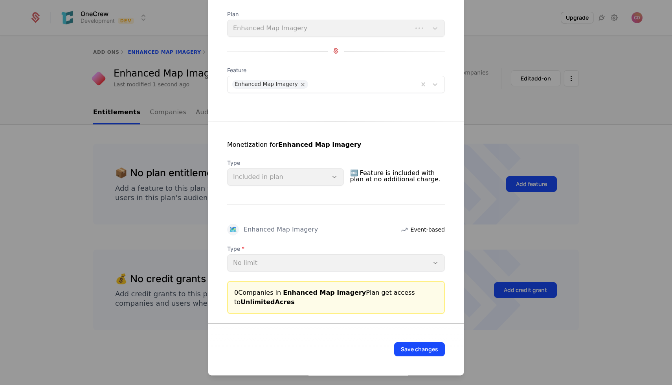
click at [249, 259] on div "Type No limit" at bounding box center [336, 258] width 218 height 27
click at [270, 175] on div "Type Included in plan" at bounding box center [285, 172] width 117 height 27
click at [416, 350] on button "Save changes" at bounding box center [419, 350] width 51 height 14
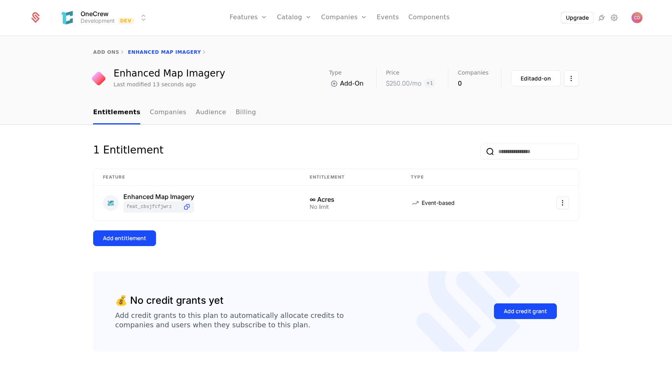
click at [300, 77] on link "Configuration" at bounding box center [306, 76] width 40 height 6
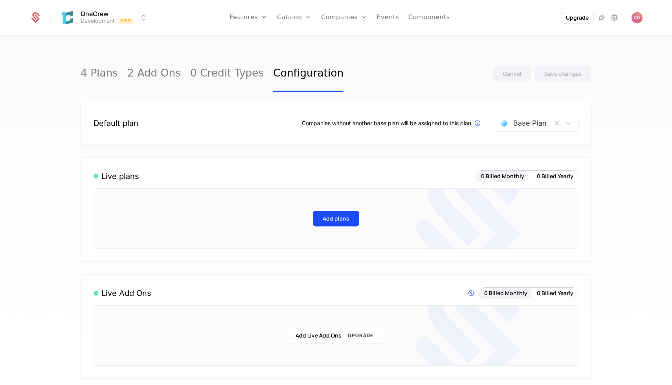
click at [235, 34] on div "Features Flags" at bounding box center [256, 45] width 55 height 38
click at [339, 222] on button "Add plans" at bounding box center [336, 219] width 46 height 16
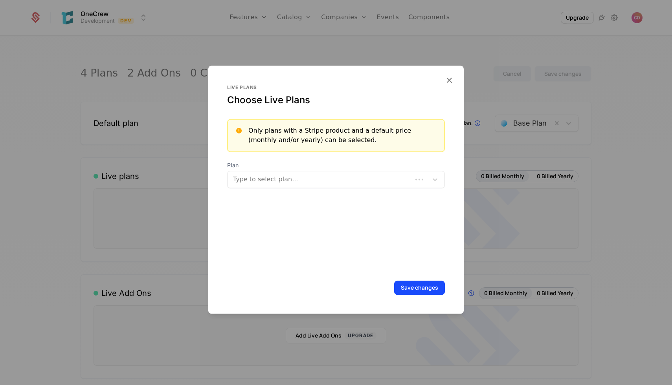
click at [308, 176] on div at bounding box center [319, 179] width 175 height 11
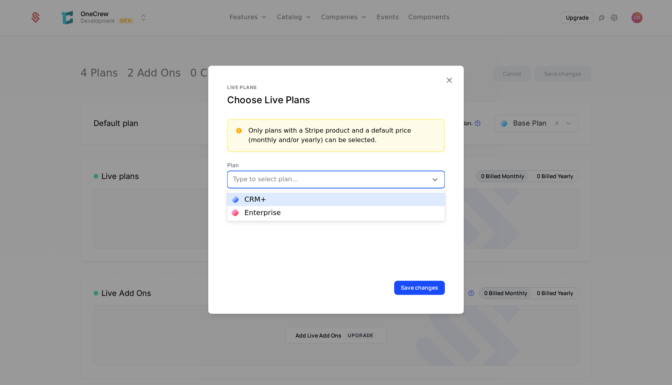
click at [294, 203] on div "CRM+" at bounding box center [336, 199] width 208 height 7
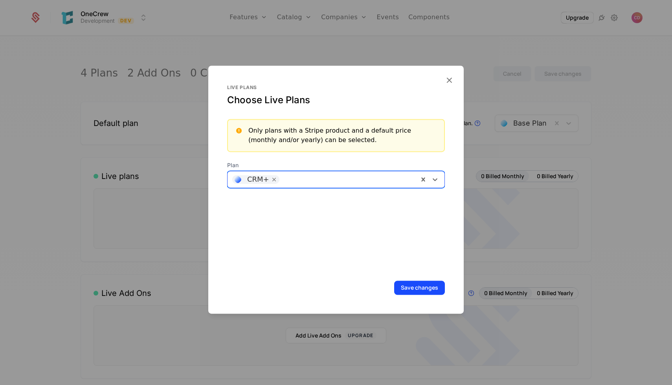
click at [422, 288] on button "Save changes" at bounding box center [419, 288] width 51 height 14
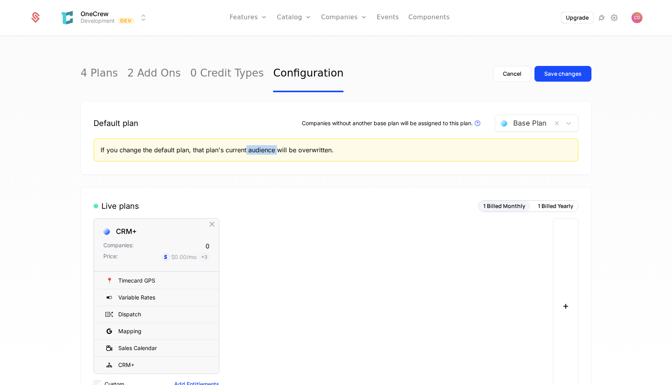
drag, startPoint x: 248, startPoint y: 151, endPoint x: 281, endPoint y: 151, distance: 33.0
click at [281, 151] on div "If you change the default plan, that plan's current audience will be overwritte…" at bounding box center [336, 149] width 471 height 9
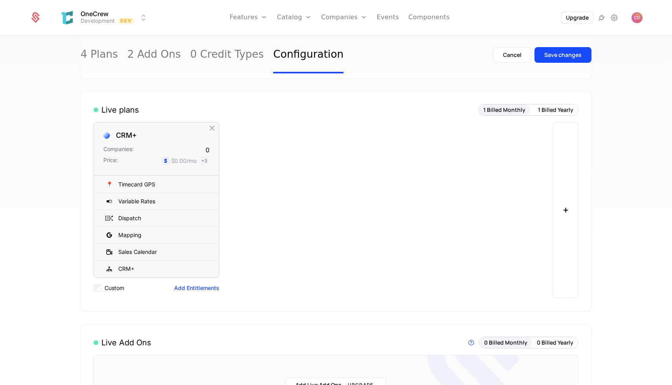
scroll to position [95, 0]
click at [567, 196] on button "+" at bounding box center [566, 211] width 26 height 176
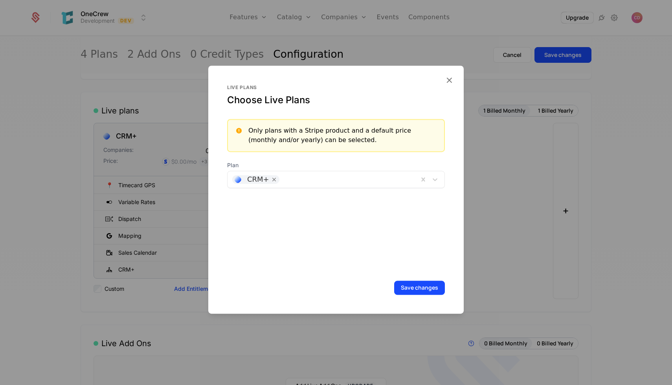
click at [341, 176] on div at bounding box center [348, 179] width 132 height 11
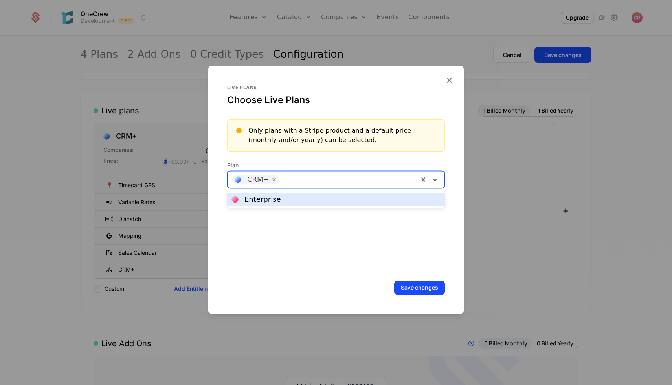
click at [334, 197] on div "Enterprise" at bounding box center [336, 199] width 208 height 7
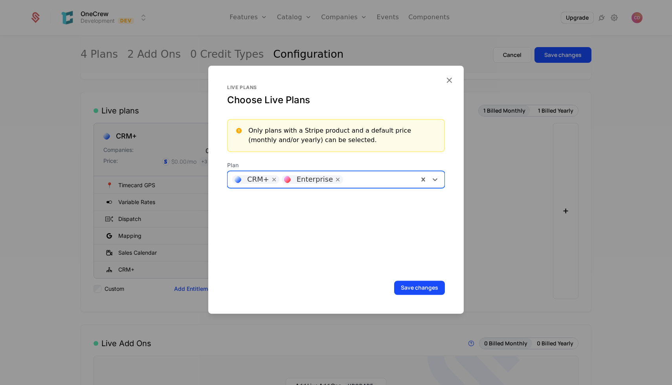
click at [399, 284] on button "Save changes" at bounding box center [419, 288] width 51 height 14
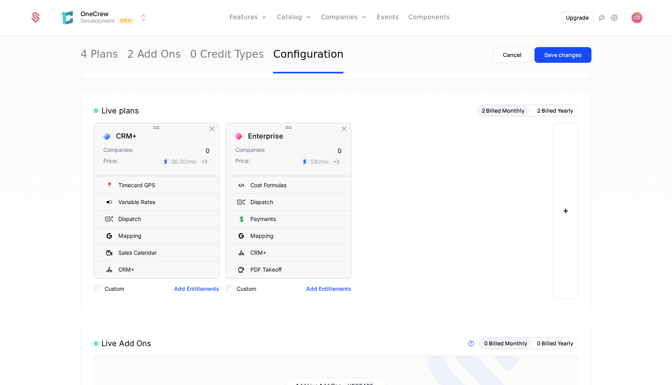
click at [245, 290] on label "Custom" at bounding box center [247, 289] width 20 height 8
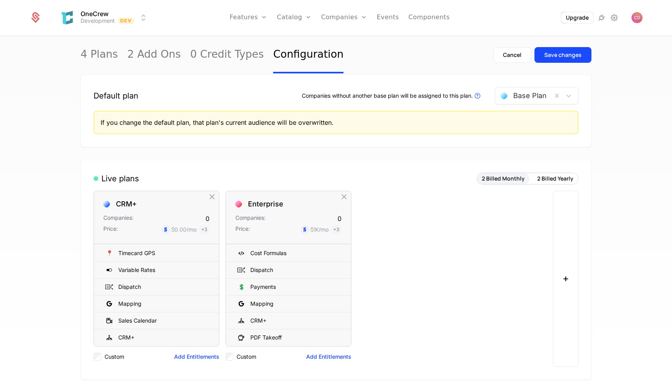
scroll to position [29, 0]
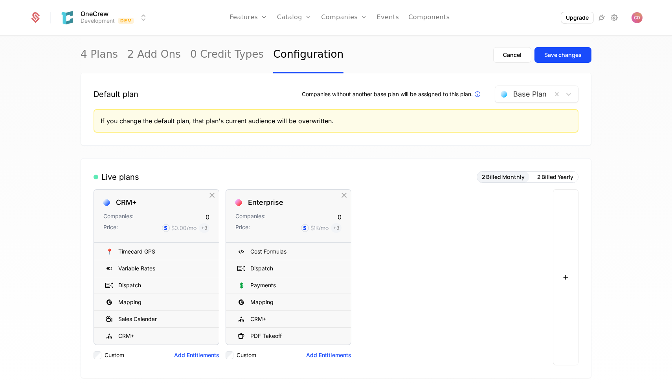
click at [548, 183] on div "2 Billed Monthly 2 Billed Yearly" at bounding box center [528, 177] width 102 height 12
click at [546, 179] on button "2 Billed Yearly" at bounding box center [555, 177] width 46 height 11
click at [515, 176] on button "2 Billed Monthly" at bounding box center [503, 177] width 52 height 11
click at [547, 174] on button "2 Billed Yearly" at bounding box center [555, 177] width 46 height 11
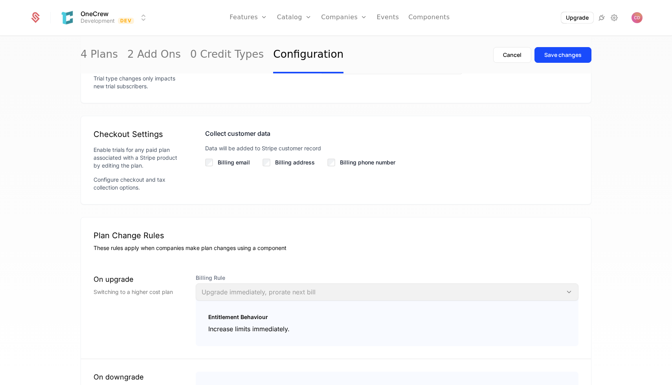
scroll to position [668, 0]
click at [223, 163] on label "Billing email" at bounding box center [234, 164] width 32 height 8
click at [289, 162] on label "Billing address" at bounding box center [295, 164] width 40 height 8
click at [343, 164] on label "Billing phone number" at bounding box center [367, 164] width 55 height 8
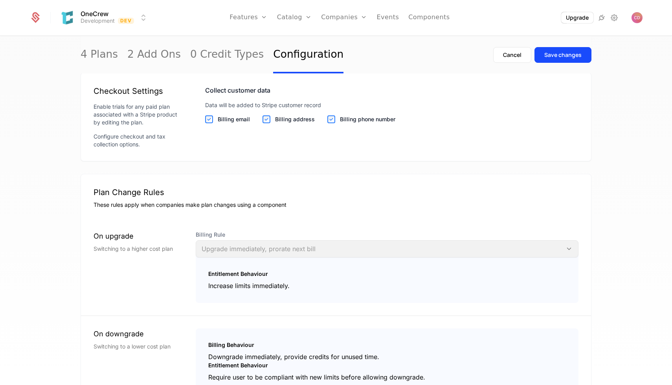
scroll to position [774, 0]
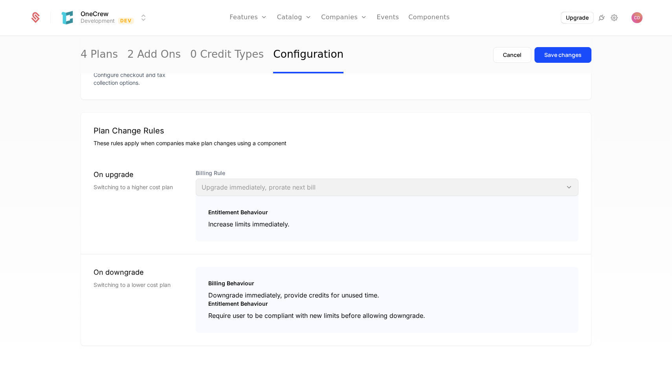
click at [215, 185] on div "Billing Rule Upgrade immediately, prorate next bill" at bounding box center [387, 182] width 383 height 27
click at [209, 183] on div "Billing Rule Upgrade immediately, prorate next bill" at bounding box center [387, 182] width 383 height 27
drag, startPoint x: 207, startPoint y: 185, endPoint x: 271, endPoint y: 185, distance: 64.4
click at [271, 185] on div "Billing Rule Upgrade immediately, prorate next bill" at bounding box center [387, 182] width 383 height 27
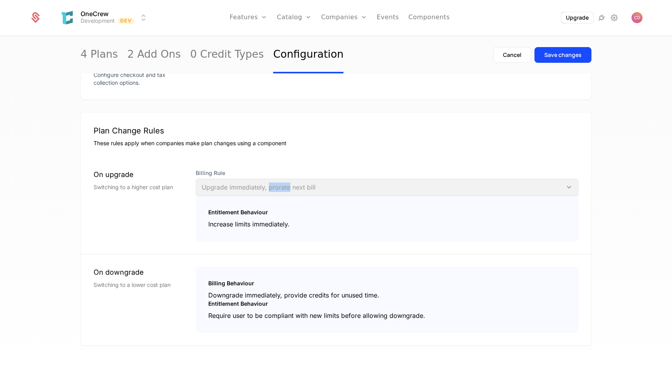
click at [271, 185] on div "Billing Rule Upgrade immediately, prorate next bill" at bounding box center [387, 182] width 383 height 27
click at [189, 207] on div "On upgrade Switching to a higher cost plan" at bounding box center [145, 205] width 102 height 72
drag, startPoint x: 222, startPoint y: 191, endPoint x: 254, endPoint y: 191, distance: 32.2
click at [254, 191] on div "Entitlement Behaviour Increase limits immediately." at bounding box center [387, 216] width 383 height 52
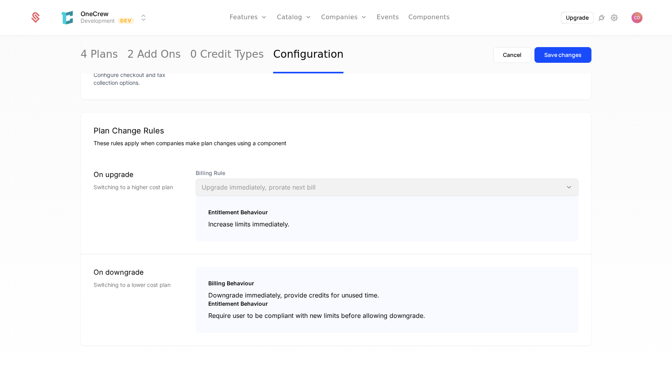
click at [254, 191] on div "Entitlement Behaviour Increase limits immediately." at bounding box center [387, 216] width 383 height 52
click at [244, 212] on div "Entitlement Behaviour" at bounding box center [387, 213] width 358 height 8
drag, startPoint x: 215, startPoint y: 208, endPoint x: 253, endPoint y: 237, distance: 47.8
click at [253, 237] on div "Entitlement Behaviour Increase limits immediately." at bounding box center [387, 216] width 383 height 52
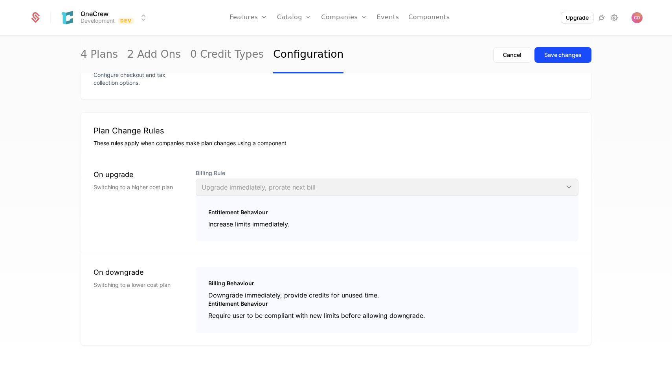
click at [253, 237] on div "Entitlement Behaviour Increase limits immediately." at bounding box center [387, 216] width 383 height 52
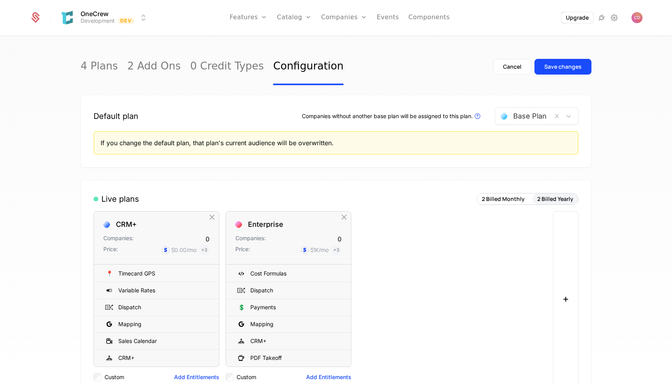
scroll to position [7, 0]
click at [341, 52] on link "Users" at bounding box center [348, 51] width 36 height 6
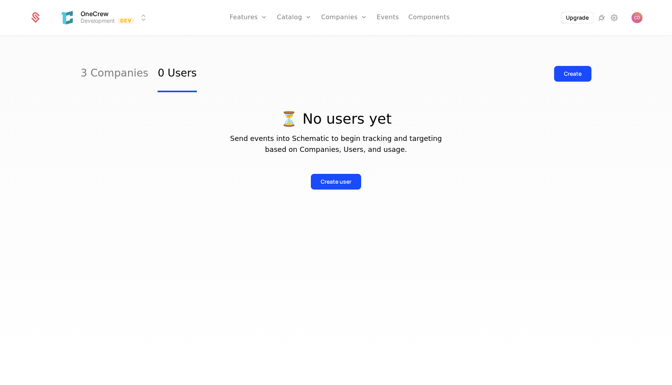
click at [109, 77] on link "3 Companies" at bounding box center [115, 73] width 68 height 37
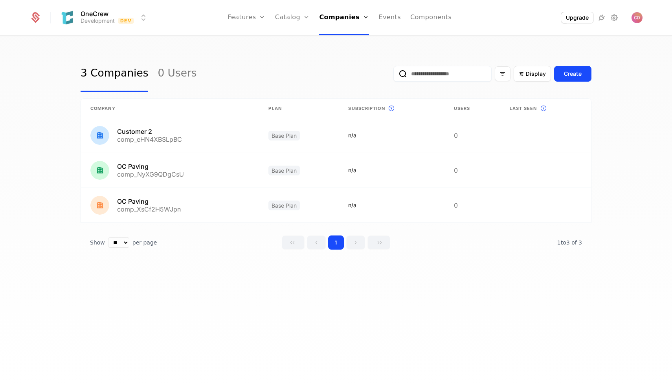
click at [165, 78] on link "0 Users" at bounding box center [177, 73] width 39 height 37
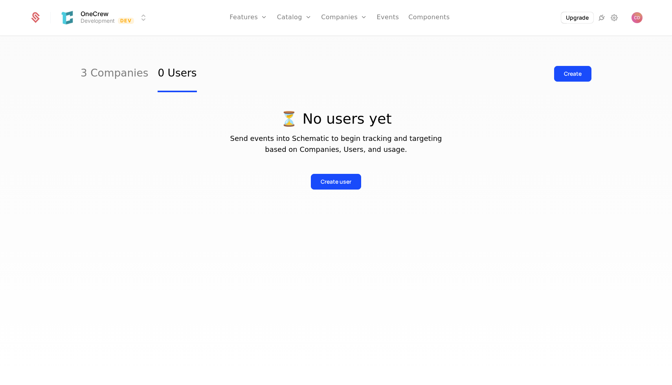
click at [319, 186] on button "Create user" at bounding box center [336, 182] width 50 height 16
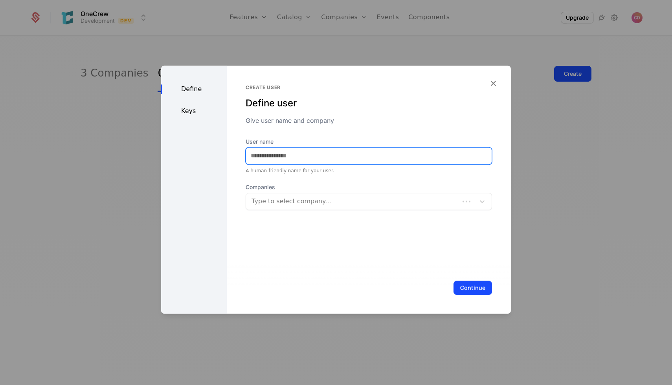
click at [298, 160] on input "User name" at bounding box center [369, 156] width 246 height 17
type input "******"
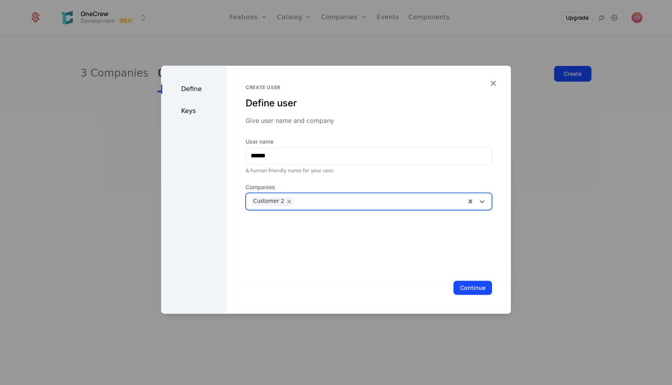
click at [197, 112] on div "Keys" at bounding box center [194, 110] width 66 height 9
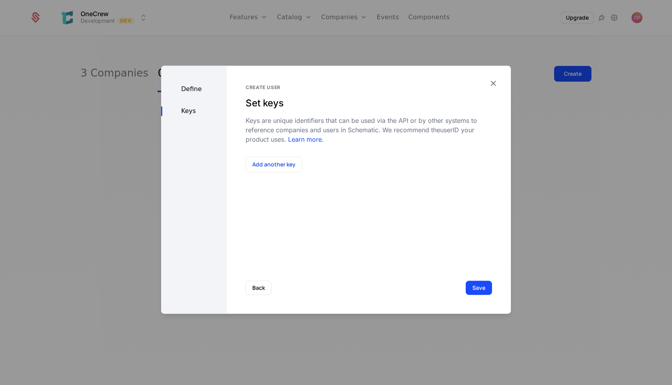
click at [275, 165] on button "Add another key" at bounding box center [274, 165] width 57 height 16
click at [293, 182] on div "Select..." at bounding box center [332, 174] width 172 height 17
click at [391, 268] on div "Back Save" at bounding box center [369, 288] width 284 height 52
click at [385, 181] on div "Select..." at bounding box center [323, 175] width 155 height 14
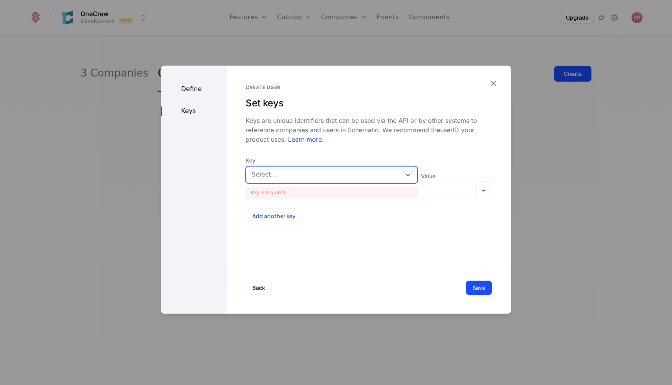
click at [363, 175] on div at bounding box center [323, 174] width 144 height 11
click at [370, 234] on div "Create user Set keys Keys are unique identifiers that can be used via the API o…" at bounding box center [369, 190] width 284 height 248
click at [366, 175] on div at bounding box center [323, 174] width 144 height 11
type input "**"
type input "***"
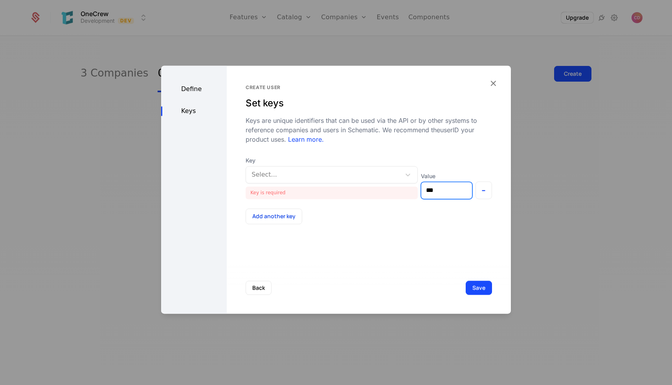
type input "***"
click at [404, 244] on div "Create user Set keys Keys are unique identifiers that can be used via the API o…" at bounding box center [369, 190] width 284 height 248
click at [479, 293] on button "Save" at bounding box center [479, 288] width 26 height 14
click at [479, 292] on button "Save" at bounding box center [479, 288] width 26 height 14
click at [190, 90] on div "Define" at bounding box center [194, 88] width 66 height 9
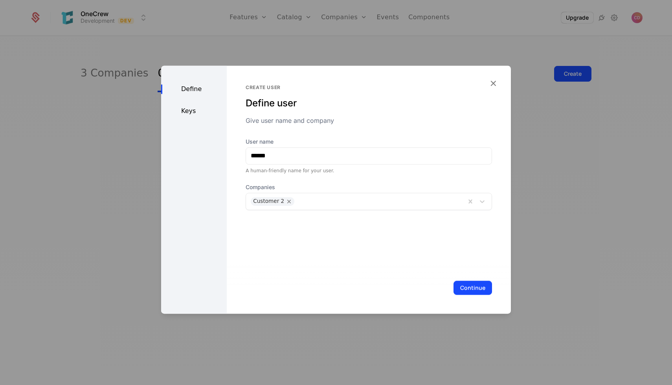
click at [482, 286] on button "Continue" at bounding box center [472, 288] width 39 height 14
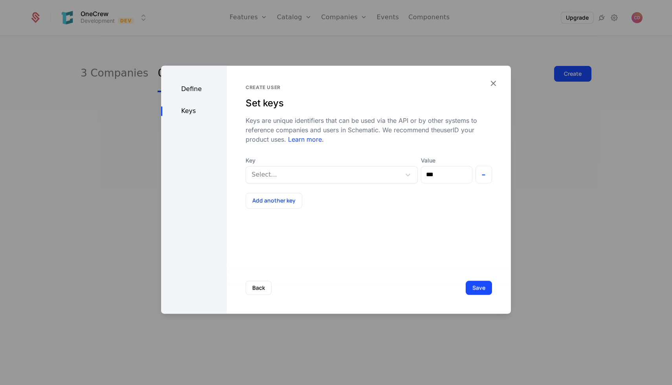
click at [487, 176] on button "-" at bounding box center [483, 175] width 17 height 18
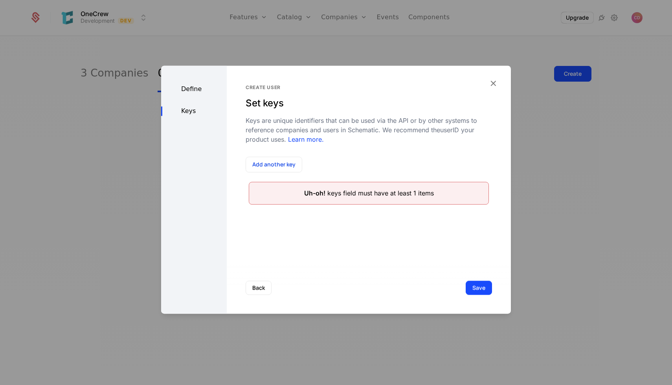
click at [473, 273] on div "Back Save" at bounding box center [369, 288] width 284 height 52
click at [473, 287] on button "Save" at bounding box center [479, 288] width 26 height 14
click at [291, 164] on button "Add another key" at bounding box center [274, 165] width 57 height 16
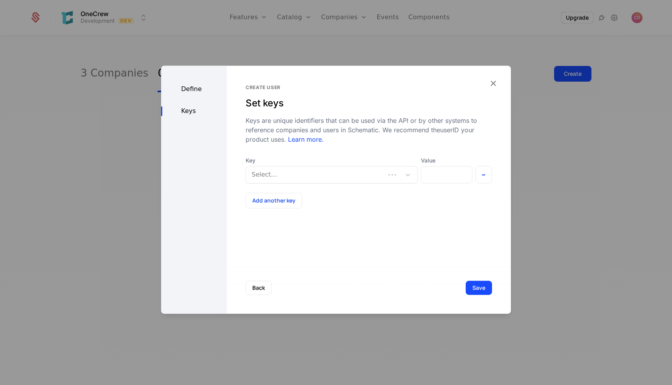
click at [292, 177] on div at bounding box center [315, 174] width 128 height 11
click at [337, 178] on div at bounding box center [323, 174] width 144 height 11
click at [374, 179] on div at bounding box center [323, 174] width 144 height 11
click at [356, 178] on div at bounding box center [323, 174] width 144 height 11
type input "***"
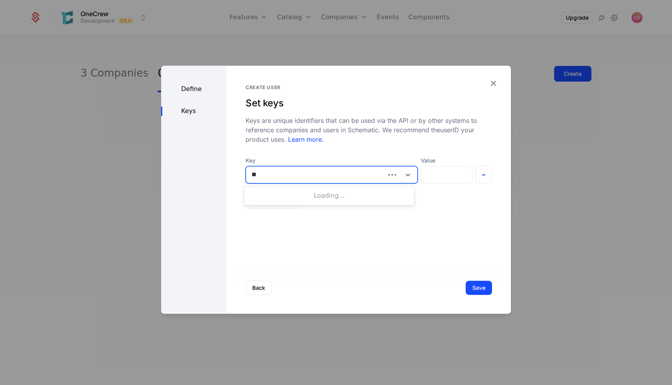
type input "***"
click at [319, 200] on div "Create Key : key Placeholder Key will be created" at bounding box center [329, 196] width 161 height 11
click at [406, 227] on div "Create user Set keys Keys are unique identifiers that can be used via the API o…" at bounding box center [369, 190] width 284 height 248
click at [480, 291] on button "Save" at bounding box center [479, 288] width 26 height 14
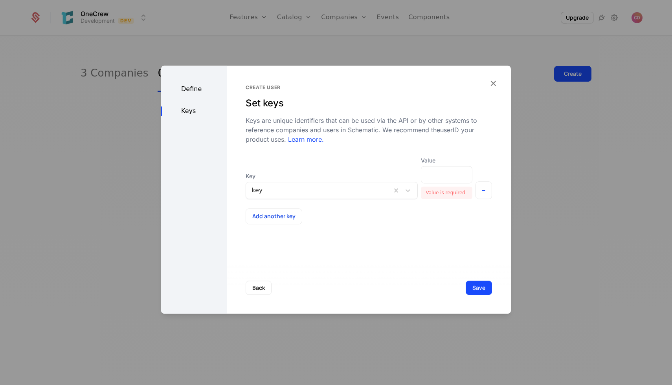
click at [420, 238] on div "Create user Set keys Keys are unique identifiers that can be used via the API o…" at bounding box center [369, 190] width 284 height 248
click at [429, 171] on input "Value" at bounding box center [446, 175] width 50 height 17
type input "***"
click at [482, 282] on button "Save" at bounding box center [479, 288] width 26 height 14
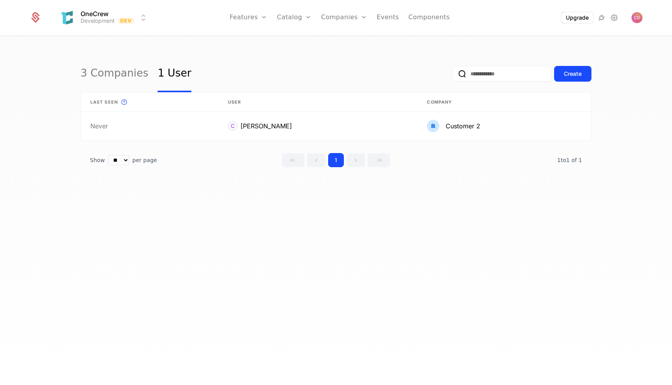
click at [556, 69] on button "Create" at bounding box center [572, 74] width 37 height 16
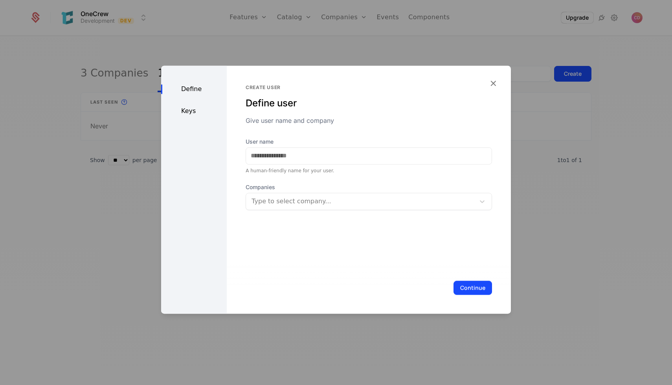
click at [488, 82] on icon "button" at bounding box center [493, 83] width 10 height 10
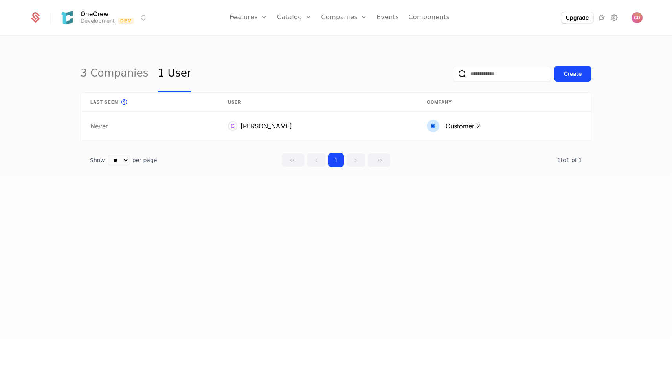
click at [297, 66] on link "Credits" at bounding box center [306, 64] width 40 height 6
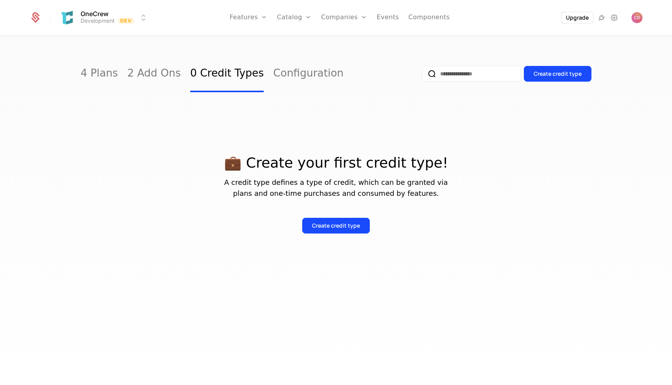
click at [114, 72] on div "4 Plans 2 Add Ons 0 Credit Types Configuration" at bounding box center [212, 73] width 263 height 37
click at [108, 72] on link "4 Plans" at bounding box center [99, 73] width 37 height 37
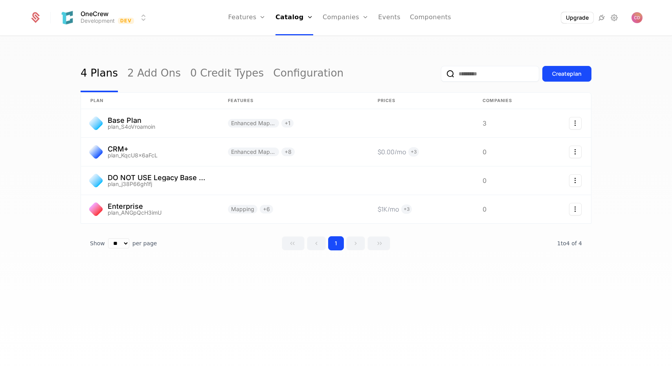
click at [128, 75] on link "2 Add Ons" at bounding box center [153, 73] width 53 height 37
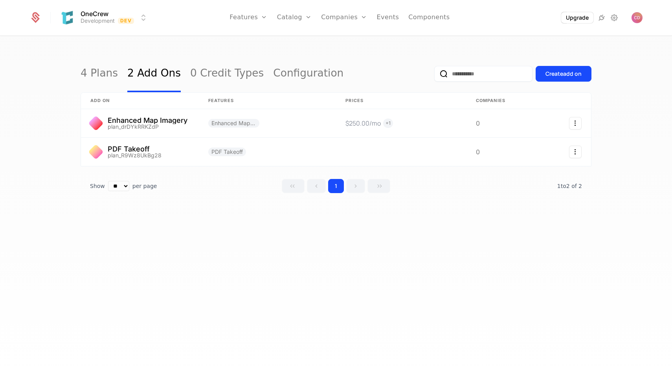
click at [552, 76] on div "Create add on" at bounding box center [563, 74] width 36 height 8
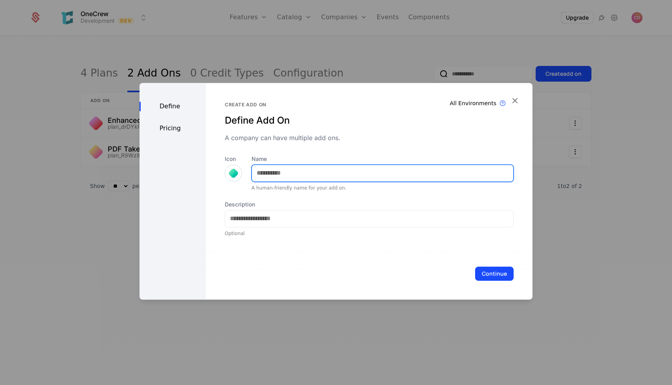
click at [339, 167] on input "Name" at bounding box center [382, 173] width 261 height 17
type input "***"
type input "*********"
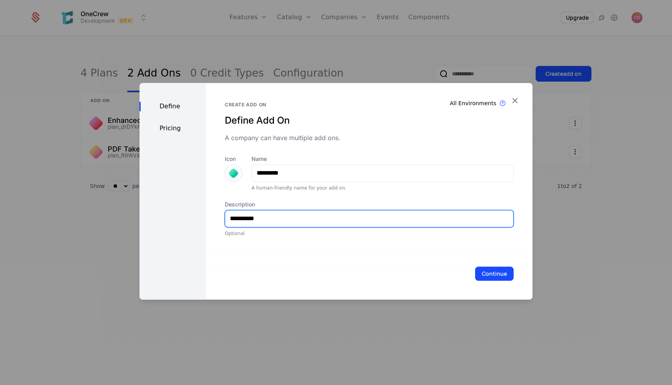
type input "*********"
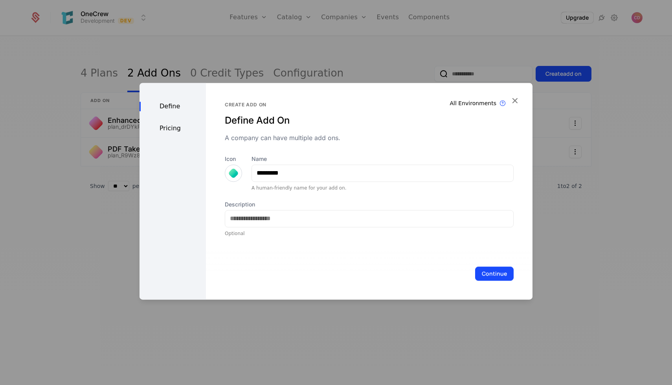
click at [167, 135] on div "Define Pricing" at bounding box center [172, 191] width 66 height 217
click at [167, 129] on div "Pricing" at bounding box center [172, 128] width 66 height 9
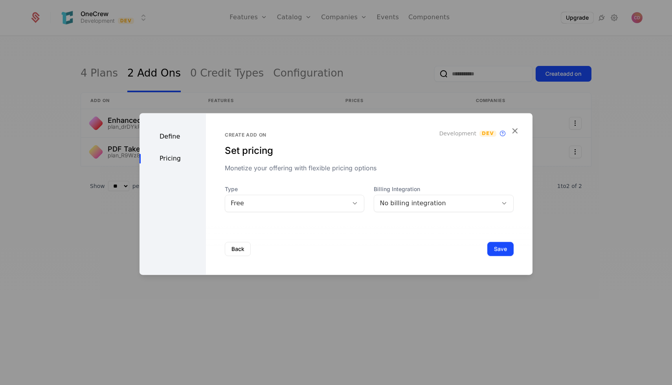
click at [293, 209] on div "Free" at bounding box center [295, 203] width 140 height 17
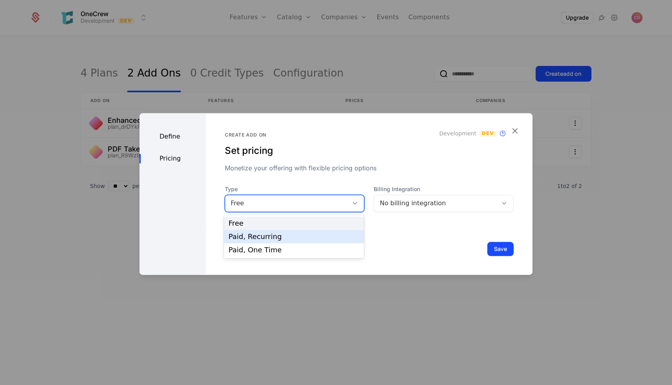
click at [283, 234] on div "Paid, Recurring" at bounding box center [294, 236] width 131 height 7
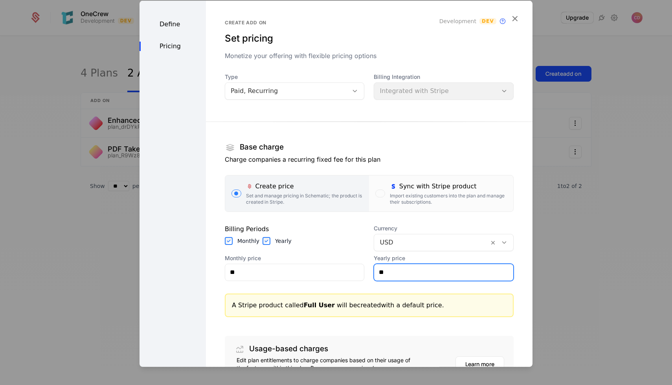
click at [405, 277] on input "**" at bounding box center [443, 272] width 139 height 17
type input "******"
click at [296, 281] on section "Base charge Charge companies a recurring fixed fee for this plan Create price S…" at bounding box center [369, 245] width 289 height 273
click at [234, 248] on div "Billing Periods Monthly Yearly" at bounding box center [295, 237] width 140 height 27
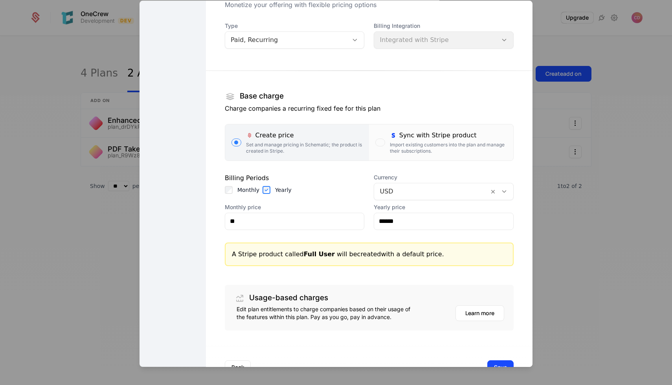
scroll to position [77, 0]
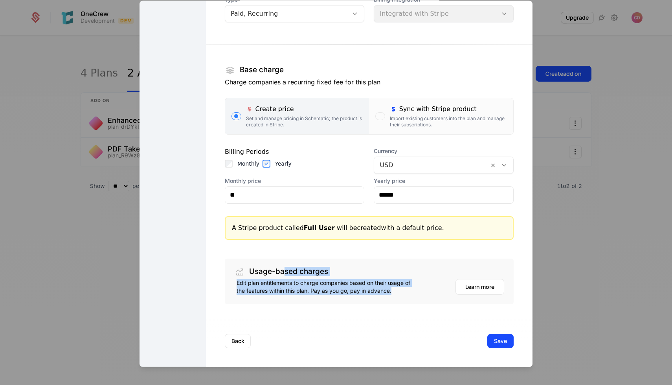
drag, startPoint x: 293, startPoint y: 287, endPoint x: 301, endPoint y: 297, distance: 13.4
click at [301, 297] on div "Usage-based charges Edit plan entitlements to charge companies based on their u…" at bounding box center [369, 282] width 289 height 46
click at [301, 297] on div "Edit plan entitlements to charge companies based on their usage of the features…" at bounding box center [369, 288] width 270 height 19
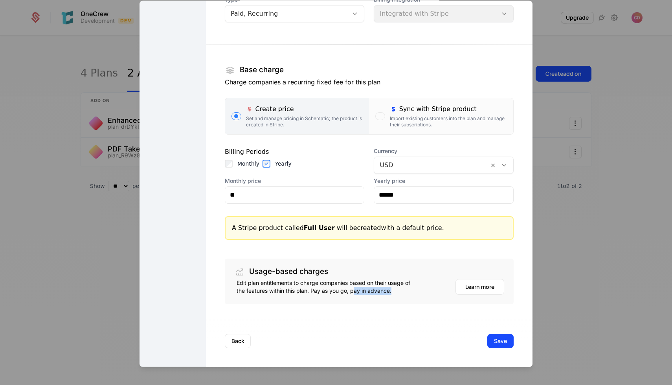
drag, startPoint x: 399, startPoint y: 294, endPoint x: 353, endPoint y: 294, distance: 46.0
click at [353, 294] on div "Edit plan entitlements to charge companies based on their usage of the features…" at bounding box center [327, 287] width 180 height 16
click at [506, 344] on button "Save" at bounding box center [500, 341] width 26 height 14
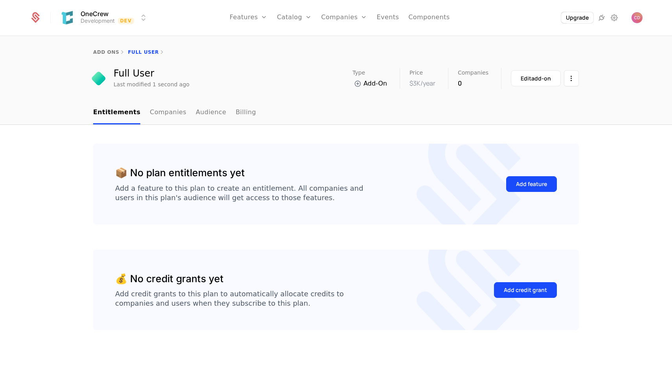
click at [392, 17] on link "Events" at bounding box center [388, 17] width 22 height 35
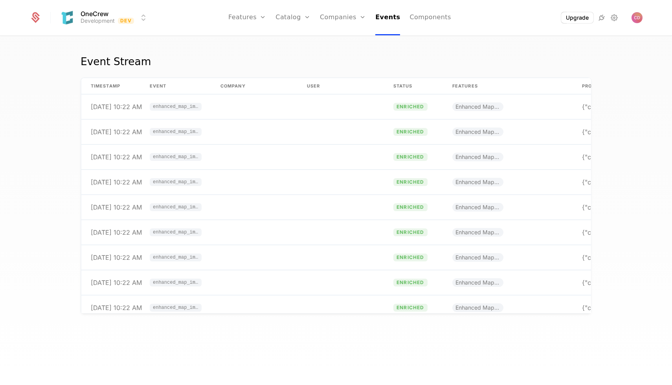
click at [315, 19] on ul "Features Features Flags Catalog Plans Add Ons Credits Configuration Companies C…" at bounding box center [339, 17] width 223 height 35
click at [296, 19] on link "Catalog" at bounding box center [292, 17] width 35 height 35
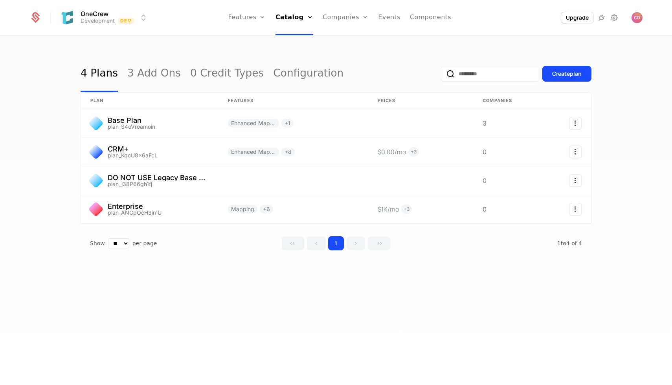
click at [410, 22] on link "Components" at bounding box center [430, 17] width 41 height 35
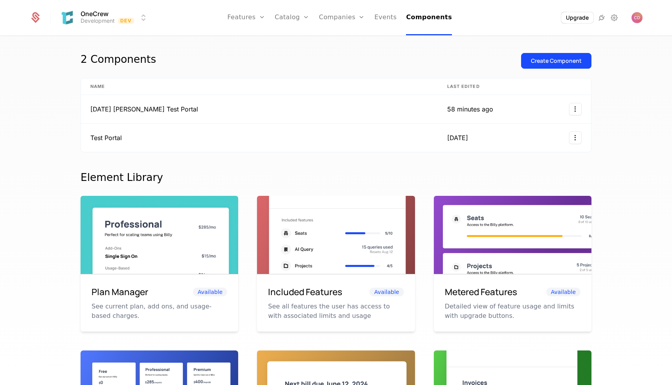
scroll to position [15, 0]
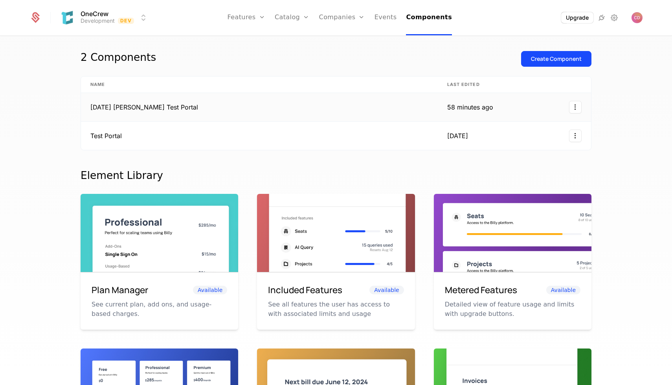
click at [458, 101] on td "58 minutes ago" at bounding box center [470, 107] width 65 height 29
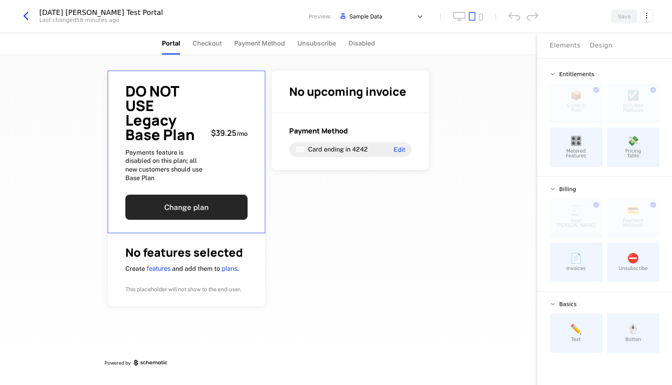
click at [167, 206] on button "Change plan" at bounding box center [186, 207] width 122 height 25
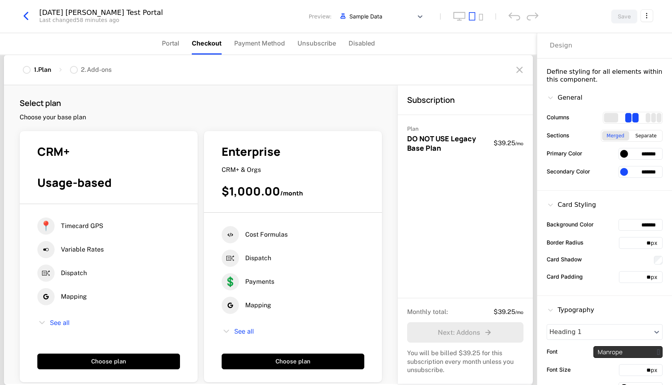
scroll to position [11, 0]
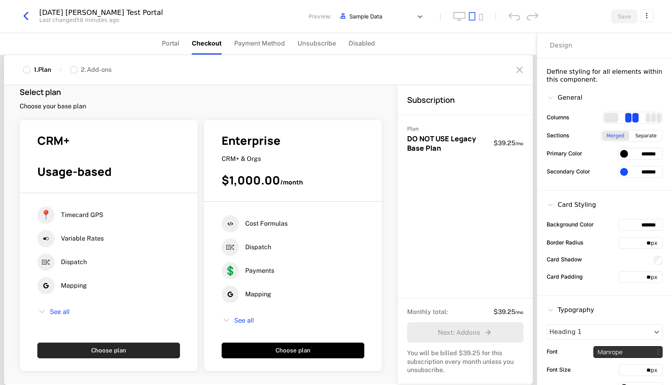
click at [97, 352] on button "Choose plan" at bounding box center [108, 351] width 143 height 16
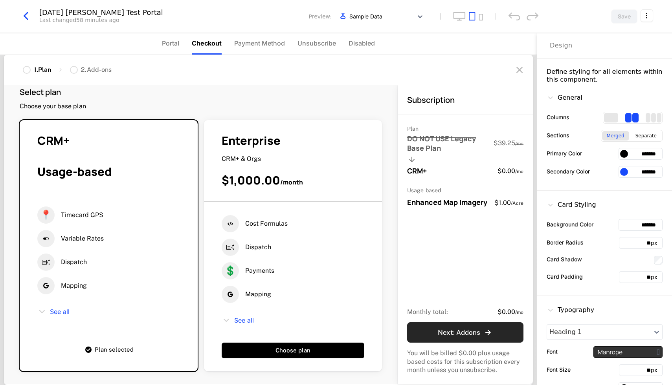
click at [453, 328] on div "Next : Addons" at bounding box center [465, 332] width 55 height 9
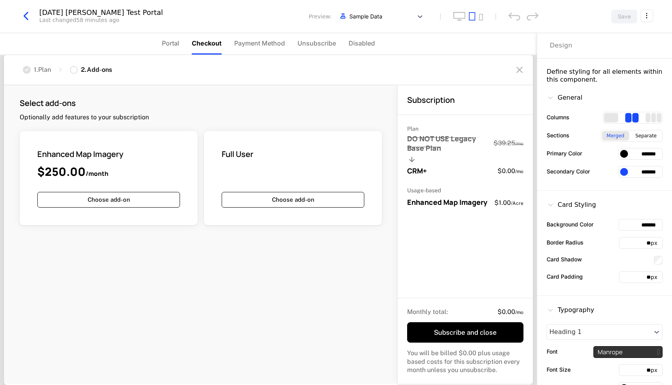
scroll to position [0, 0]
click at [44, 208] on button "Choose add-on" at bounding box center [108, 200] width 143 height 16
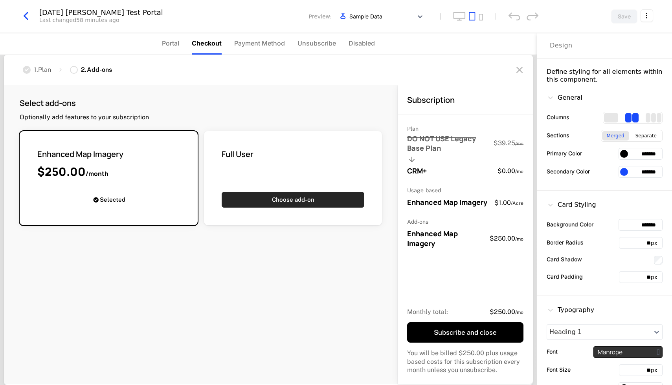
click at [222, 208] on button "Choose add-on" at bounding box center [293, 200] width 143 height 16
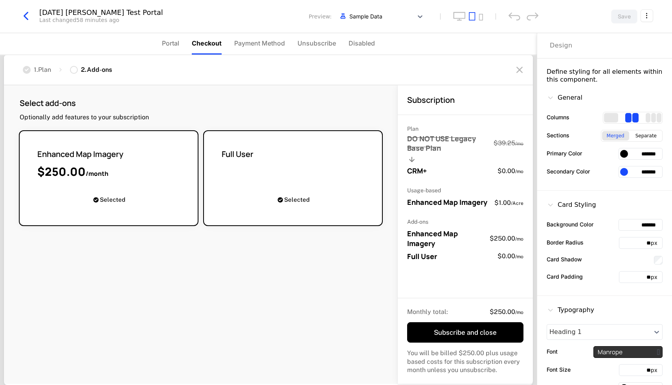
click at [246, 191] on div "Full User Selected" at bounding box center [293, 178] width 178 height 94
click at [259, 189] on div "Full User Selected" at bounding box center [293, 178] width 178 height 94
click at [91, 208] on button "Selected" at bounding box center [108, 200] width 143 height 16
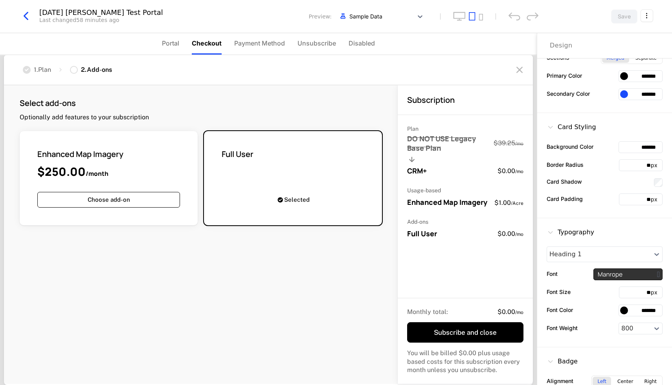
scroll to position [93, 0]
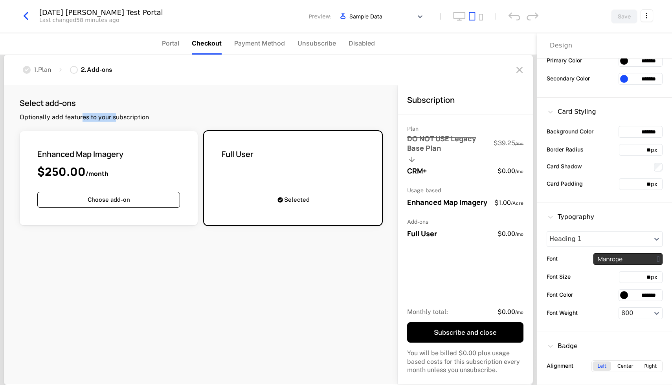
drag, startPoint x: 78, startPoint y: 117, endPoint x: 113, endPoint y: 117, distance: 35.0
click at [113, 117] on p "Optionally add features to your subscription" at bounding box center [84, 117] width 129 height 9
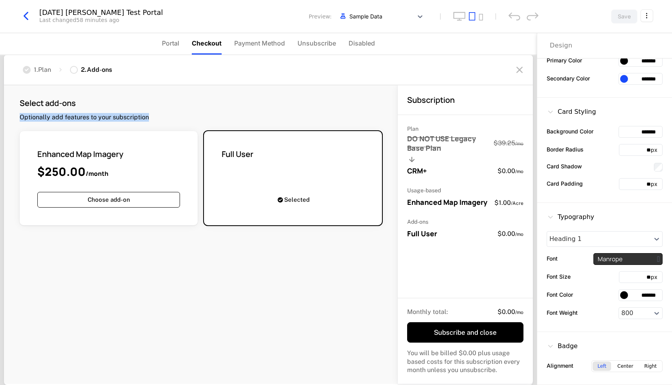
click at [113, 117] on p "Optionally add features to your subscription" at bounding box center [84, 117] width 129 height 9
click at [326, 132] on div "Enhanced Map Imagery $250.00 /month Choose add-on Full User Selected" at bounding box center [201, 178] width 362 height 94
click at [324, 219] on div "Enhanced Map Imagery $250.00 /month Choose add-on Full User Selected" at bounding box center [201, 178] width 362 height 94
click at [92, 158] on div "Enhanced Map Imagery" at bounding box center [108, 154] width 143 height 11
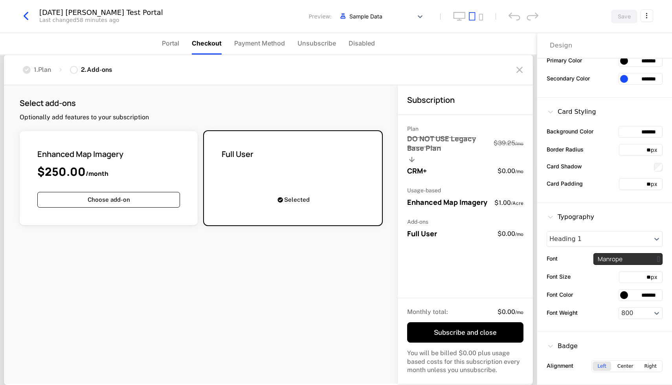
click at [66, 153] on span "Enhanced Map Imagery" at bounding box center [80, 154] width 86 height 11
click at [34, 67] on div "1 . Plan" at bounding box center [42, 70] width 17 height 9
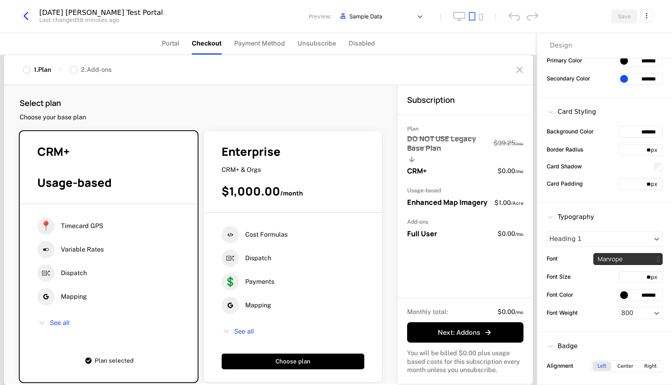
scroll to position [11, 0]
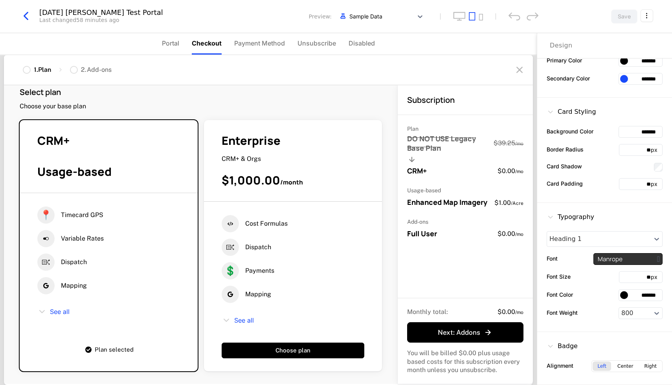
click at [95, 348] on span "Plan selected" at bounding box center [114, 350] width 39 height 6
click at [222, 348] on button "Choose plan" at bounding box center [293, 351] width 143 height 16
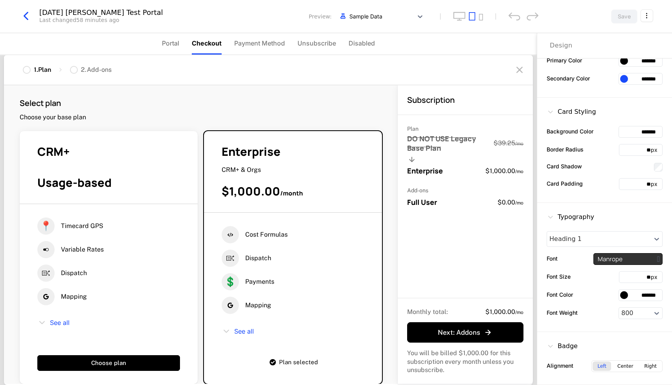
scroll to position [13, 0]
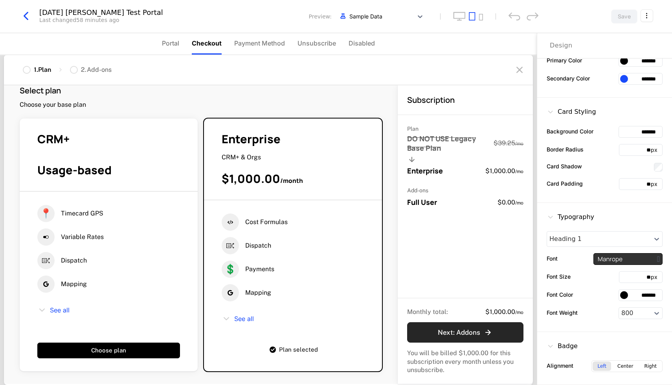
click at [455, 328] on div "Next : Addons" at bounding box center [465, 332] width 55 height 9
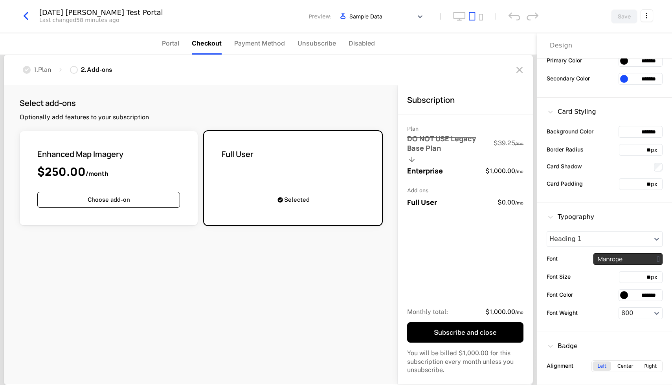
click at [222, 195] on div "Selected" at bounding box center [293, 190] width 143 height 36
click at [40, 71] on div "1 . Plan" at bounding box center [42, 70] width 17 height 9
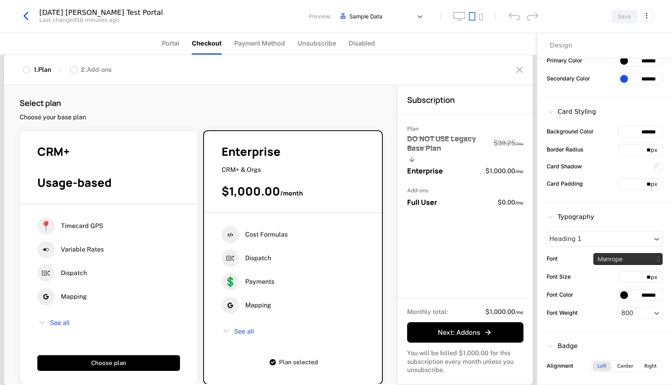
scroll to position [13, 0]
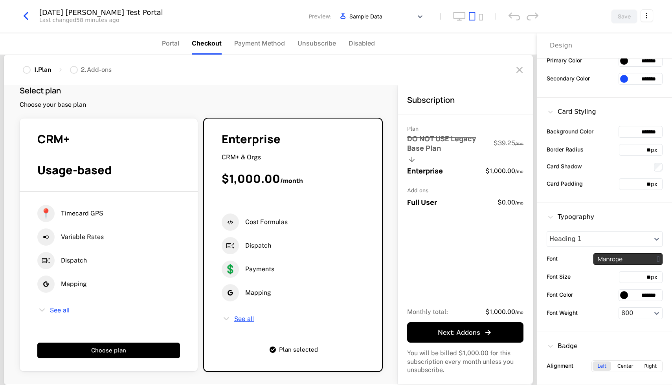
click at [234, 321] on span "See all" at bounding box center [244, 319] width 20 height 6
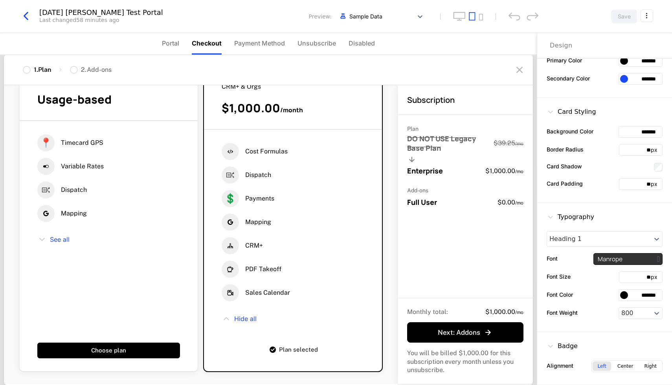
scroll to position [0, 0]
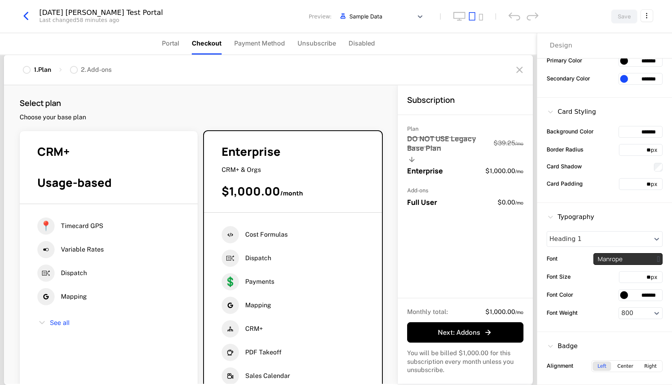
click at [79, 68] on div "2 . Add-ons" at bounding box center [91, 70] width 42 height 9
click at [473, 336] on div "Next : Addons" at bounding box center [465, 332] width 55 height 9
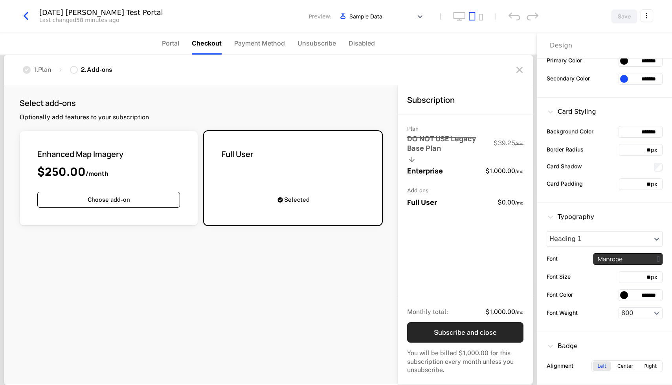
click at [479, 333] on button "Subscribe and close" at bounding box center [465, 333] width 116 height 20
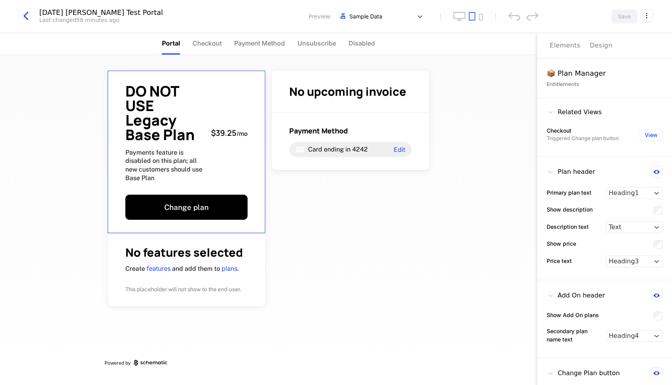
click at [176, 169] on span "Payments feature is disabled on this plan; all new customers should use Base Pl…" at bounding box center [164, 166] width 79 height 34
click at [193, 229] on div "DO NOT USE Legacy Base Plan Payments feature is disabled on this plan; all new …" at bounding box center [187, 152] width 158 height 163
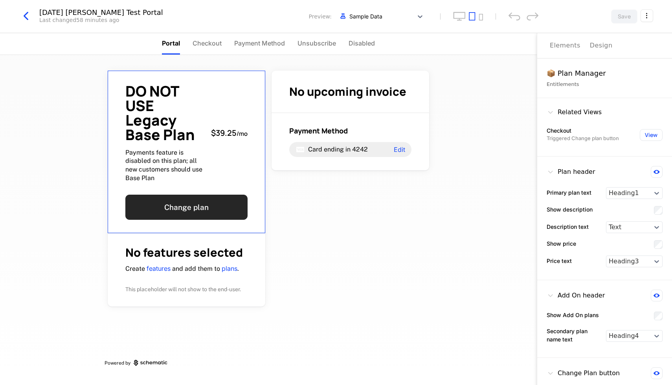
click at [182, 213] on button "Change plan" at bounding box center [186, 207] width 122 height 25
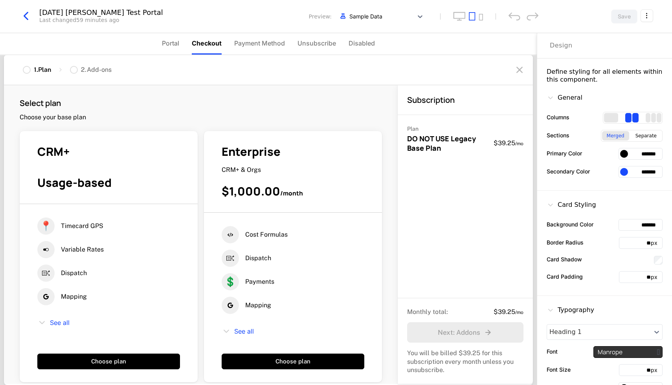
scroll to position [11, 0]
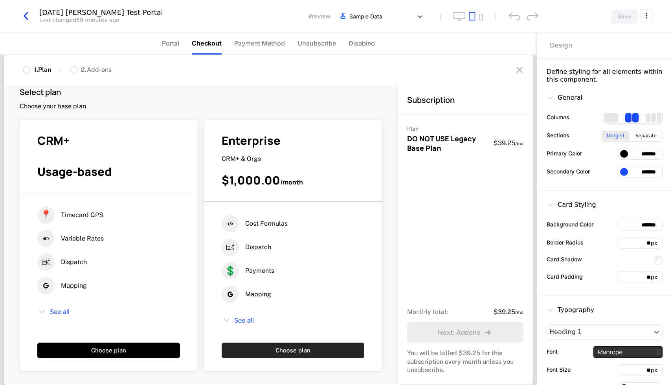
click at [222, 350] on button "Choose plan" at bounding box center [293, 351] width 143 height 16
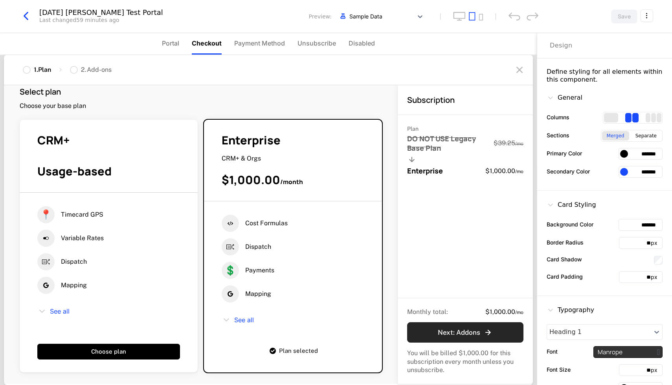
click at [466, 330] on div "Next : Addons" at bounding box center [465, 332] width 55 height 9
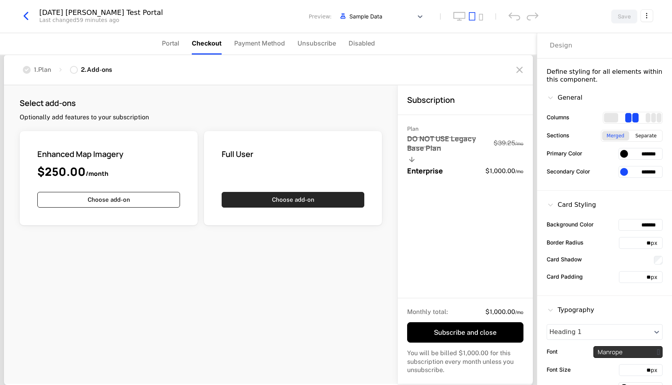
click at [222, 208] on button "Choose add-on" at bounding box center [293, 200] width 143 height 16
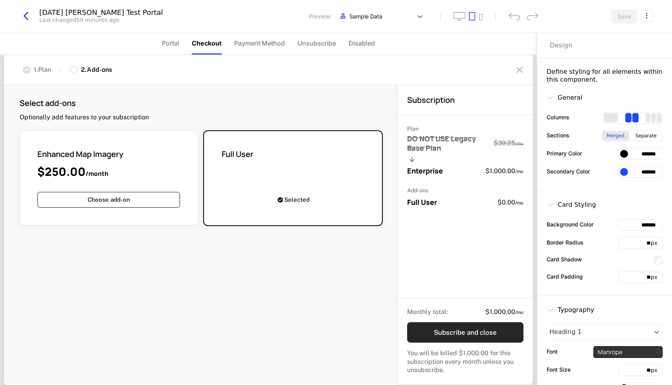
click at [443, 324] on button "Subscribe and close" at bounding box center [465, 333] width 116 height 20
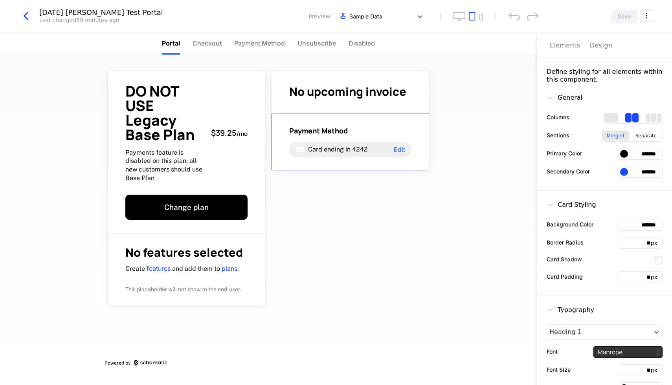
click at [326, 149] on span "Card ending in" at bounding box center [329, 149] width 42 height 7
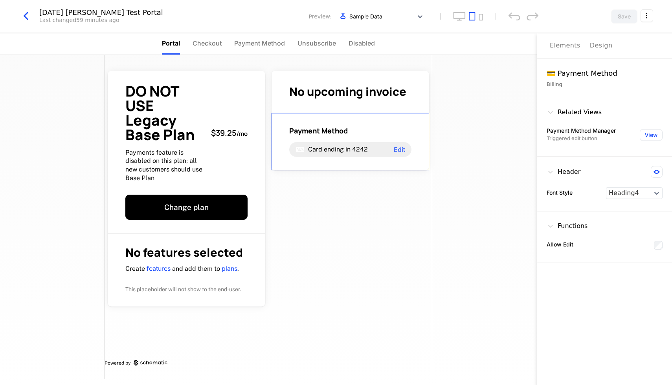
click at [650, 135] on button "View" at bounding box center [651, 135] width 23 height 12
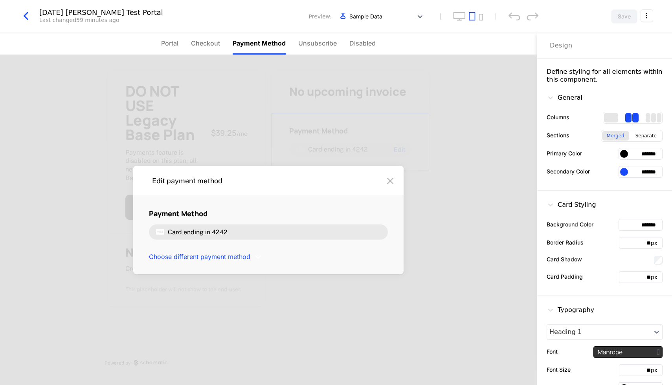
click at [282, 242] on div "Payment Method Card ending in 4242 Choose different payment method" at bounding box center [268, 235] width 239 height 53
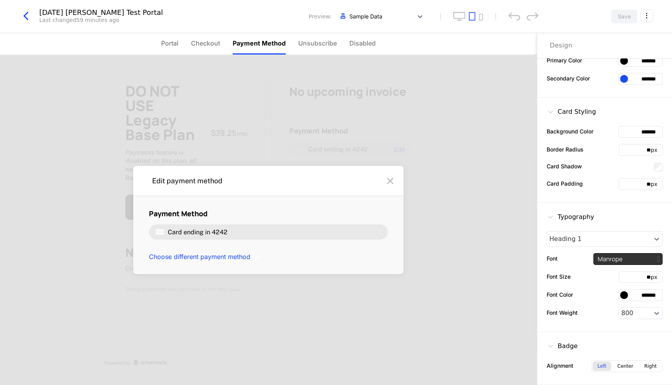
click at [207, 40] on span "Checkout" at bounding box center [205, 43] width 29 height 9
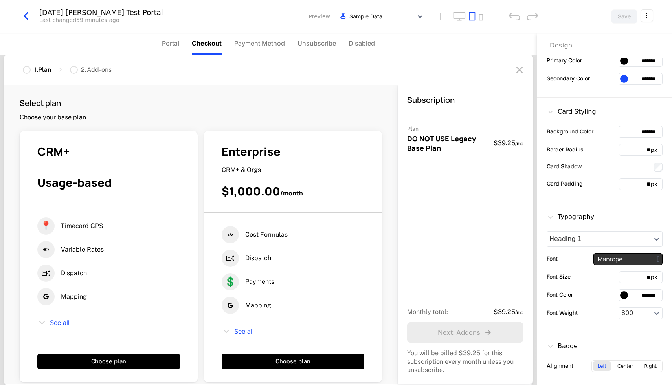
click at [172, 41] on span "Portal" at bounding box center [170, 43] width 17 height 9
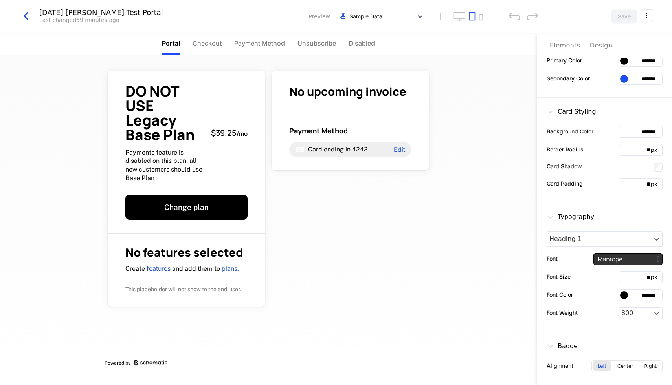
scroll to position [0, 0]
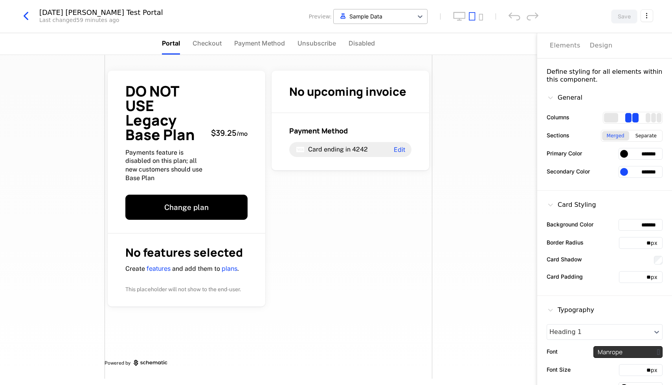
click at [377, 19] on div at bounding box center [373, 16] width 72 height 10
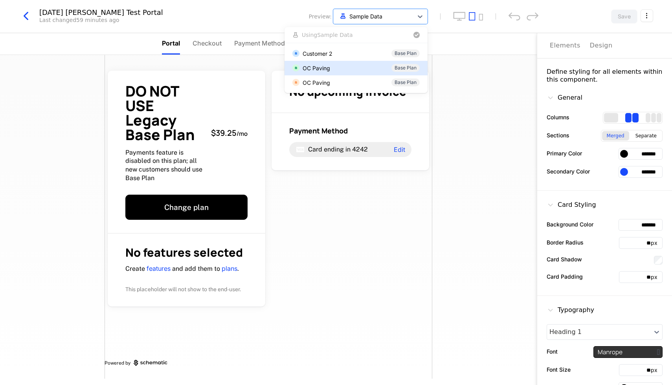
click at [339, 68] on div "OC Paving Base Plan" at bounding box center [355, 68] width 127 height 8
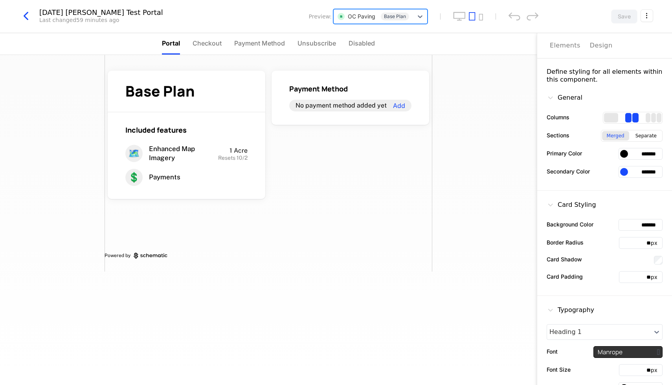
click at [347, 15] on div at bounding box center [373, 16] width 72 height 10
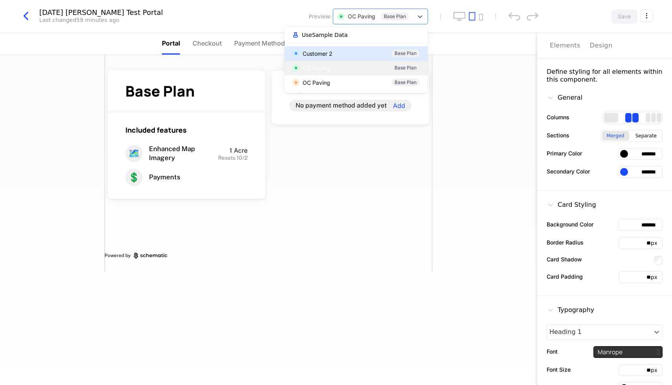
click at [339, 48] on div "Customer 2 Base Plan" at bounding box center [355, 53] width 143 height 15
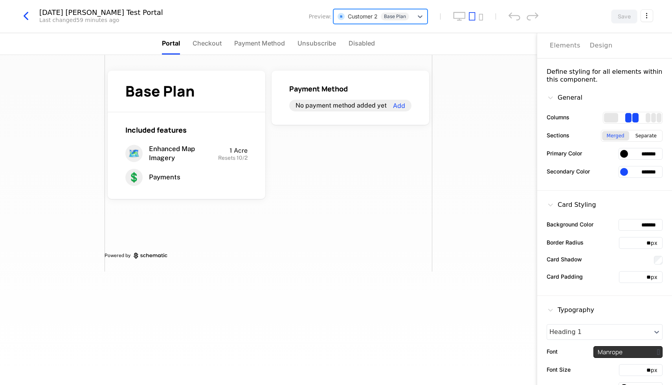
click at [398, 12] on div at bounding box center [373, 16] width 72 height 10
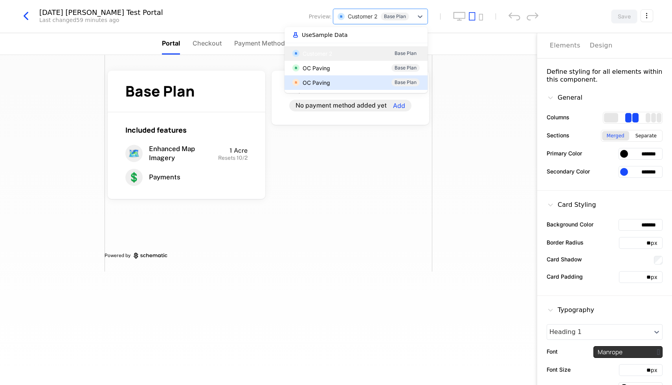
click at [328, 79] on div "OC Paving" at bounding box center [317, 83] width 28 height 8
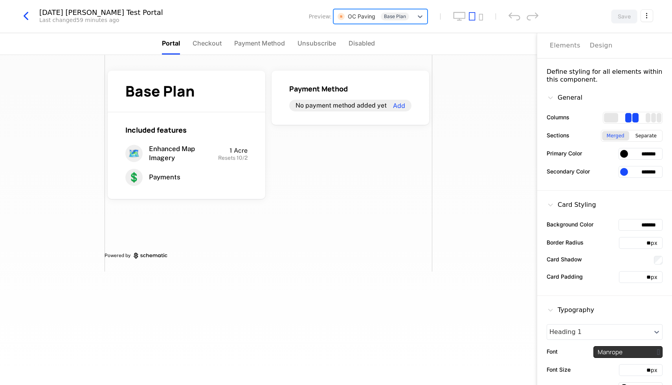
click at [338, 20] on div at bounding box center [373, 16] width 72 height 10
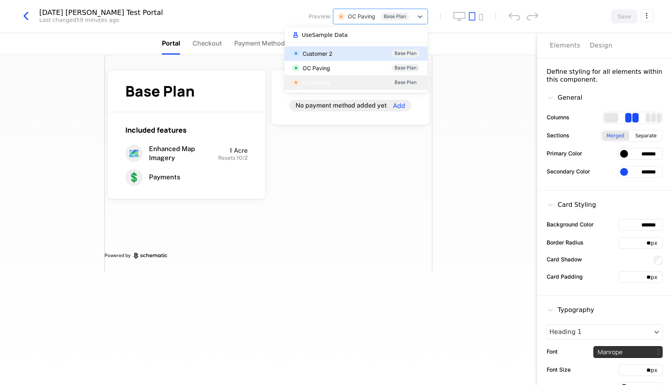
click at [336, 55] on div "Customer 2 Base Plan" at bounding box center [355, 54] width 127 height 8
click at [349, 18] on div at bounding box center [373, 16] width 72 height 10
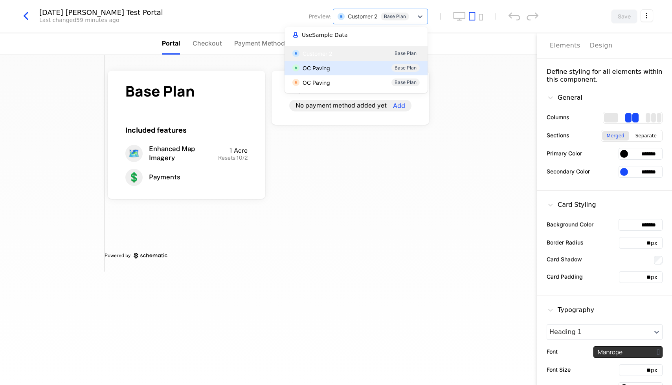
click at [337, 69] on div "OC Paving Base Plan" at bounding box center [355, 68] width 127 height 8
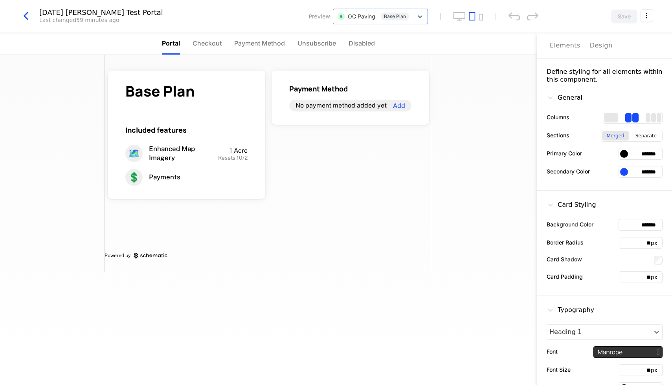
click at [370, 44] on span "Disabled" at bounding box center [361, 43] width 26 height 9
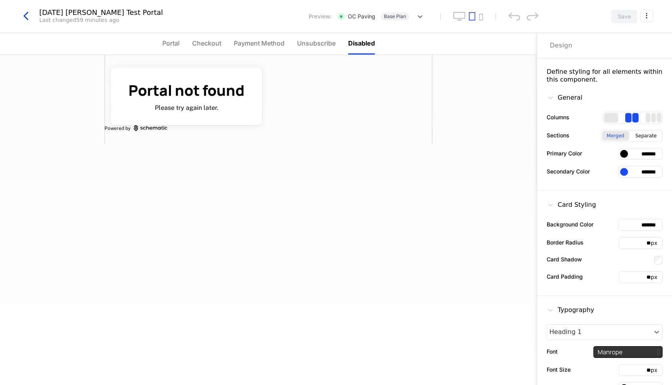
click at [326, 44] on span "Unsubscribe" at bounding box center [316, 43] width 39 height 9
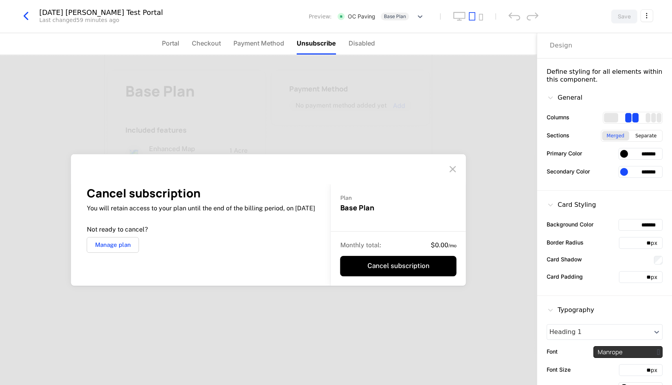
click at [284, 46] on span "Payment Method" at bounding box center [258, 43] width 51 height 9
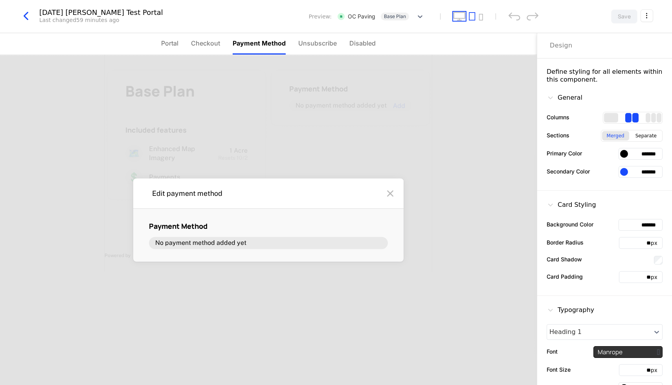
click at [464, 13] on icon "desktop" at bounding box center [459, 16] width 13 height 9
click at [168, 41] on span "Portal" at bounding box center [169, 43] width 17 height 9
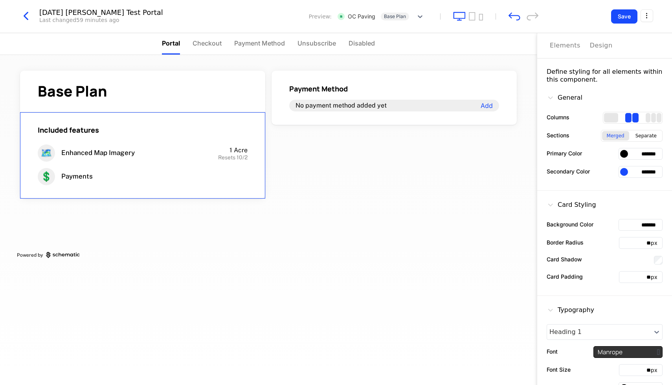
click at [121, 160] on div "🗺️ Enhanced Map Imagery" at bounding box center [95, 153] width 114 height 17
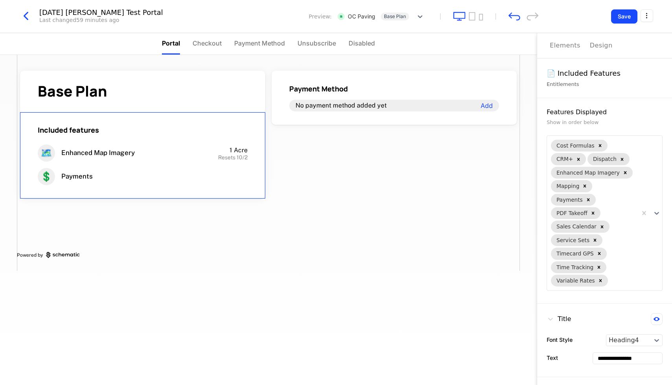
click at [277, 182] on div "Base Plan Included features 🗺️ Enhanced Map Imagery 1 Acre Resets 10/2 💲 Paymen…" at bounding box center [268, 163] width 503 height 216
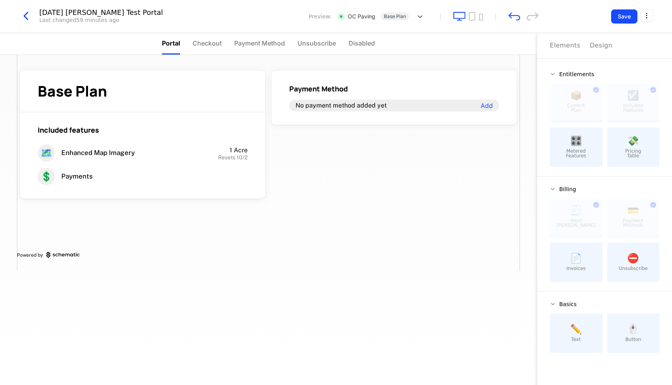
click at [196, 40] on span "Checkout" at bounding box center [207, 43] width 29 height 9
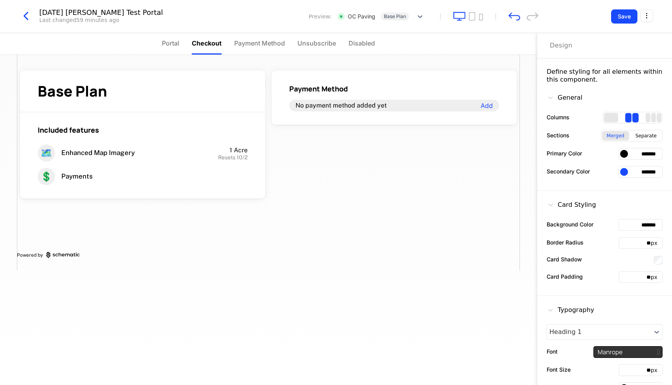
click at [174, 44] on span "Portal" at bounding box center [170, 43] width 17 height 9
click at [202, 44] on span "Checkout" at bounding box center [207, 43] width 29 height 9
click at [172, 176] on div "💲 Payments" at bounding box center [143, 176] width 210 height 17
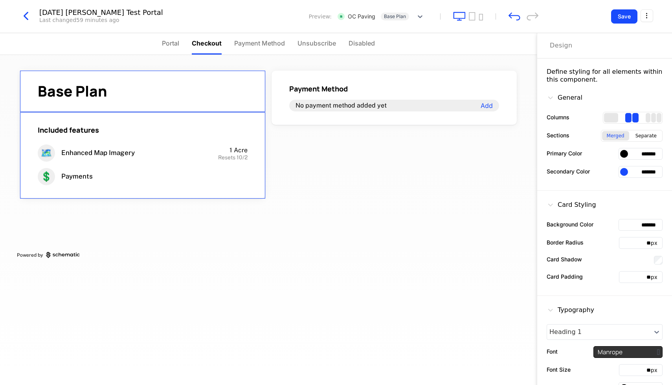
click at [169, 69] on div "Base Plan Included features 🗺️ Enhanced Map Imagery 1 Acre Resets 10/2 💲 Paymen…" at bounding box center [142, 135] width 251 height 134
click at [265, 78] on div "Base Plan" at bounding box center [142, 92] width 245 height 42
click at [356, 78] on div "Payment Method No payment method added yet Add" at bounding box center [393, 98] width 245 height 54
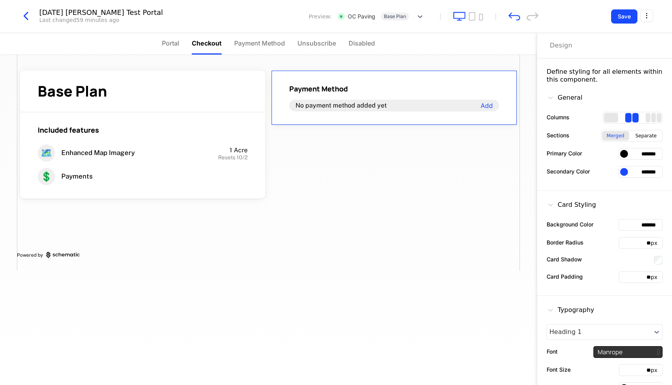
click at [383, 212] on div "Base Plan Included features 🗺️ Enhanced Map Imagery 1 Acre Resets 10/2 💲 Paymen…" at bounding box center [268, 163] width 503 height 216
click at [257, 50] on li "Payment Method" at bounding box center [259, 44] width 51 height 22
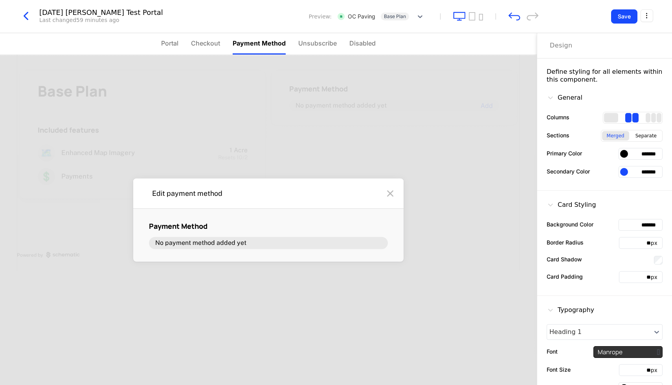
click at [191, 49] on ul "Portal Checkout Payment Method Unsubscribe Disabled" at bounding box center [268, 44] width 215 height 22
click at [172, 48] on li "Portal" at bounding box center [169, 44] width 17 height 22
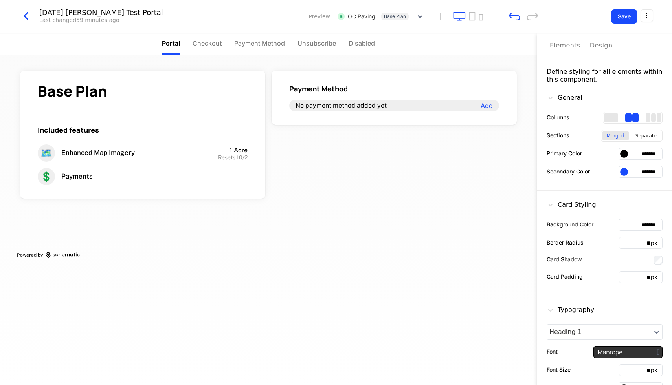
click at [27, 18] on icon "button" at bounding box center [26, 16] width 14 height 14
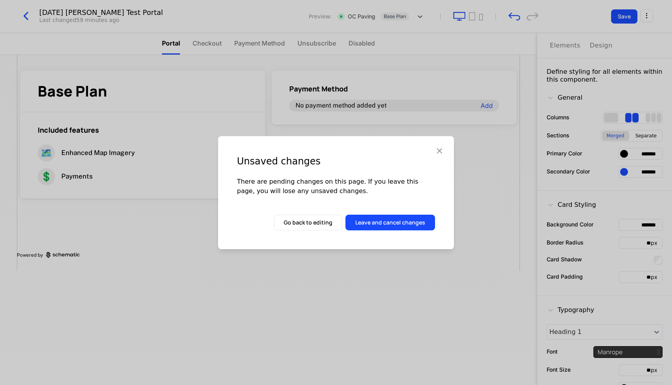
click at [371, 224] on button "Leave and cancel changes" at bounding box center [390, 223] width 90 height 16
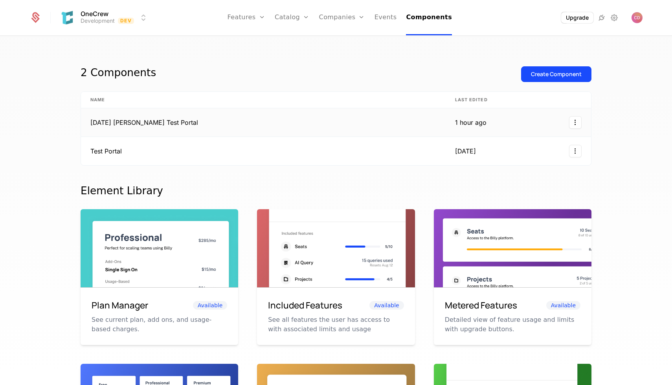
click at [187, 116] on td "[DATE] [PERSON_NAME] Test Portal" at bounding box center [263, 122] width 365 height 29
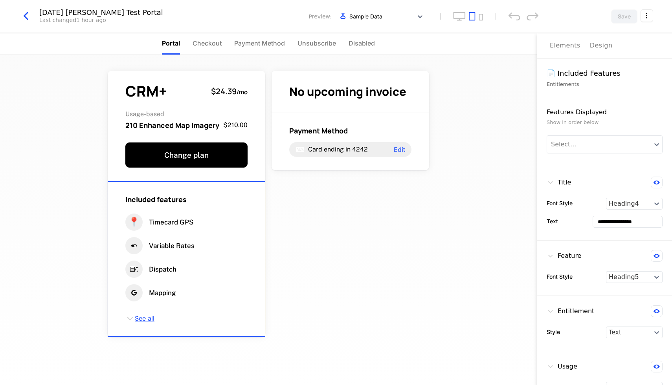
click at [143, 316] on span "See all" at bounding box center [145, 319] width 20 height 9
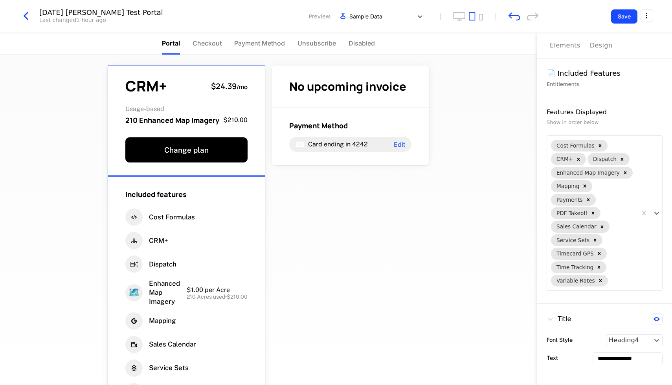
scroll to position [1, 0]
